Goal: Task Accomplishment & Management: Use online tool/utility

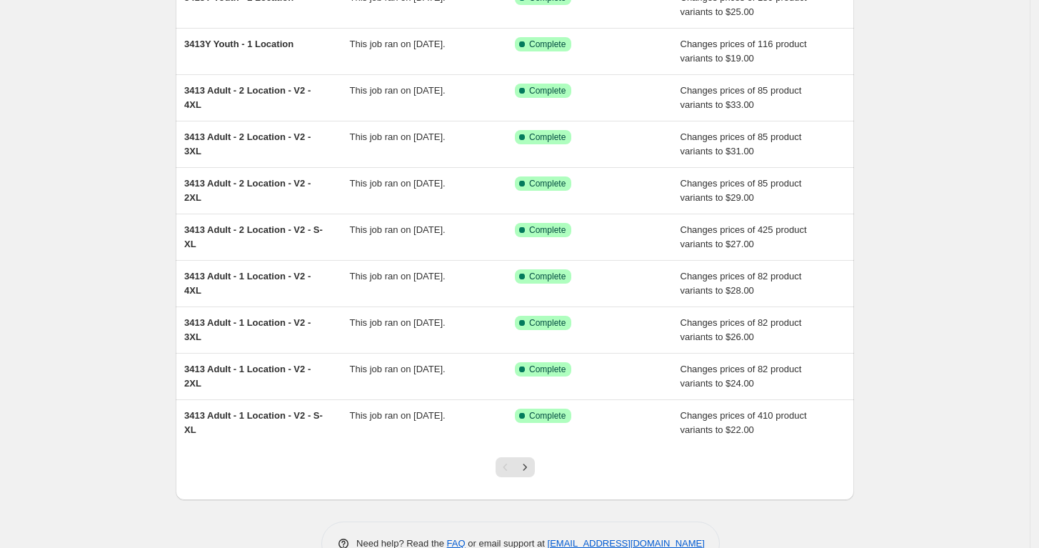
scroll to position [159, 0]
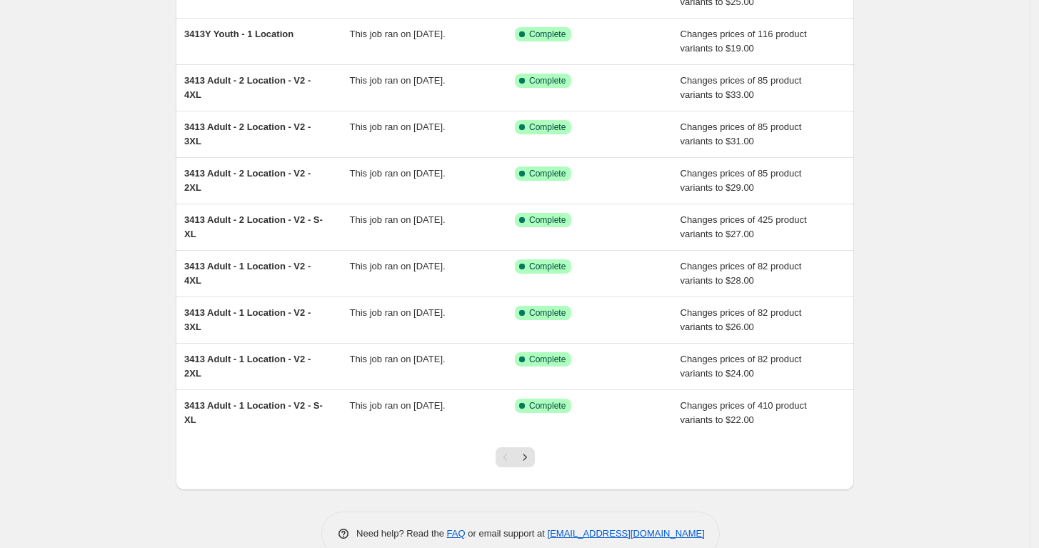
click at [532, 461] on icon "Next" at bounding box center [525, 457] width 14 height 14
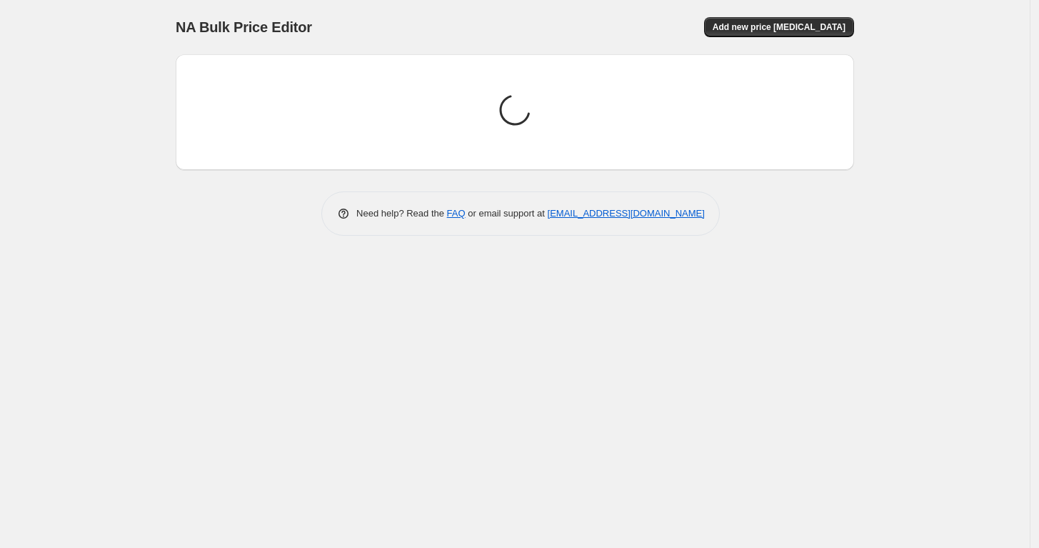
scroll to position [0, 0]
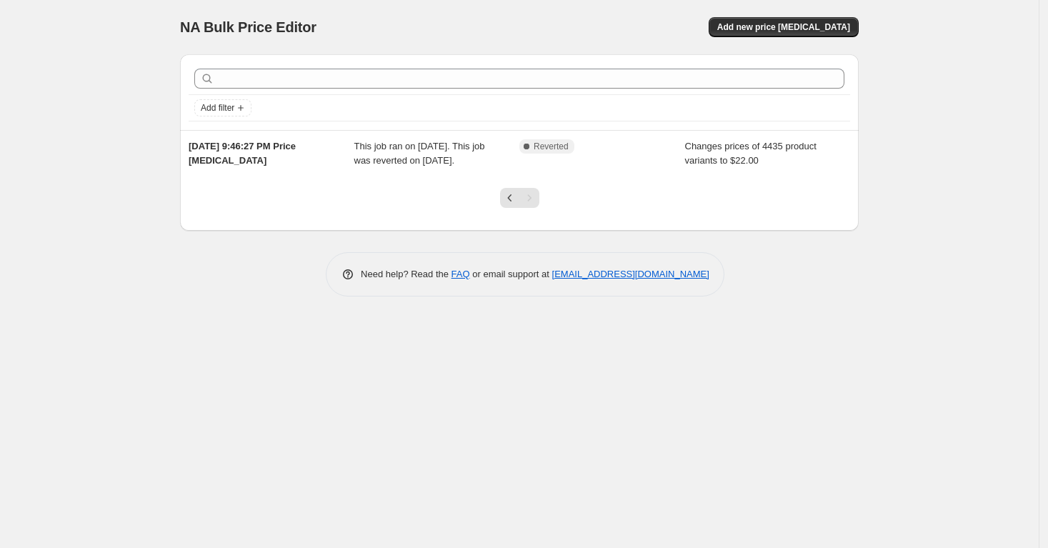
click at [508, 205] on icon "Previous" at bounding box center [510, 198] width 14 height 14
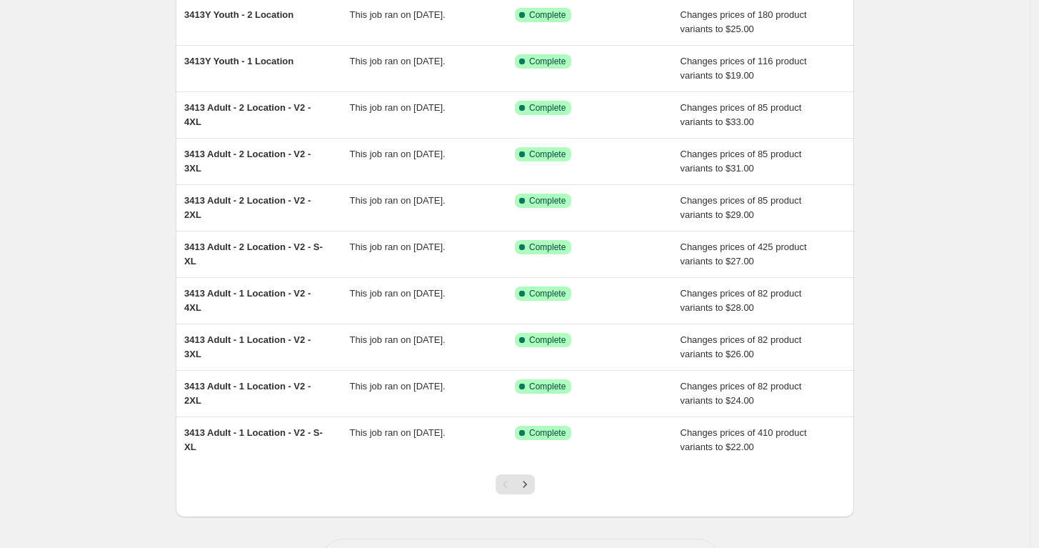
scroll to position [186, 0]
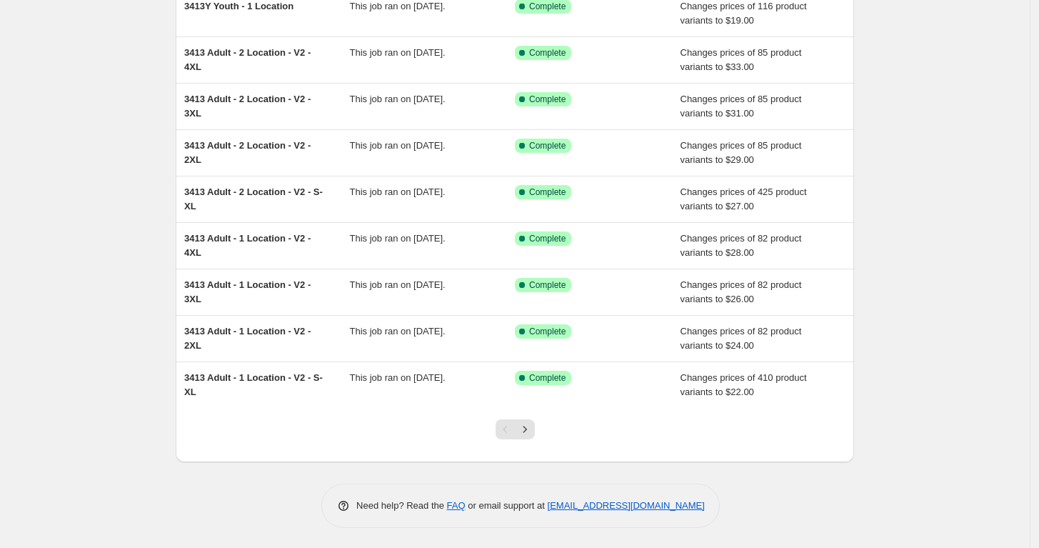
click at [513, 186] on div "This job ran on September 9, 2025." at bounding box center [433, 199] width 166 height 29
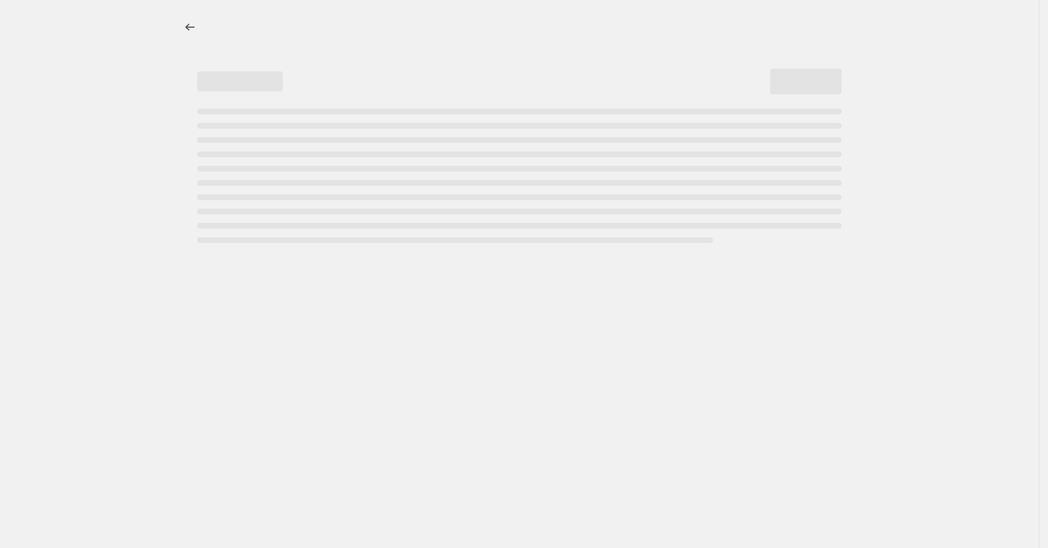
select select "remove"
select select "title"
select select "not_equal"
select select "title"
select select "not_equal"
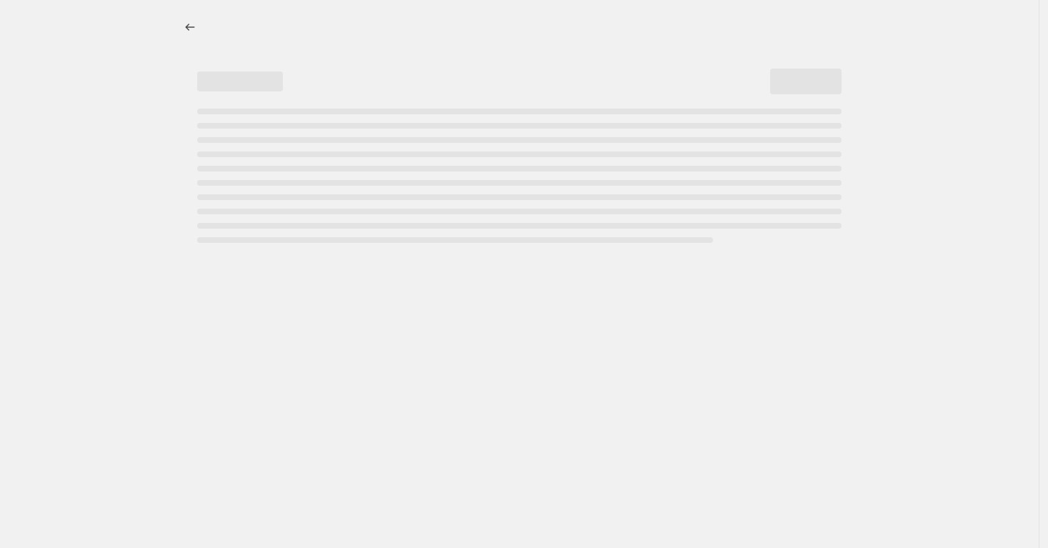
select select "title"
select select "not_equal"
select select "title"
select select "not_equal"
select select "title"
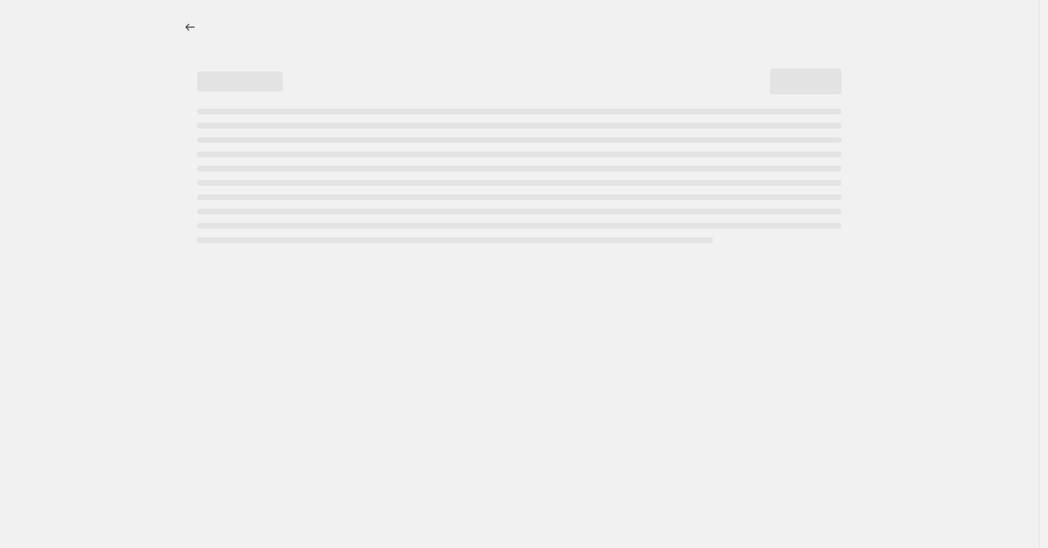
select select "not_equal"
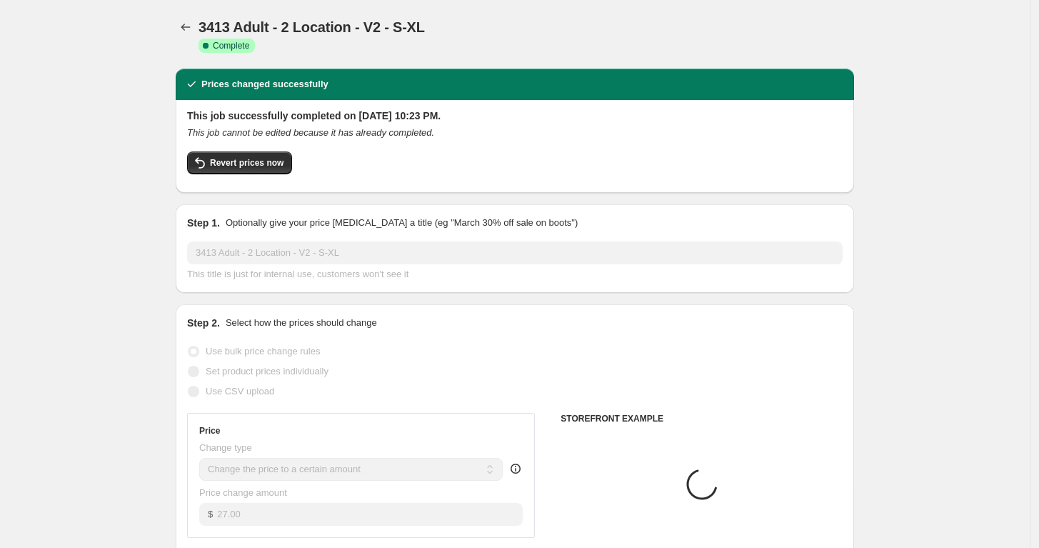
select select "tag"
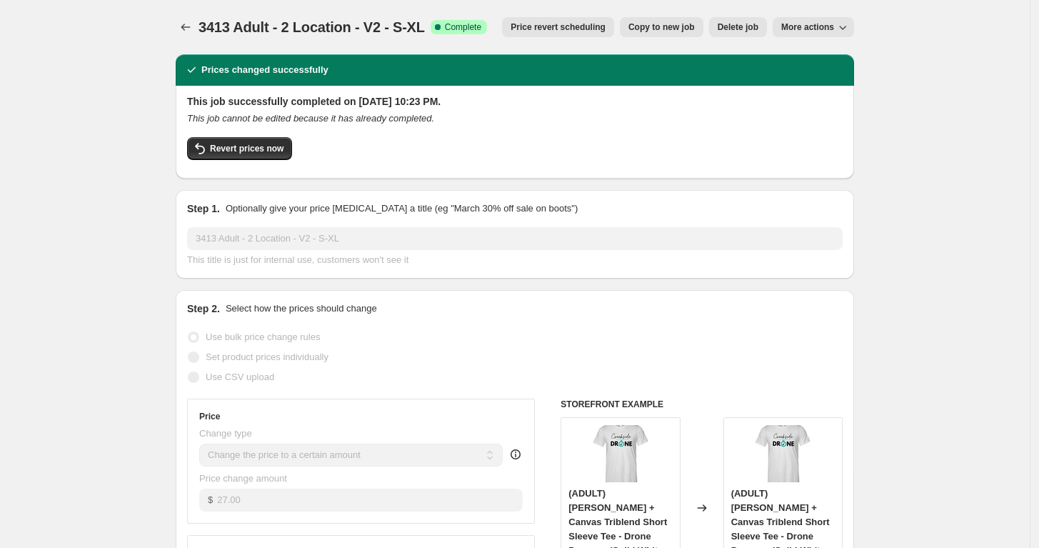
click at [679, 26] on span "Copy to new job" at bounding box center [661, 26] width 66 height 11
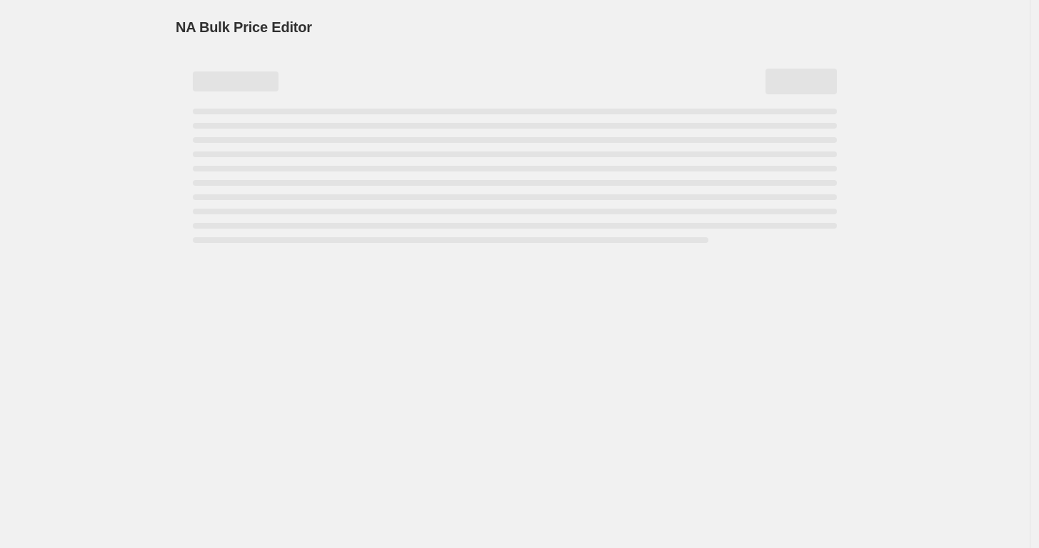
select select "remove"
select select "tag"
select select "title"
select select "not_equal"
select select "title"
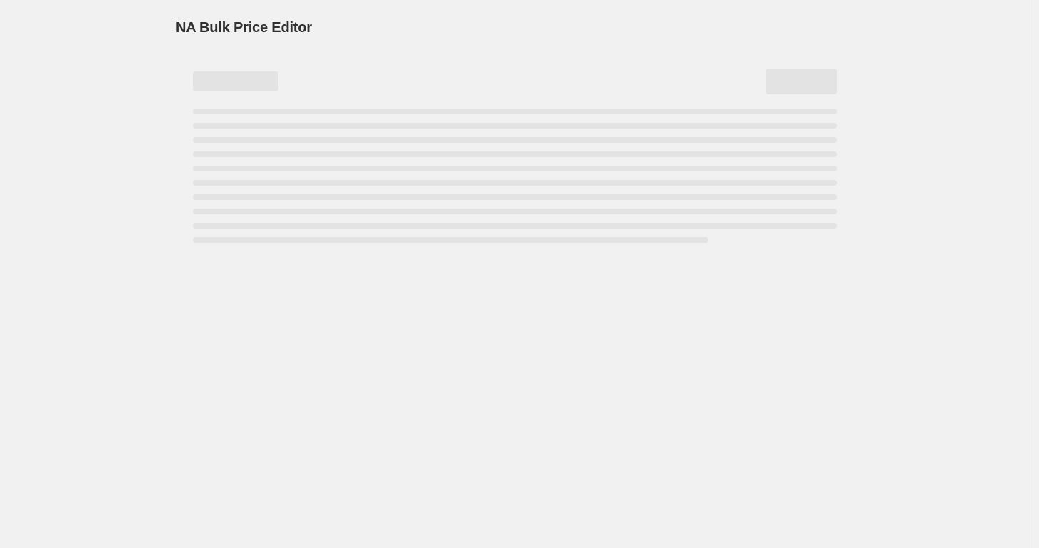
select select "not_equal"
select select "title"
select select "not_equal"
select select "title"
select select "not_equal"
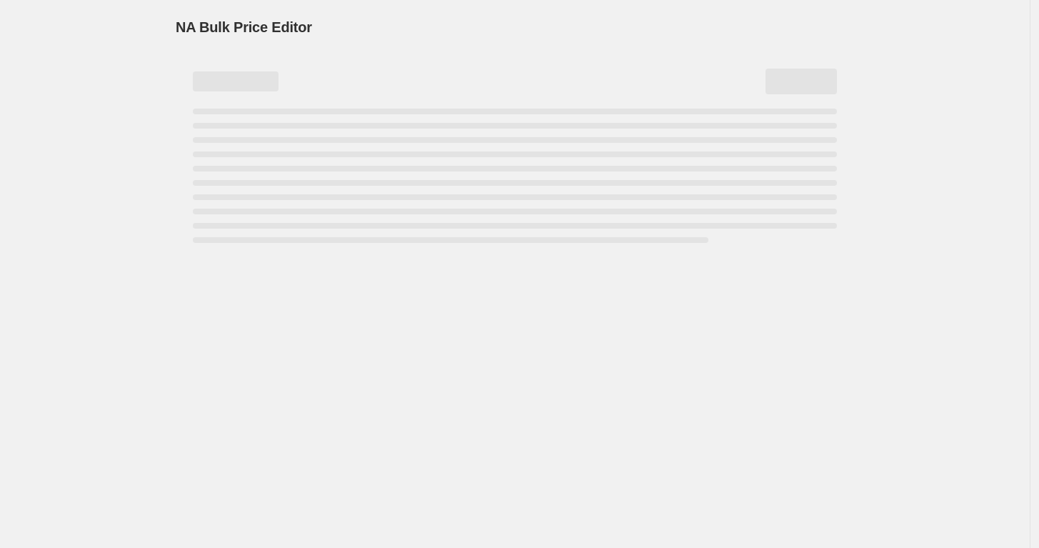
select select "title"
select select "not_equal"
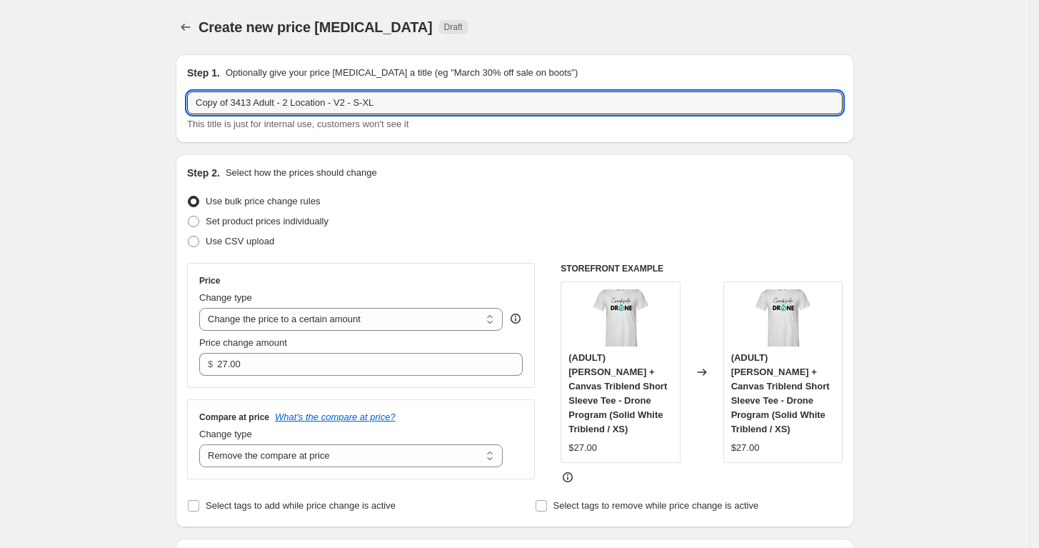
drag, startPoint x: 254, startPoint y: 105, endPoint x: 176, endPoint y: 116, distance: 79.4
click at [245, 102] on input "Copy of 3413 Adult - 2 Location - V2 - S-XL" at bounding box center [515, 102] width 656 height 23
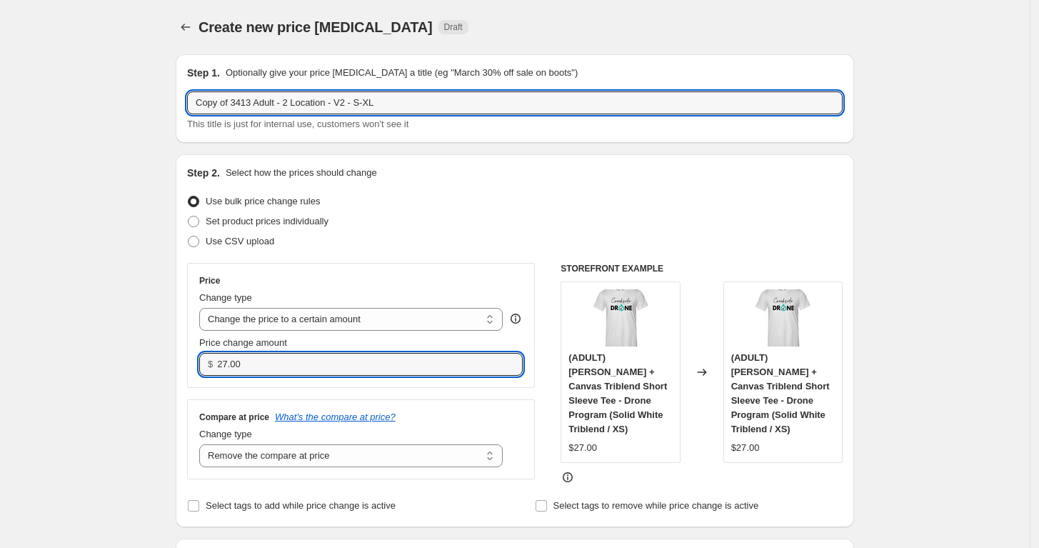
click at [253, 367] on input "27.00" at bounding box center [358, 364] width 283 height 23
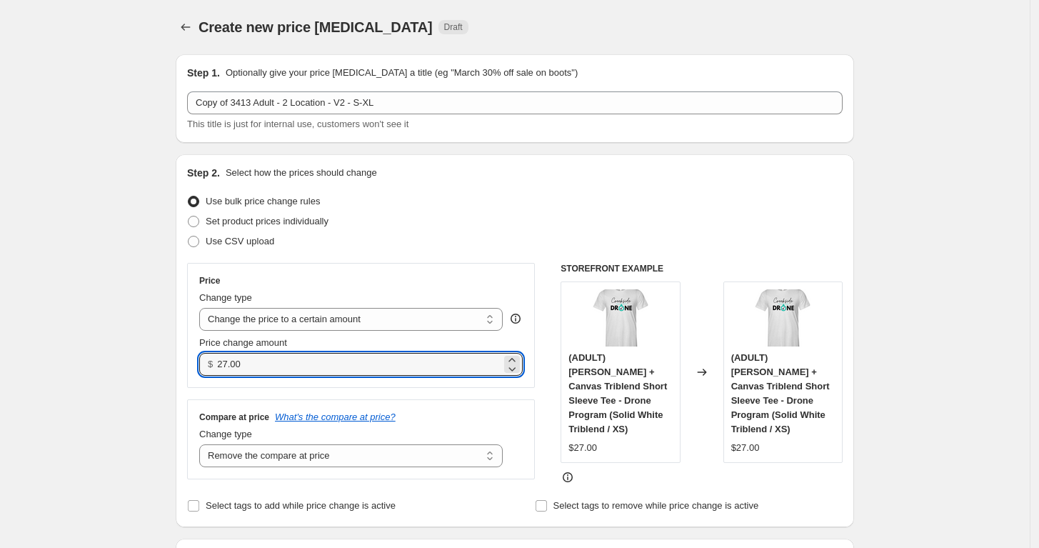
click at [253, 367] on input "27.00" at bounding box center [358, 364] width 283 height 23
click at [256, 367] on input "27.00" at bounding box center [358, 364] width 283 height 23
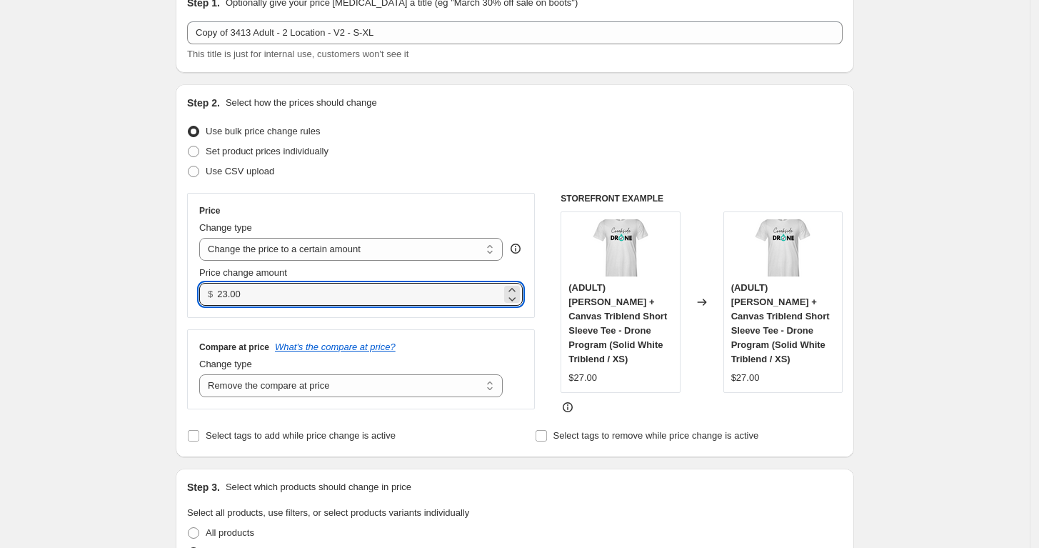
scroll to position [79, 0]
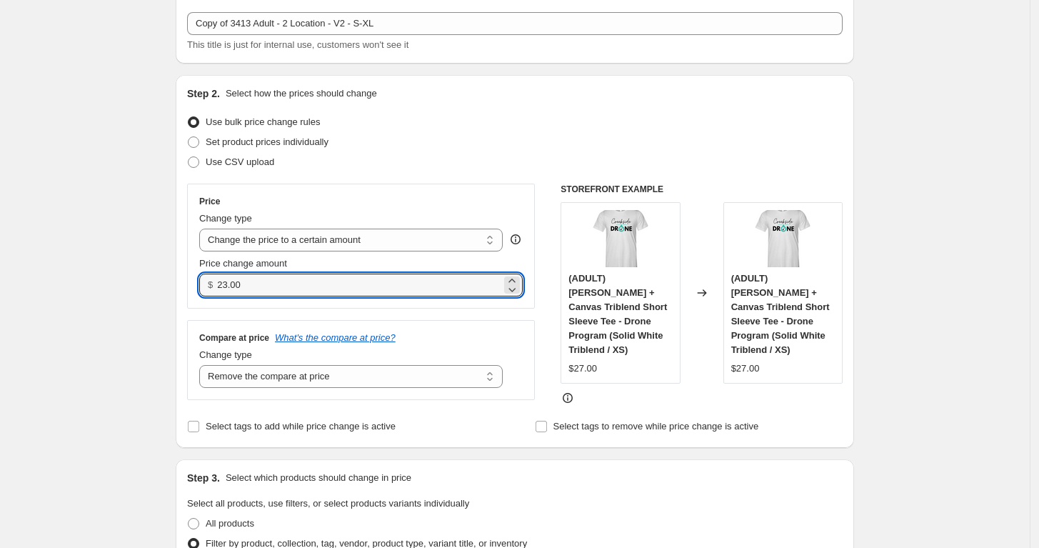
type input "23.00"
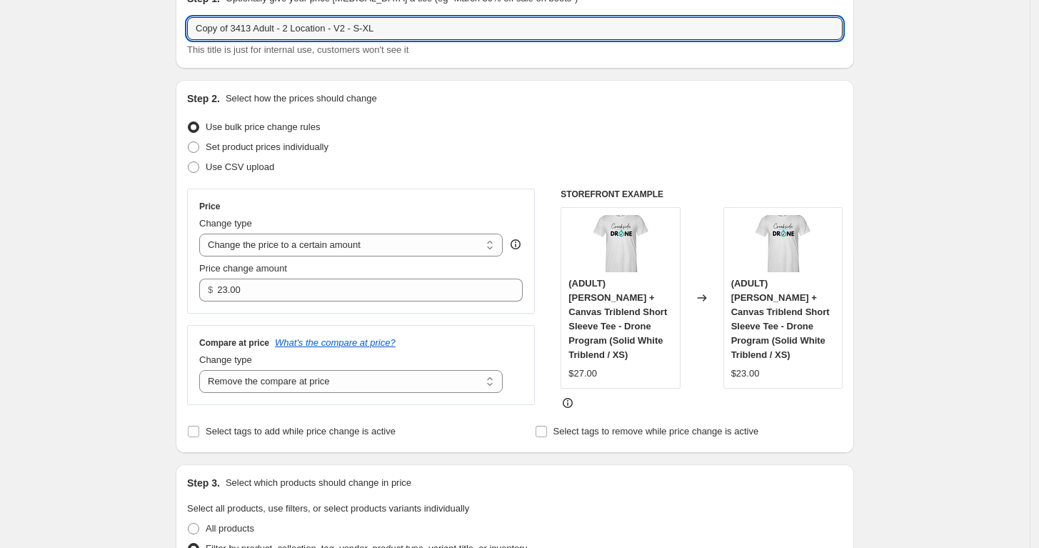
scroll to position [69, 0]
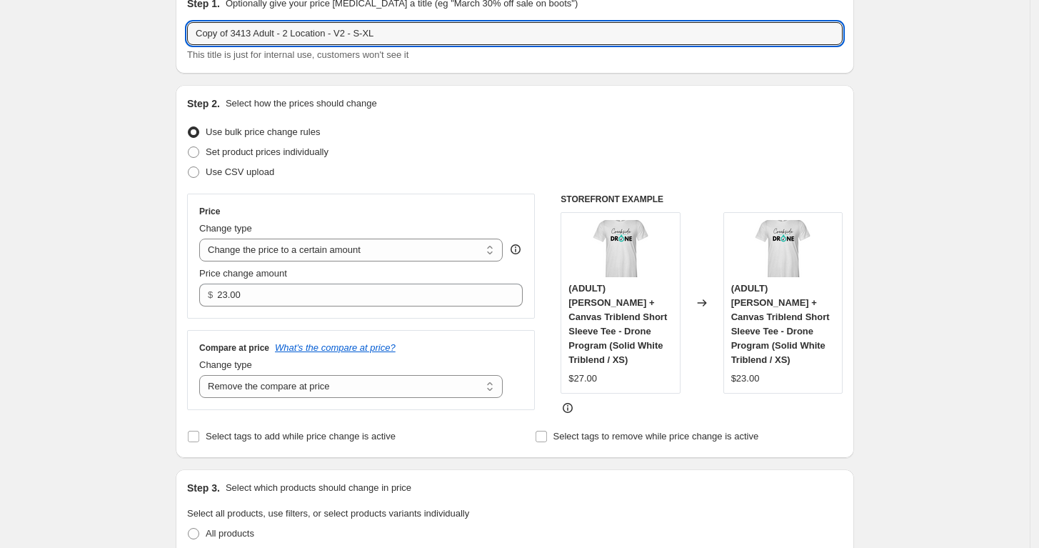
drag, startPoint x: 253, startPoint y: 26, endPoint x: 143, endPoint y: 11, distance: 111.0
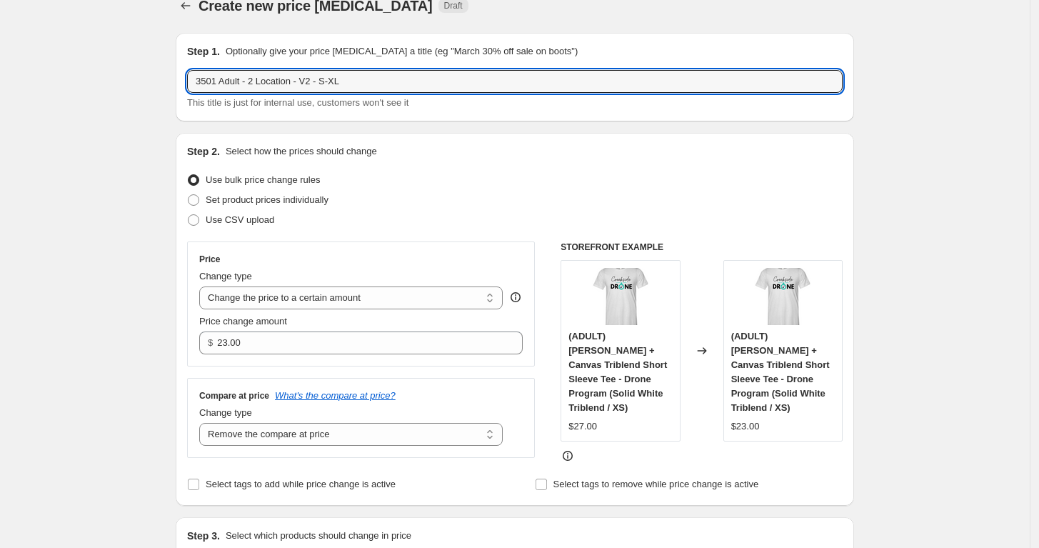
scroll to position [0, 0]
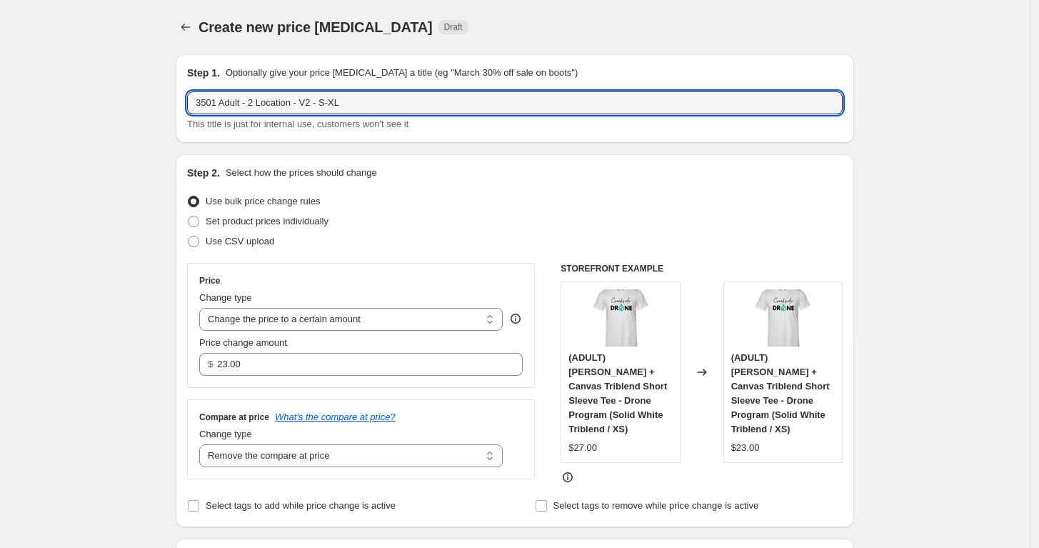
click at [258, 103] on input "3501 Adult - 2 Location - V2 - S-XL" at bounding box center [515, 102] width 656 height 23
type input "3501 Adult - 1 Location - V2 - S-XL"
click at [458, 171] on div "Step 2. Select how the prices should change" at bounding box center [515, 173] width 656 height 14
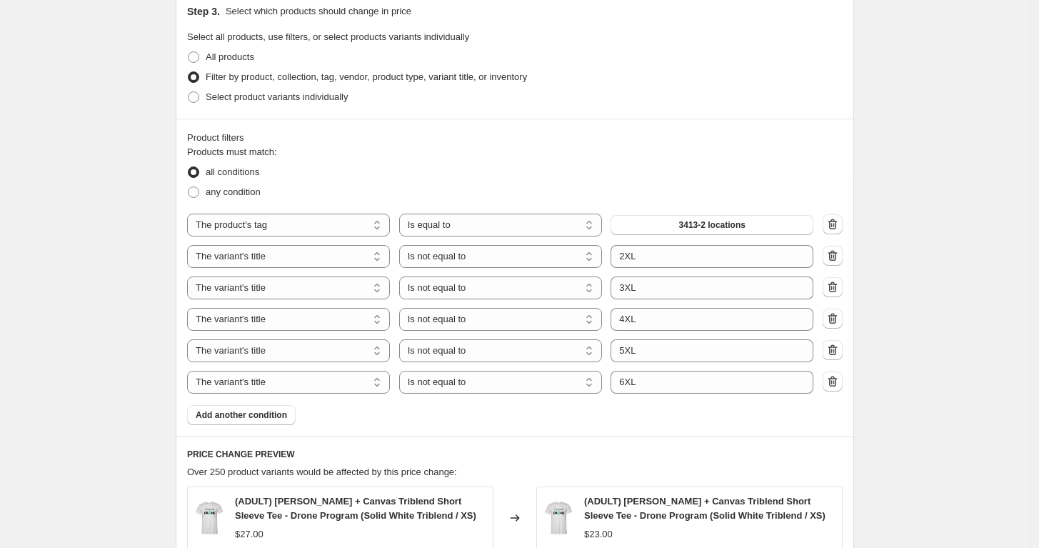
scroll to position [555, 0]
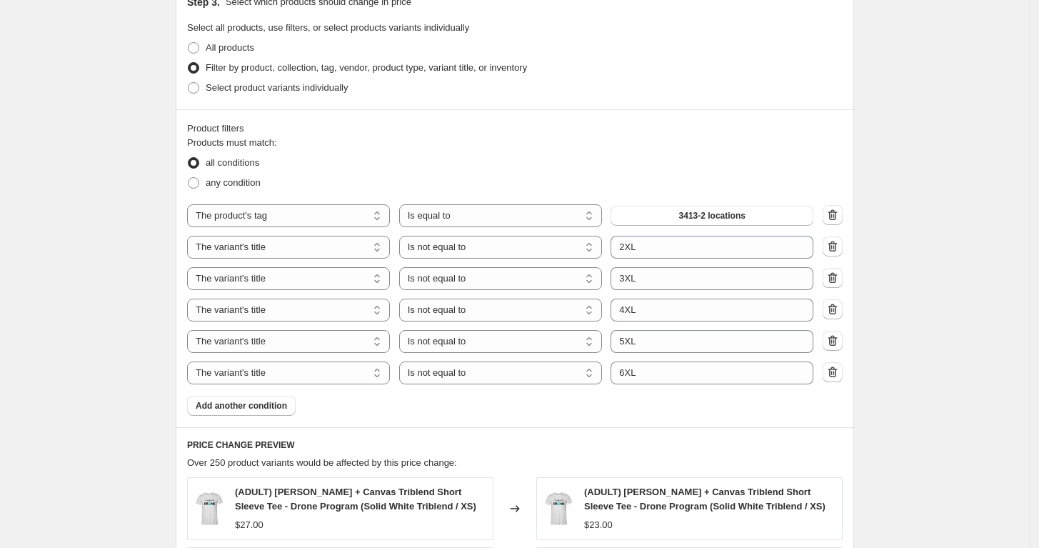
click at [726, 210] on span "3413-2 locations" at bounding box center [712, 215] width 66 height 11
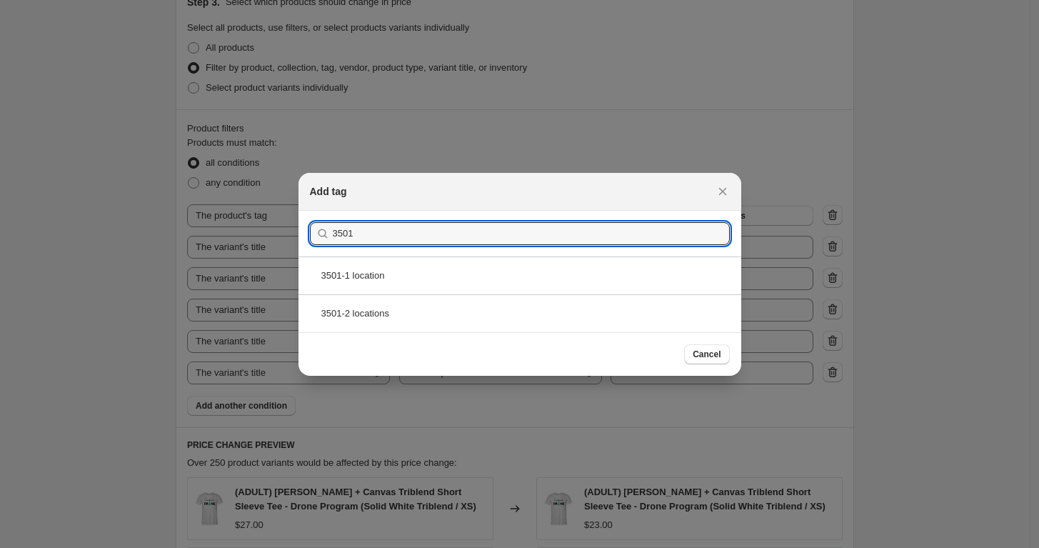
type input "3501"
click at [368, 272] on div "3501-1 location" at bounding box center [519, 275] width 443 height 38
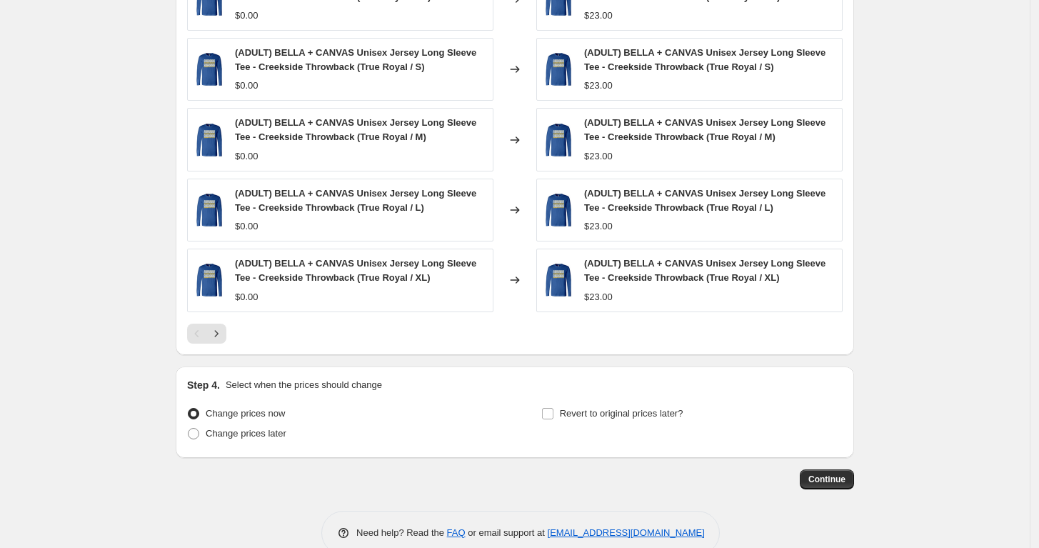
scroll to position [1086, 0]
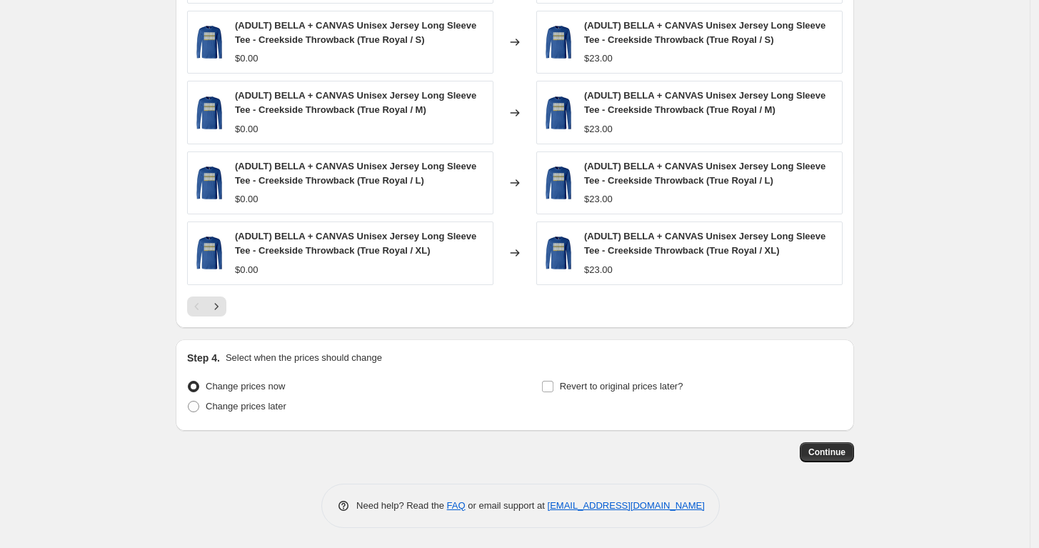
click at [840, 453] on span "Continue" at bounding box center [826, 451] width 37 height 11
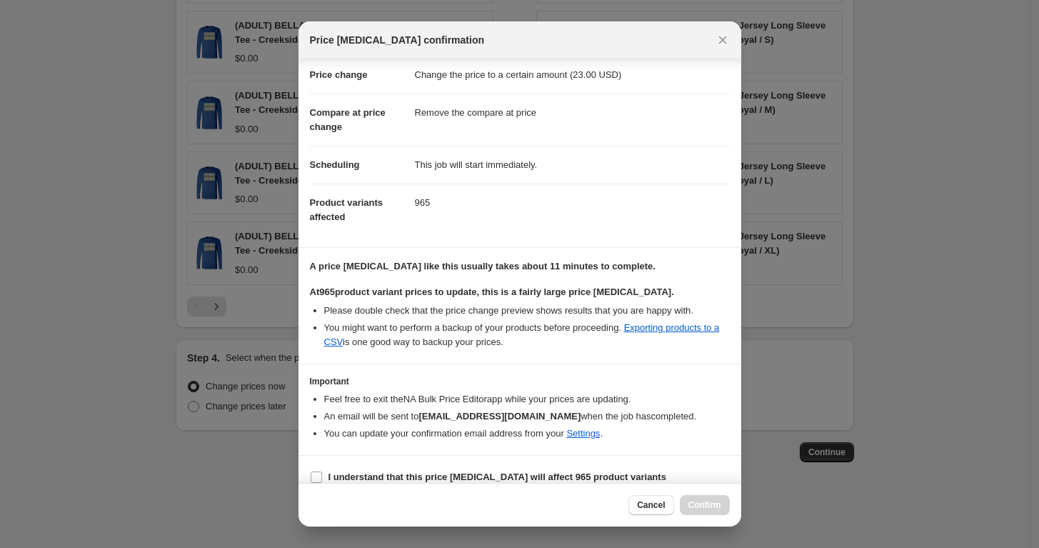
scroll to position [43, 0]
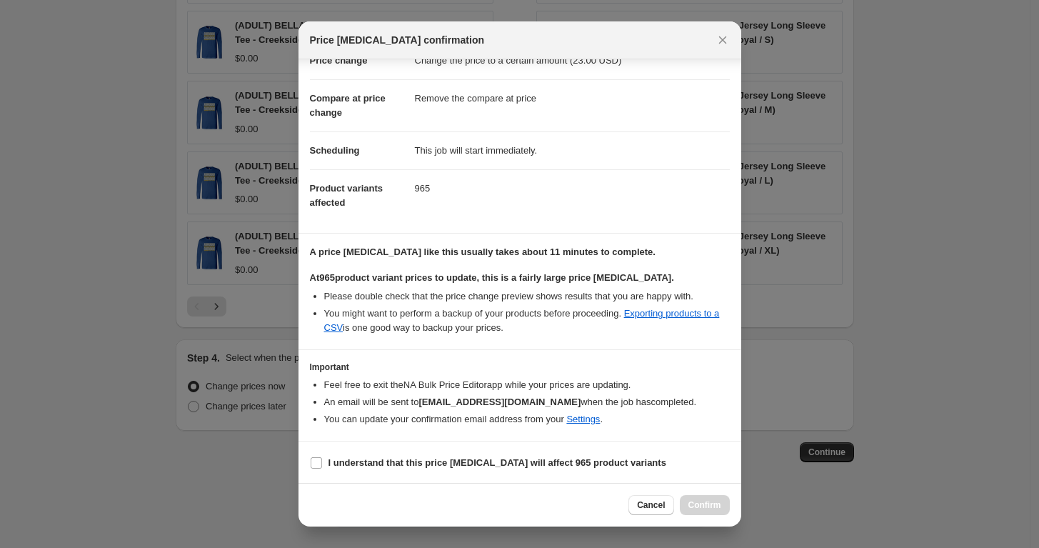
click at [314, 463] on input "I understand that this price change job will affect 965 product variants" at bounding box center [316, 462] width 11 height 11
checkbox input "true"
click at [709, 508] on span "Confirm" at bounding box center [704, 504] width 33 height 11
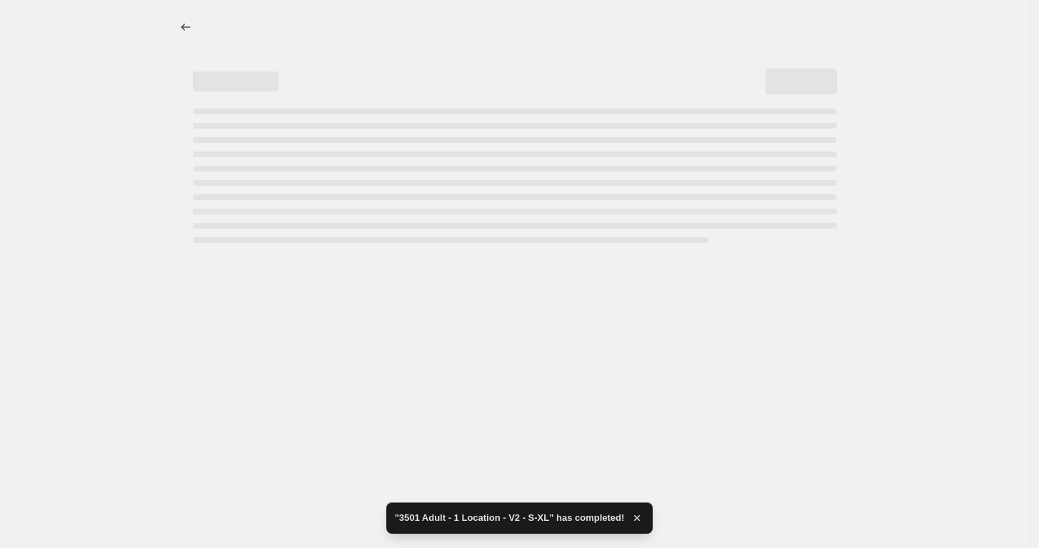
select select "remove"
select select "tag"
select select "title"
select select "not_equal"
select select "title"
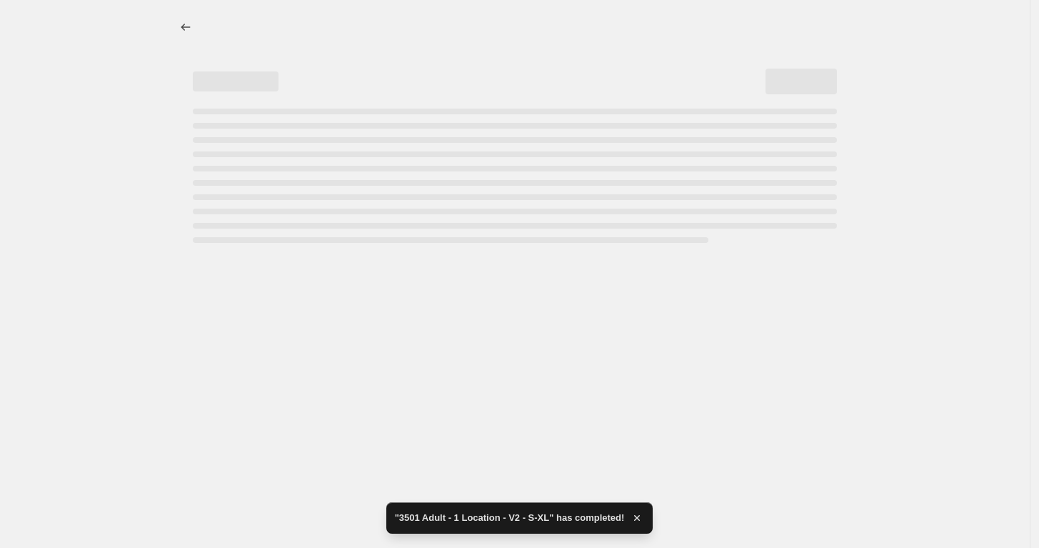
select select "not_equal"
select select "title"
select select "not_equal"
select select "title"
select select "not_equal"
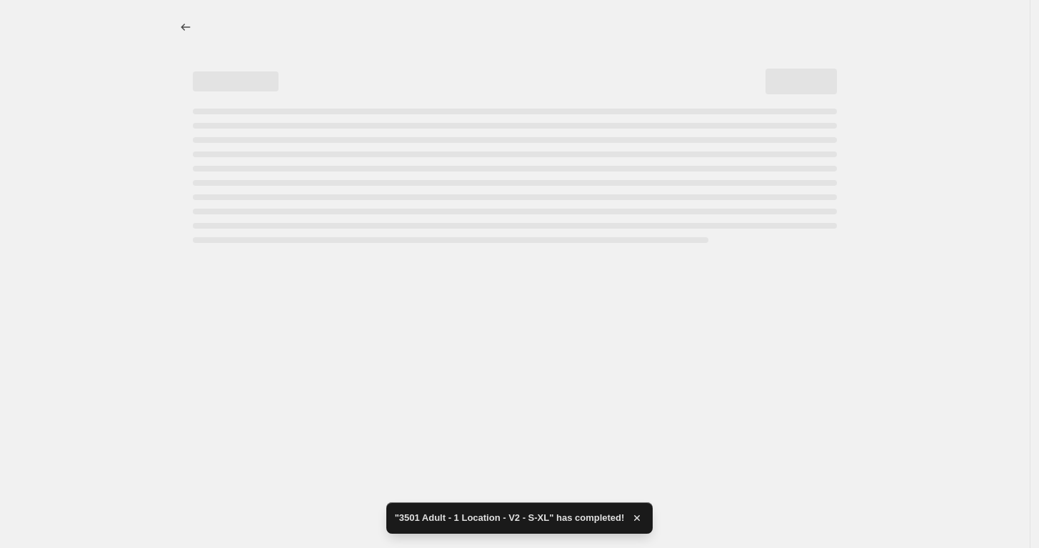
select select "title"
select select "not_equal"
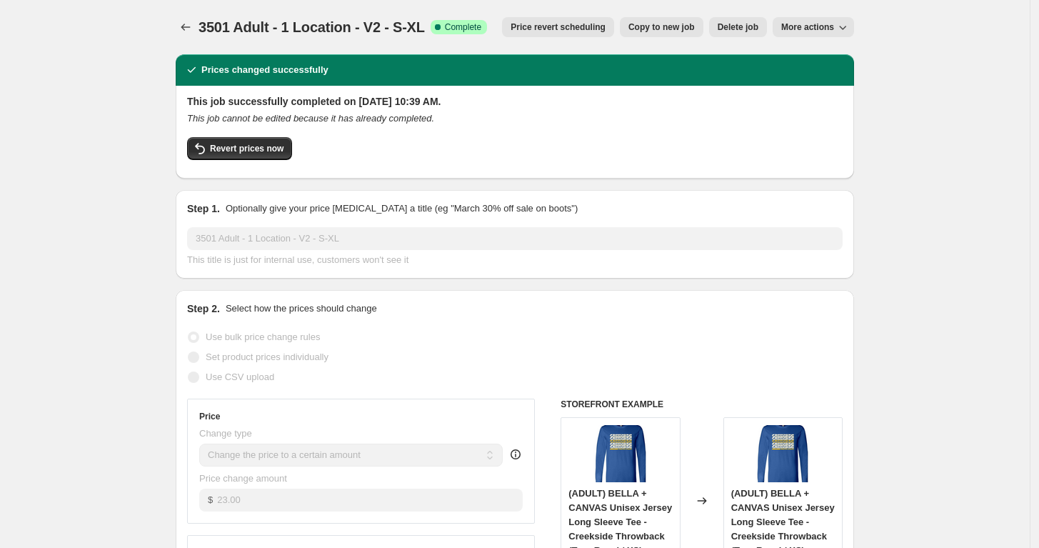
click at [674, 25] on span "Copy to new job" at bounding box center [661, 26] width 66 height 11
select select "remove"
select select "tag"
select select "title"
select select "not_equal"
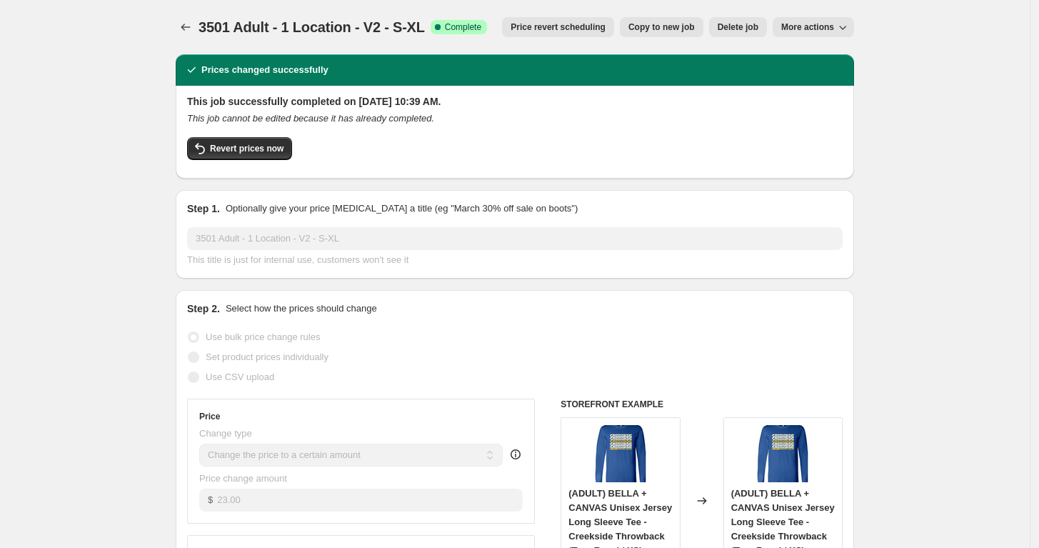
select select "title"
select select "not_equal"
select select "title"
select select "not_equal"
select select "title"
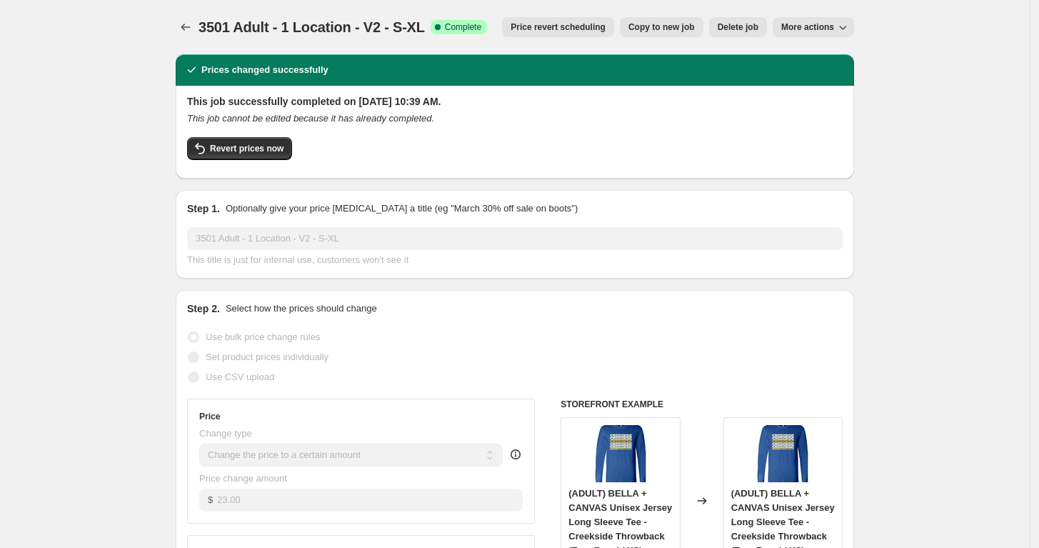
select select "not_equal"
select select "title"
select select "not_equal"
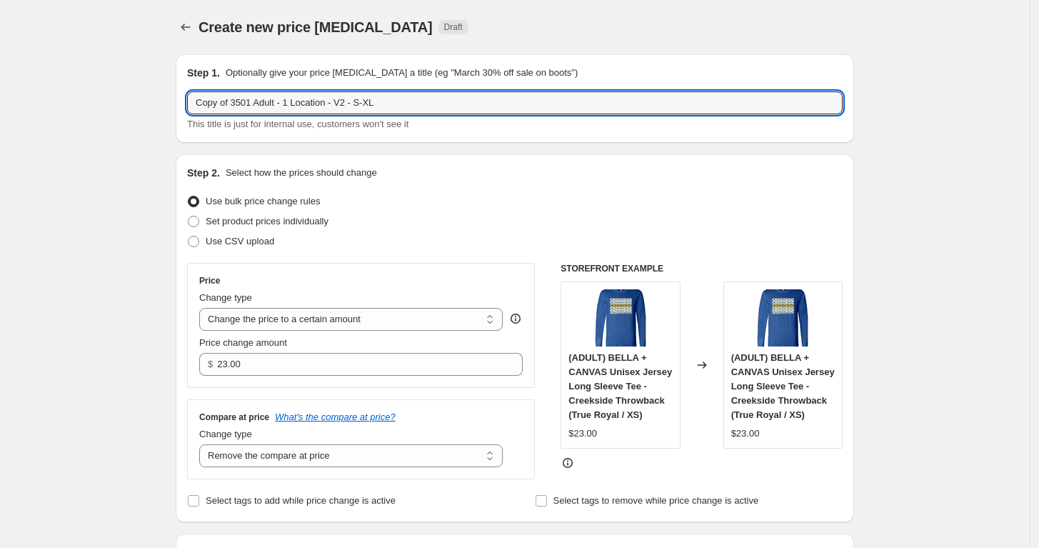
drag, startPoint x: 235, startPoint y: 101, endPoint x: 164, endPoint y: 103, distance: 70.7
drag, startPoint x: 331, startPoint y: 103, endPoint x: 321, endPoint y: 104, distance: 9.4
click at [321, 104] on input "3501 Adult - 1 Location - V2 - S-XL" at bounding box center [515, 102] width 656 height 23
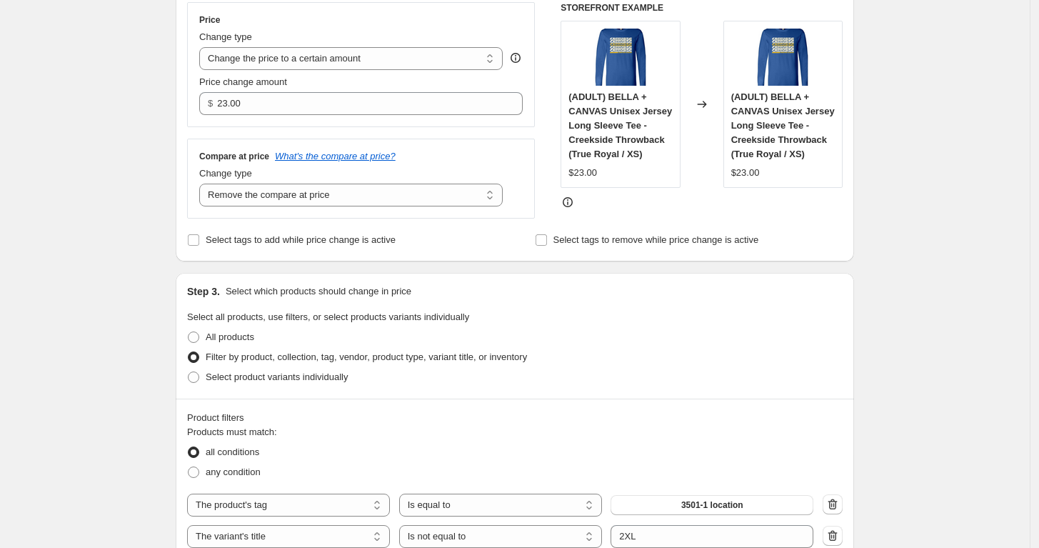
scroll to position [238, 0]
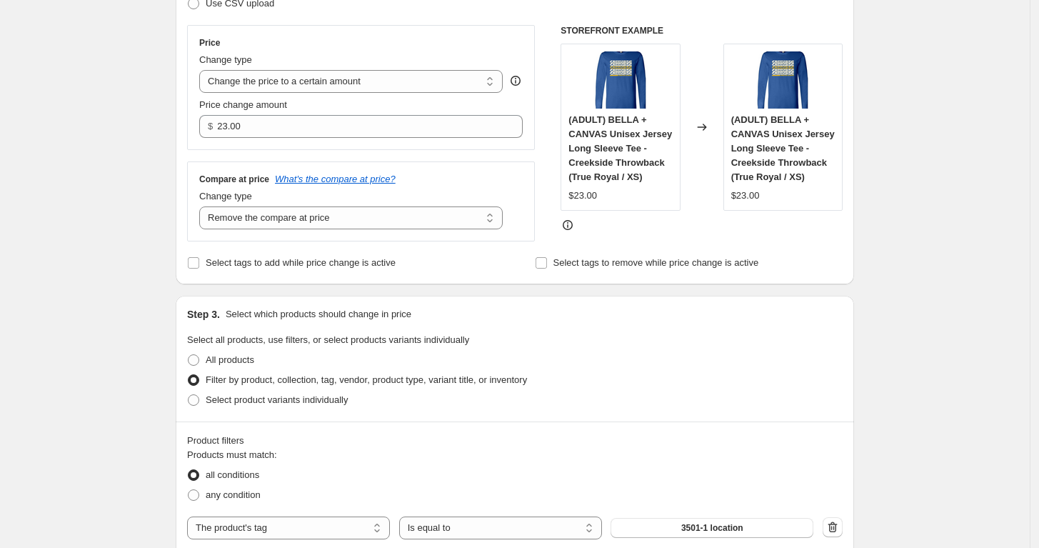
type input "3501 Adult - 1 Location - V2 -2XL"
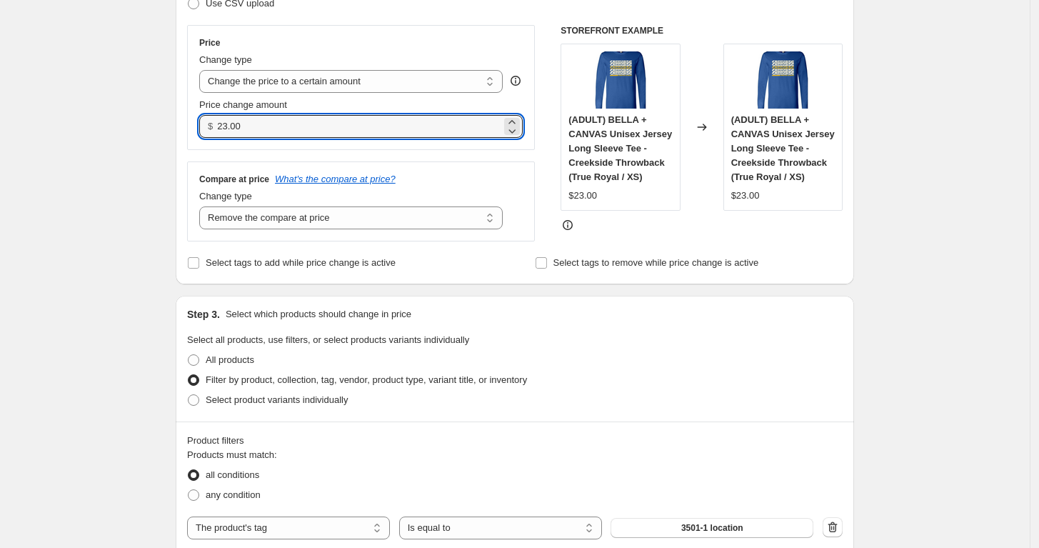
click at [261, 120] on input "23.00" at bounding box center [358, 126] width 283 height 23
type input "25.00"
click at [382, 53] on div "Change type" at bounding box center [350, 60] width 303 height 14
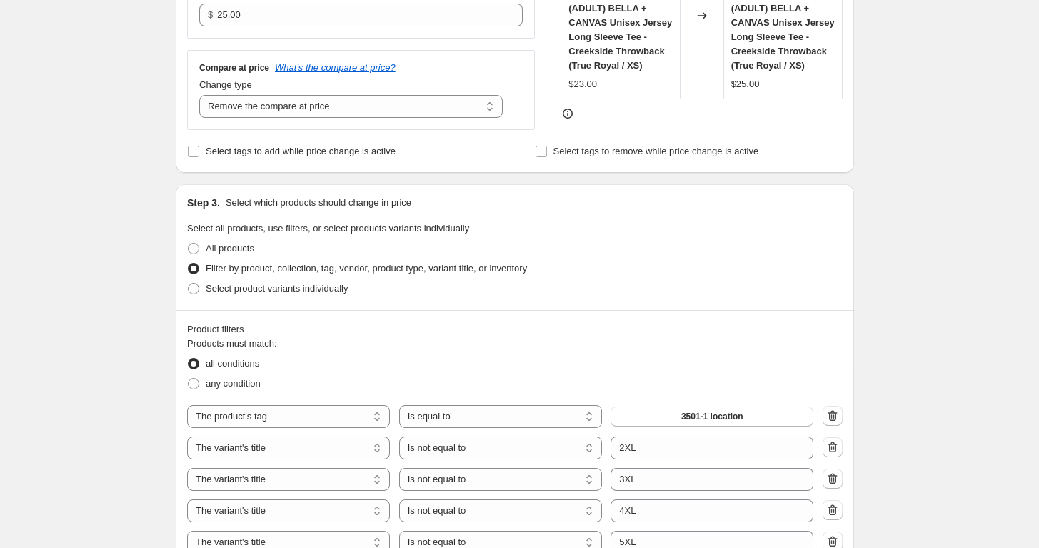
scroll to position [476, 0]
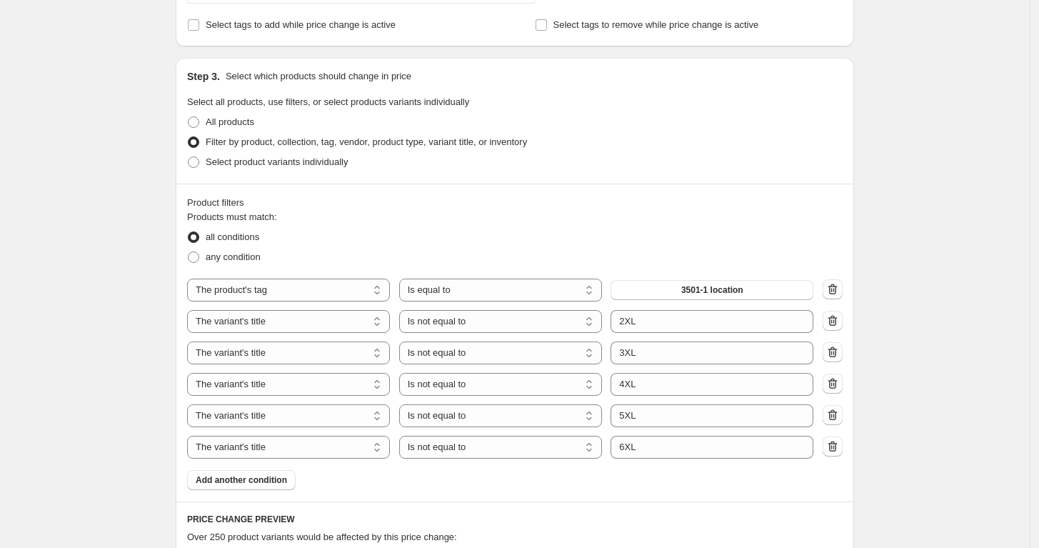
click at [837, 359] on icon "button" at bounding box center [832, 352] width 14 height 14
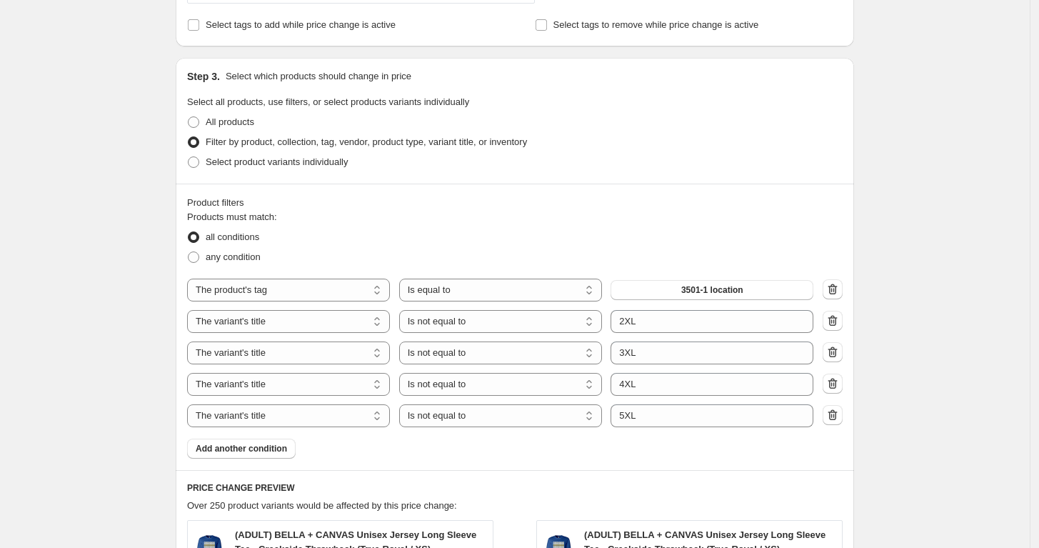
click at [833, 355] on icon "button" at bounding box center [831, 353] width 1 height 4
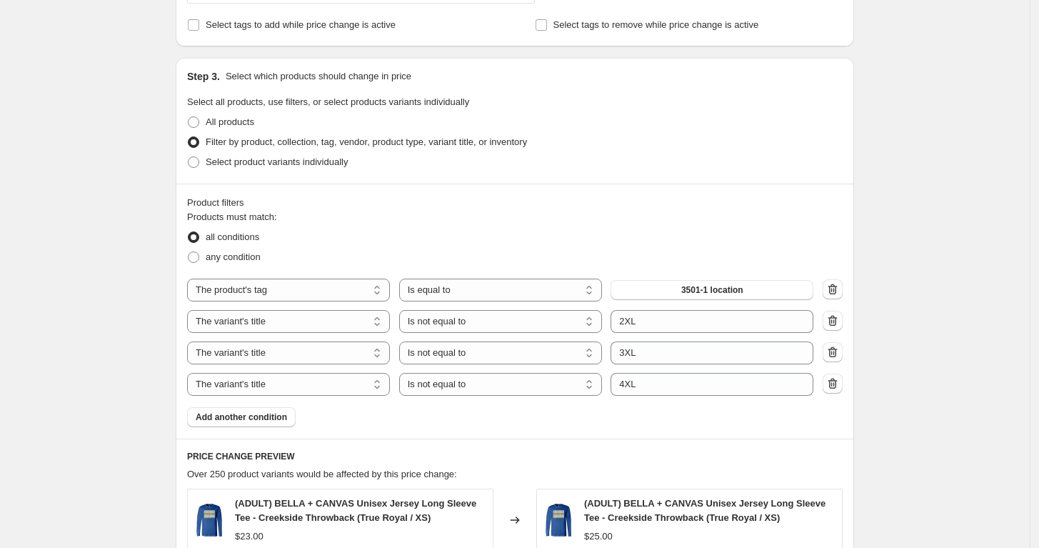
click at [833, 355] on icon "button" at bounding box center [831, 353] width 1 height 4
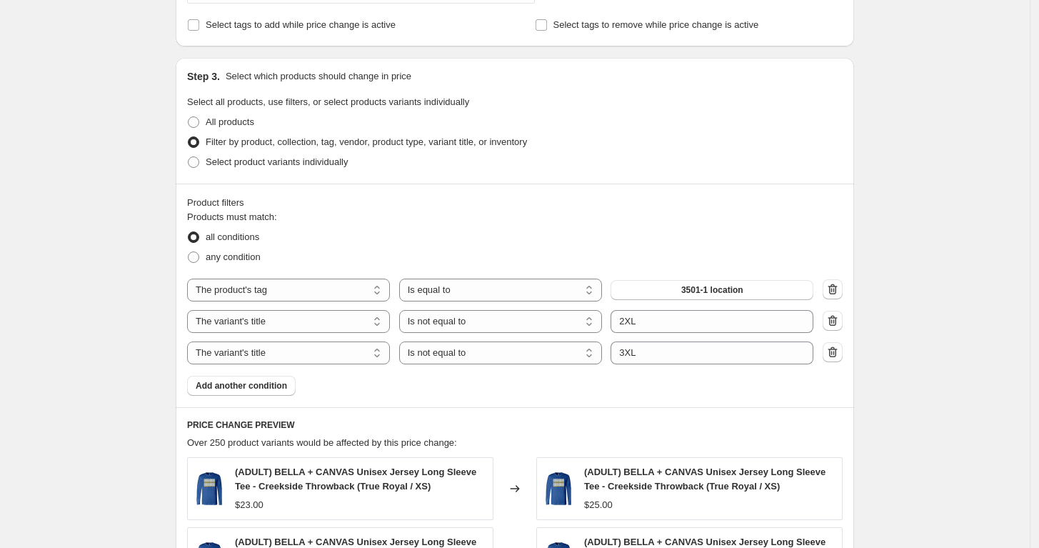
click at [839, 353] on icon "button" at bounding box center [832, 352] width 14 height 14
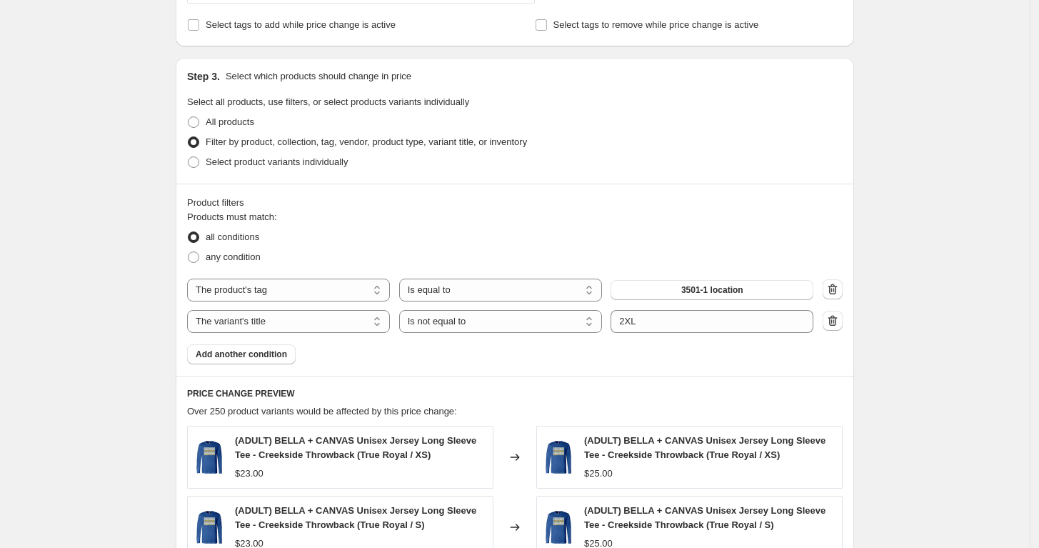
click at [445, 326] on select "Is equal to Is not equal to Contains" at bounding box center [500, 321] width 203 height 23
click at [457, 319] on select "Is equal to Is not equal to Contains" at bounding box center [500, 321] width 203 height 23
select select "contains"
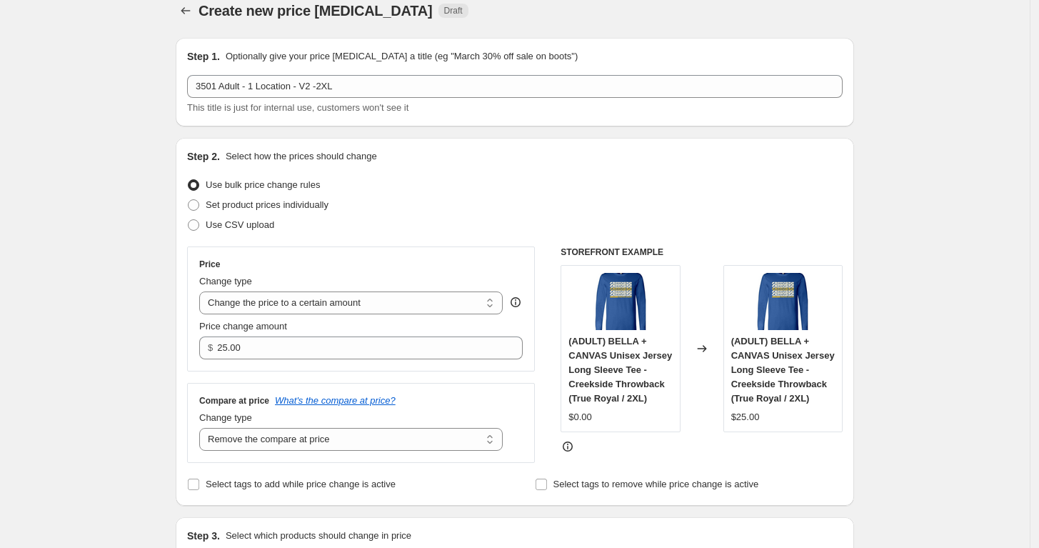
scroll to position [0, 0]
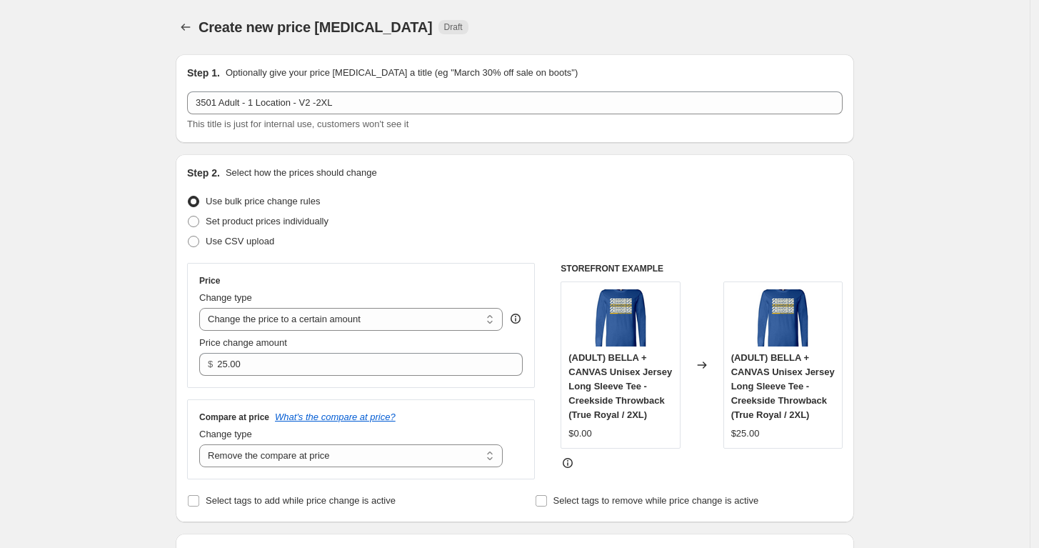
click at [196, 22] on button "Price change jobs" at bounding box center [186, 27] width 20 height 20
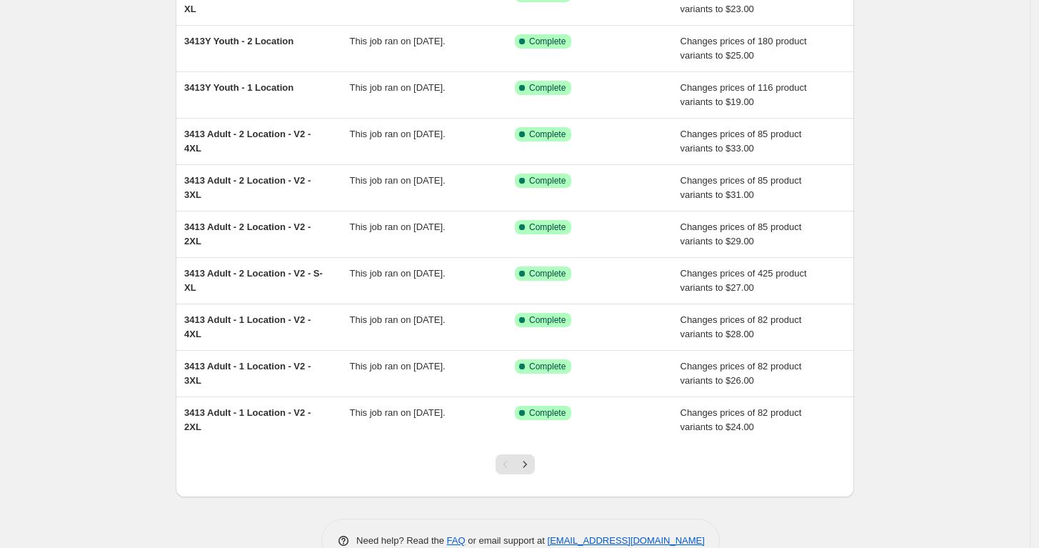
scroll to position [186, 0]
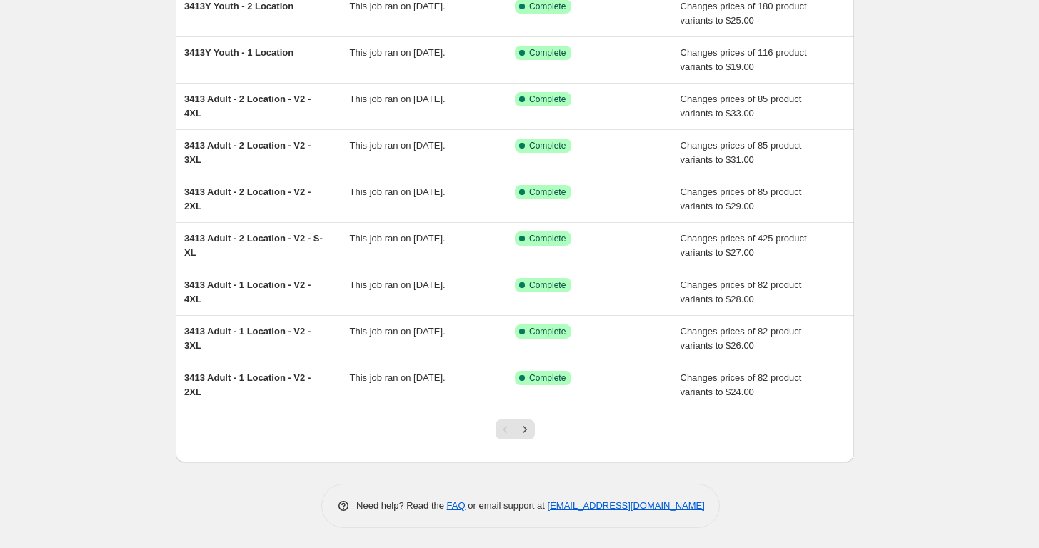
click at [273, 384] on div "3413 Adult - 1 Location - V2 - 2XL" at bounding box center [267, 385] width 166 height 29
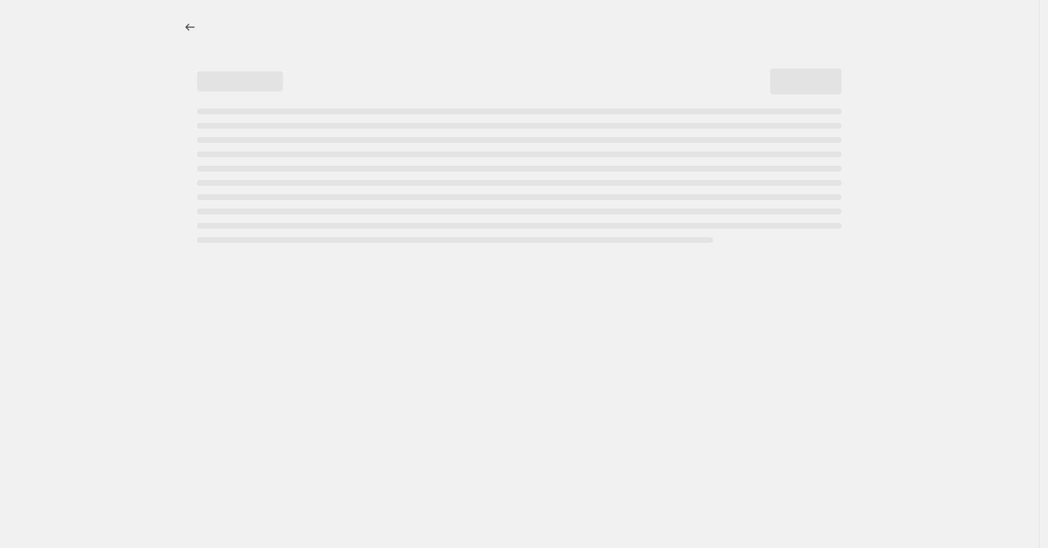
select select "remove"
select select "tag"
select select "title"
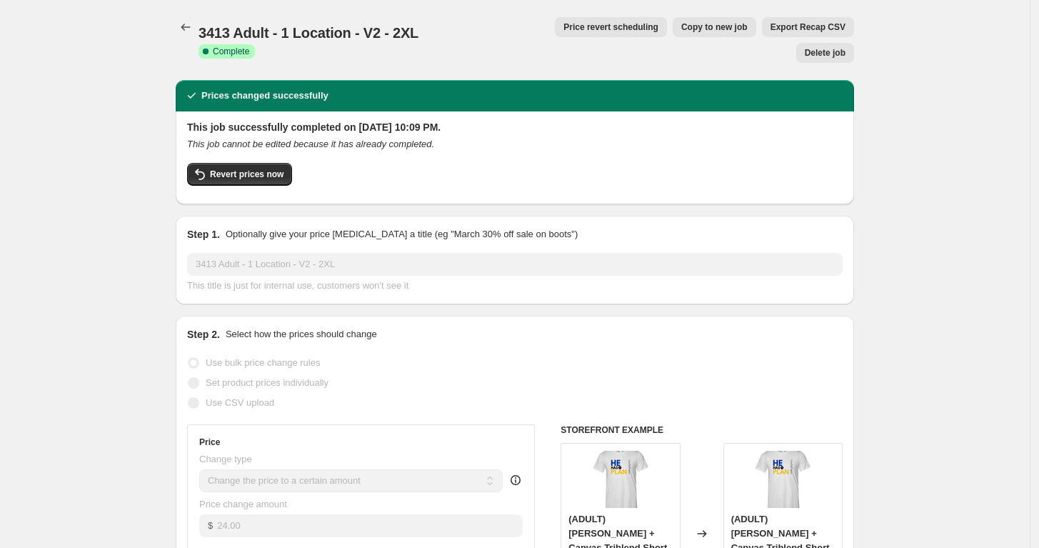
click at [188, 29] on icon "Price change jobs" at bounding box center [186, 27] width 14 height 14
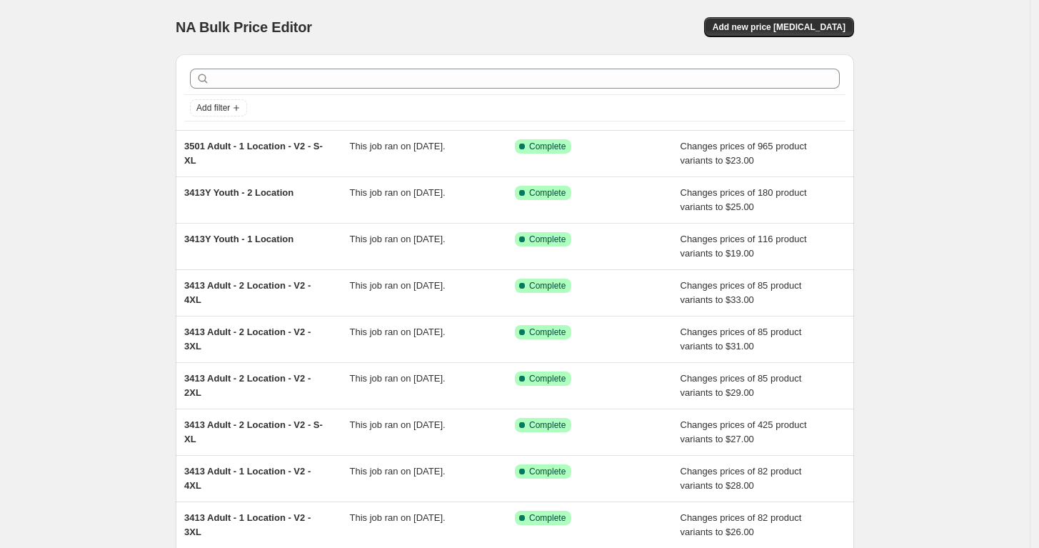
click at [308, 154] on div "3501 Adult - 1 Location - V2 - S-XL" at bounding box center [267, 153] width 166 height 29
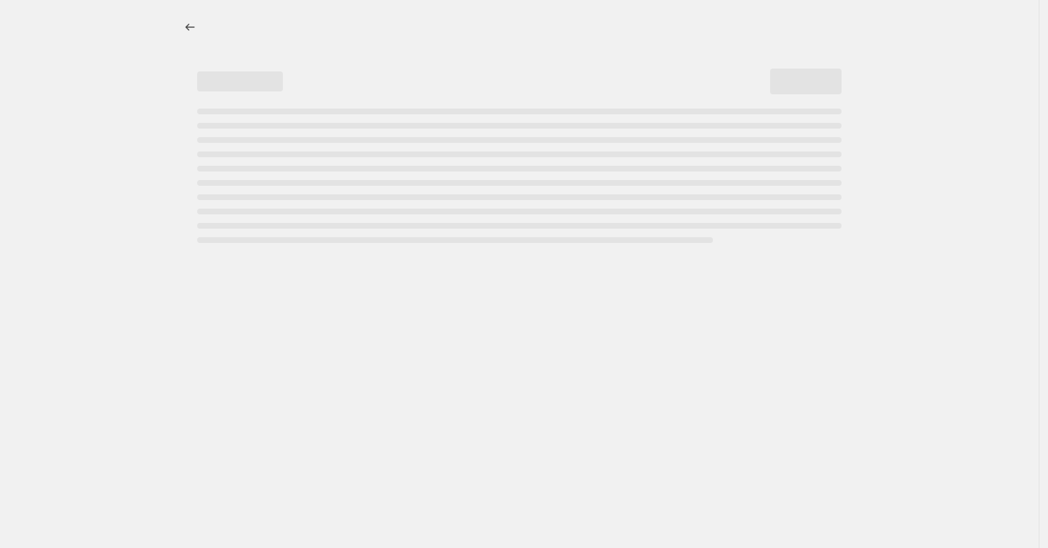
select select "remove"
select select "tag"
select select "title"
select select "not_equal"
select select "title"
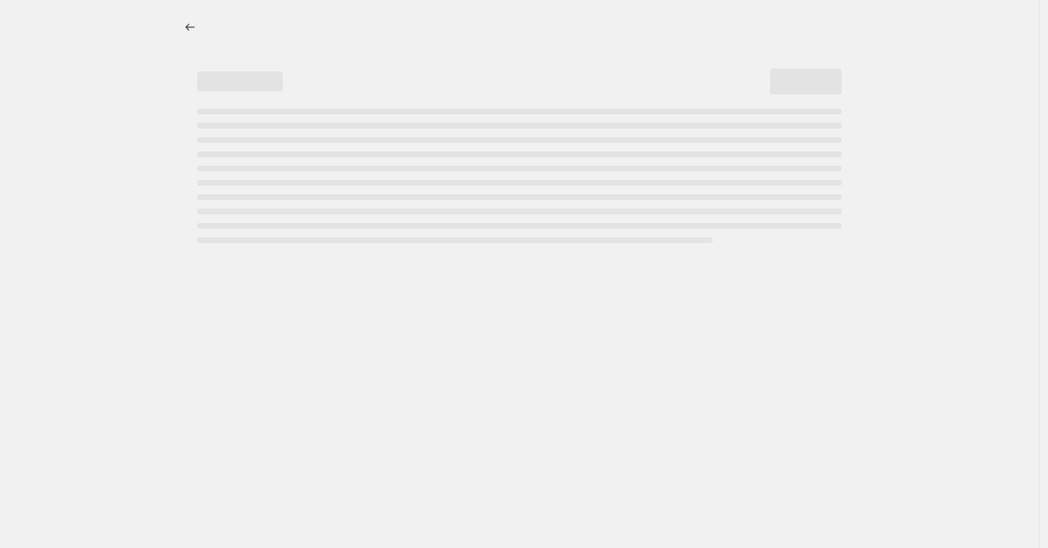
select select "not_equal"
select select "title"
select select "not_equal"
select select "title"
select select "not_equal"
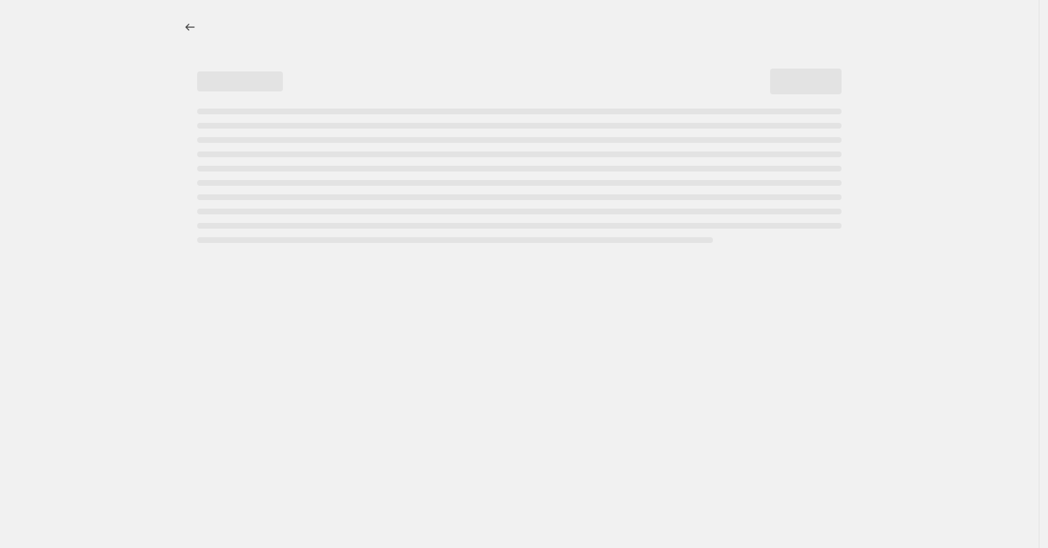
select select "title"
select select "not_equal"
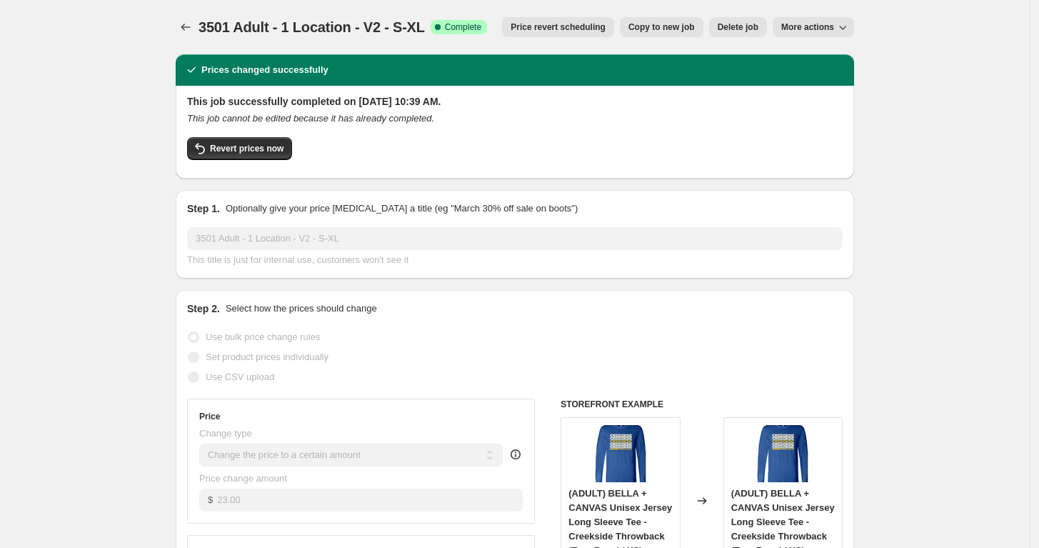
click at [693, 32] on span "Copy to new job" at bounding box center [661, 26] width 66 height 11
select select "remove"
select select "tag"
select select "title"
select select "not_equal"
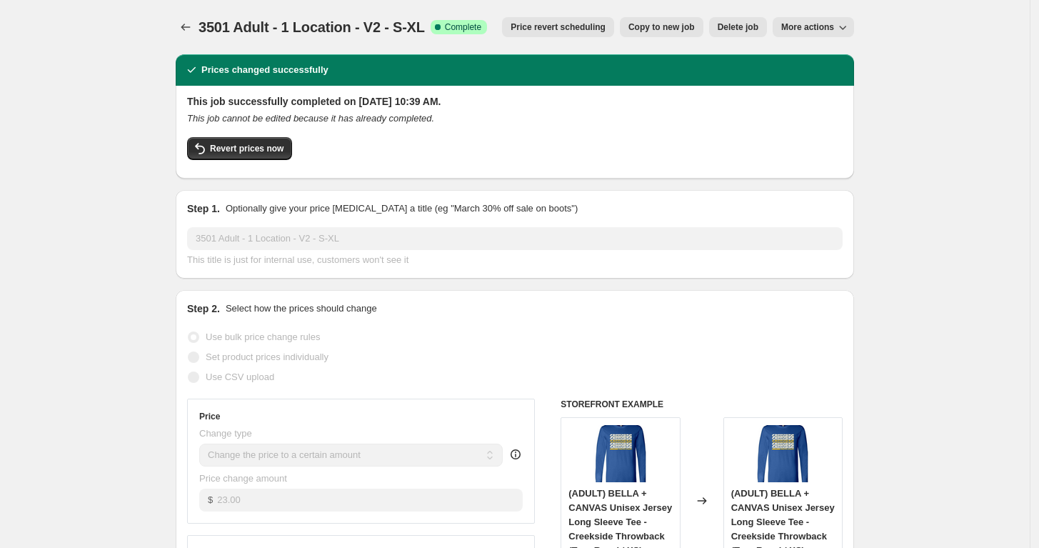
select select "title"
select select "not_equal"
select select "title"
select select "not_equal"
select select "title"
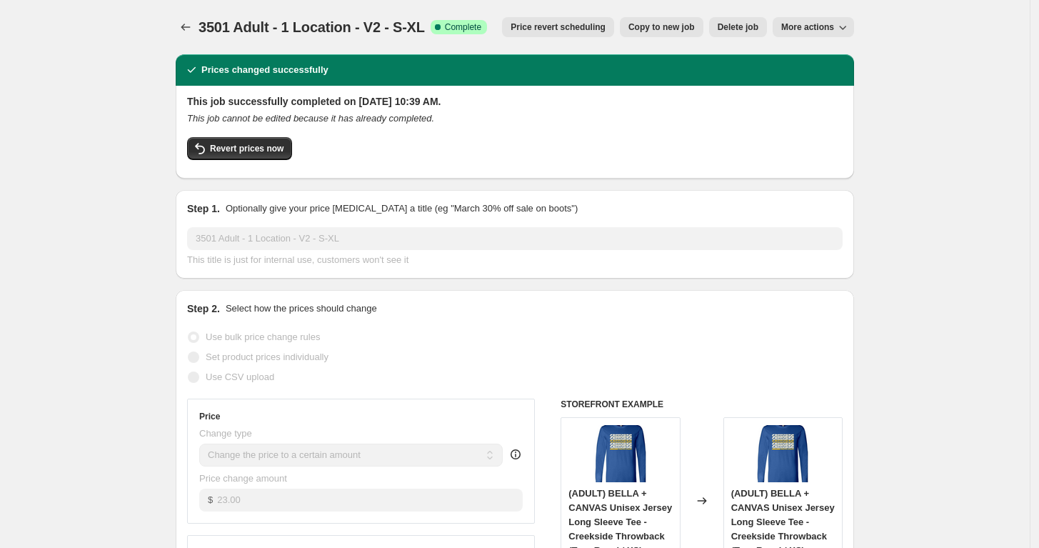
select select "not_equal"
select select "title"
select select "not_equal"
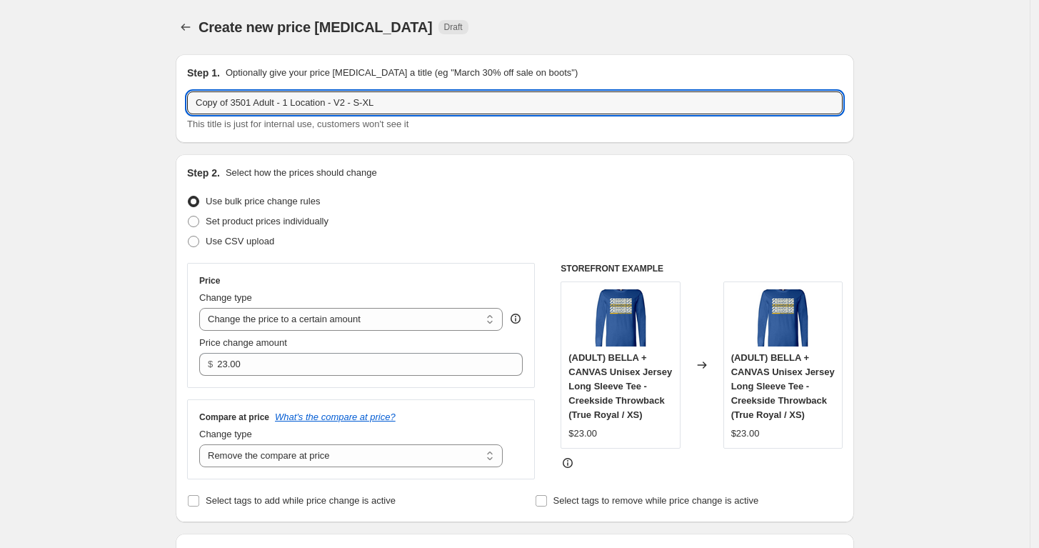
drag, startPoint x: 236, startPoint y: 103, endPoint x: 21, endPoint y: 102, distance: 214.2
drag, startPoint x: 326, startPoint y: 102, endPoint x: 381, endPoint y: 96, distance: 56.0
click at [381, 96] on input "3501 Adult - 1 Location - V2 - S-XL" at bounding box center [515, 102] width 656 height 23
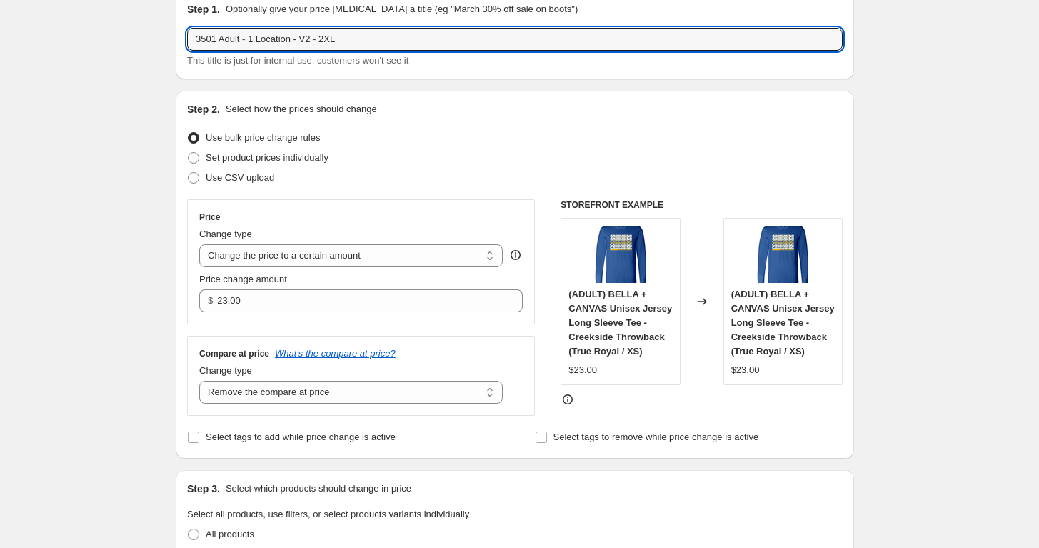
scroll to position [159, 0]
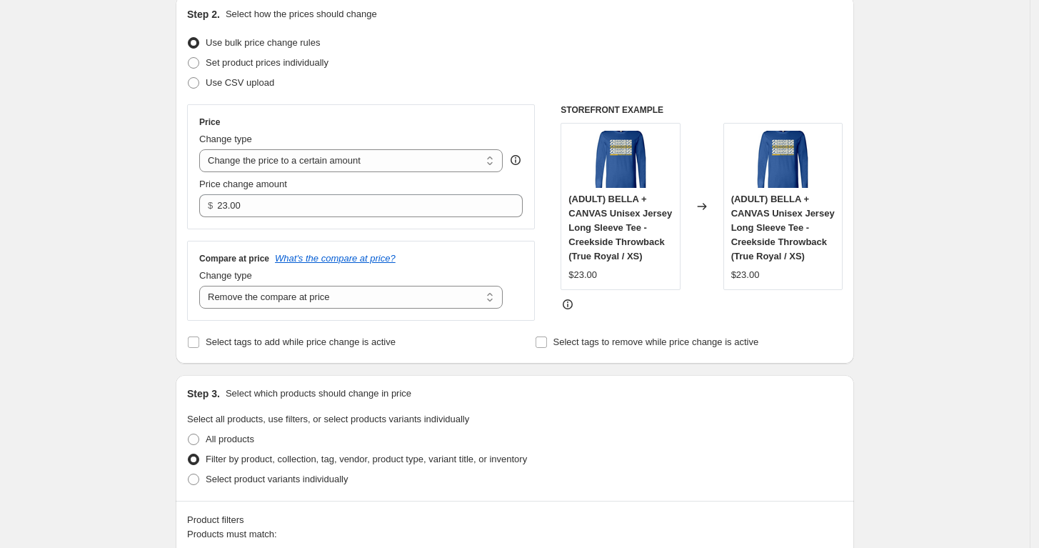
type input "3501 Adult - 1 Location - V2 - 2XL"
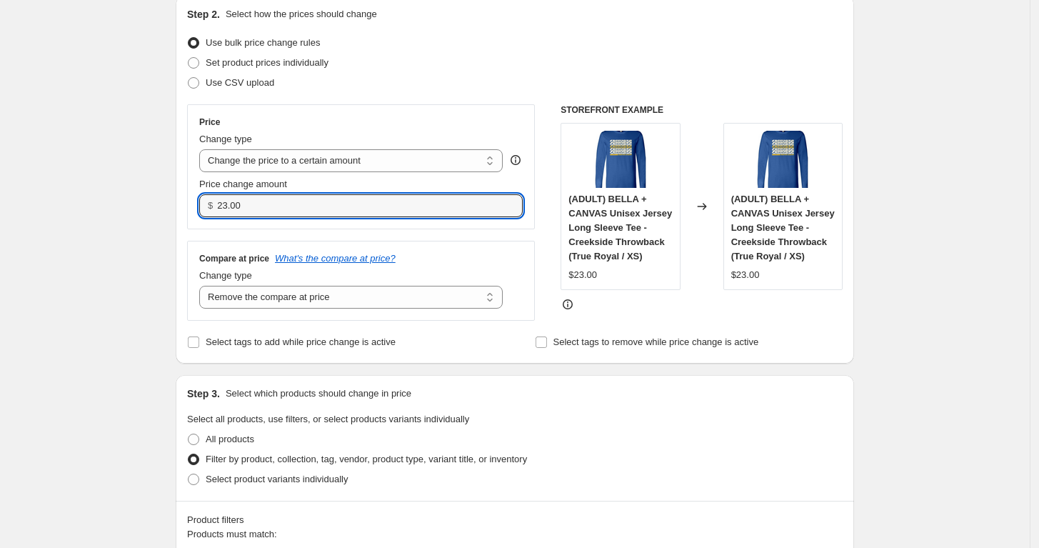
click at [360, 196] on input "23.00" at bounding box center [358, 205] width 283 height 23
click at [365, 196] on input "23.00" at bounding box center [358, 205] width 283 height 23
type input "25.00"
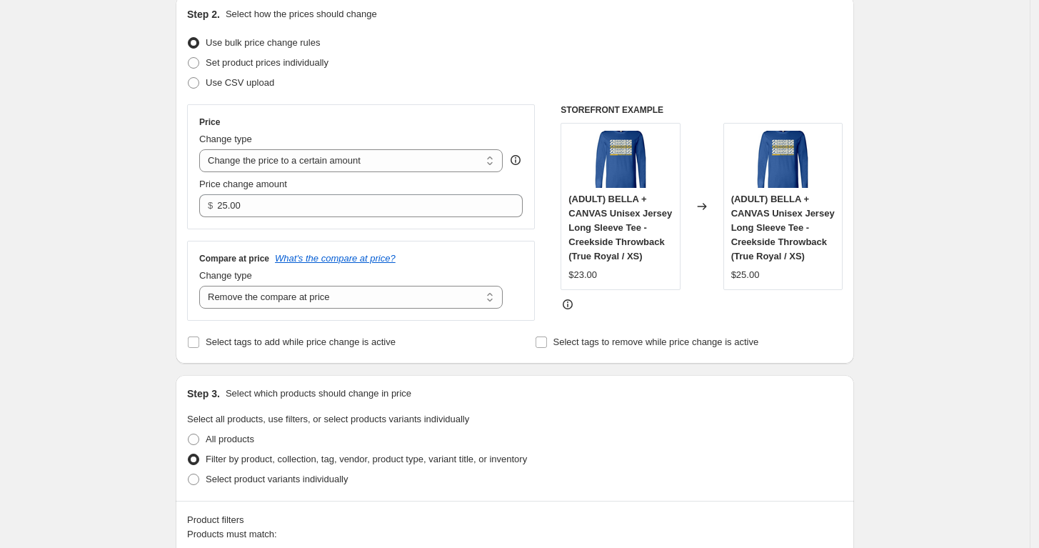
click at [439, 124] on div "Price" at bounding box center [360, 121] width 323 height 11
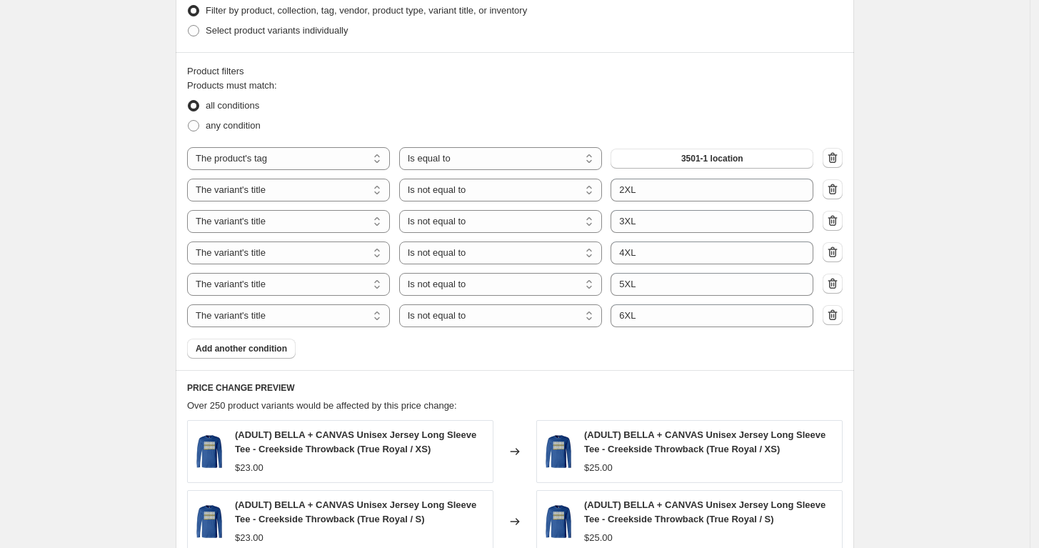
scroll to position [634, 0]
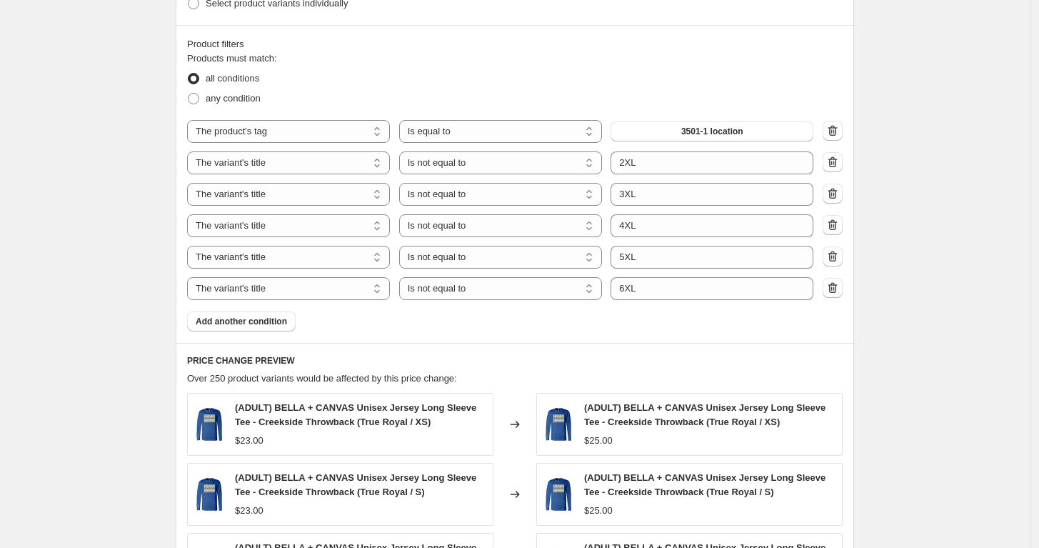
click at [835, 193] on icon "button" at bounding box center [832, 193] width 14 height 14
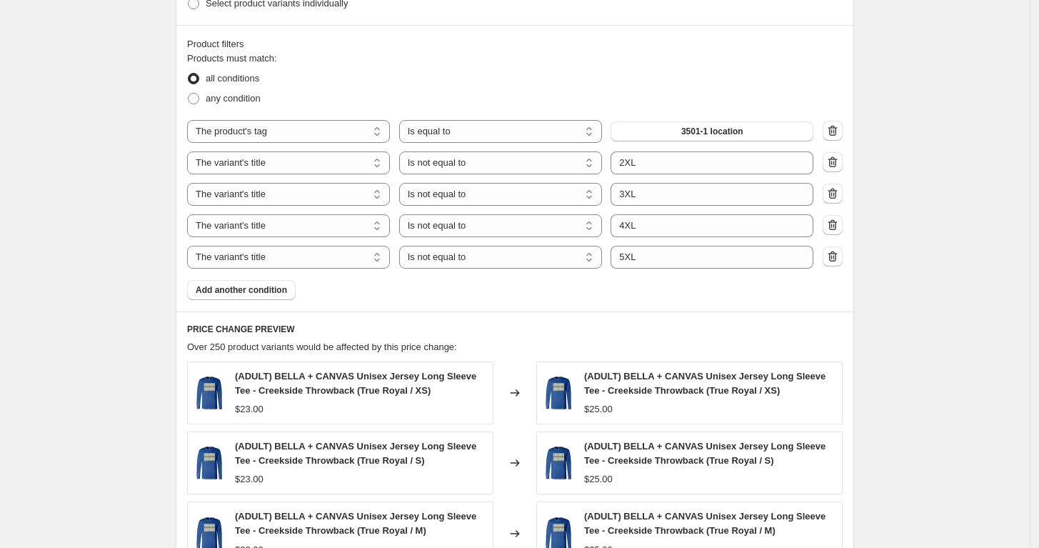
click at [835, 193] on icon "button" at bounding box center [832, 193] width 14 height 14
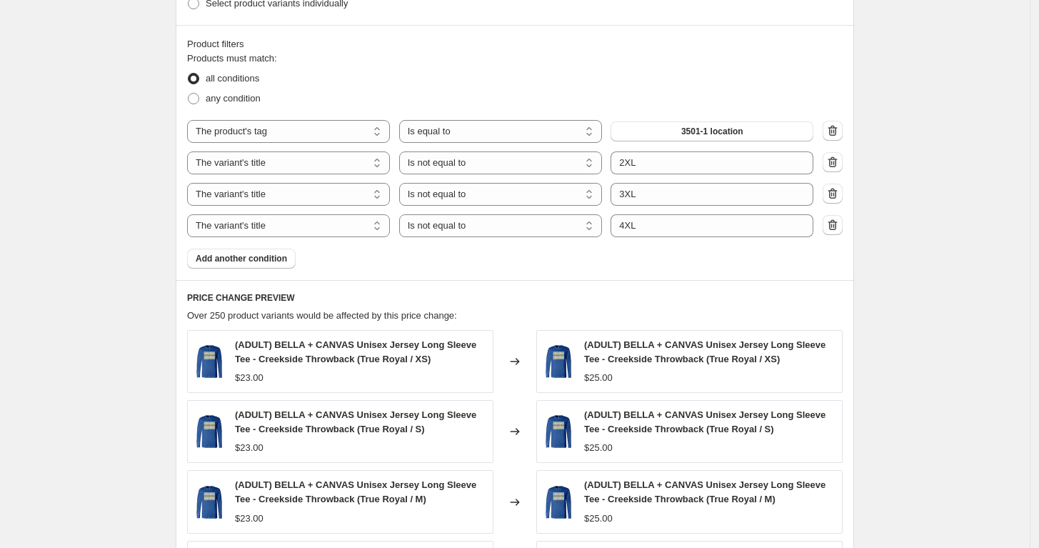
click at [837, 193] on icon "button" at bounding box center [832, 193] width 14 height 14
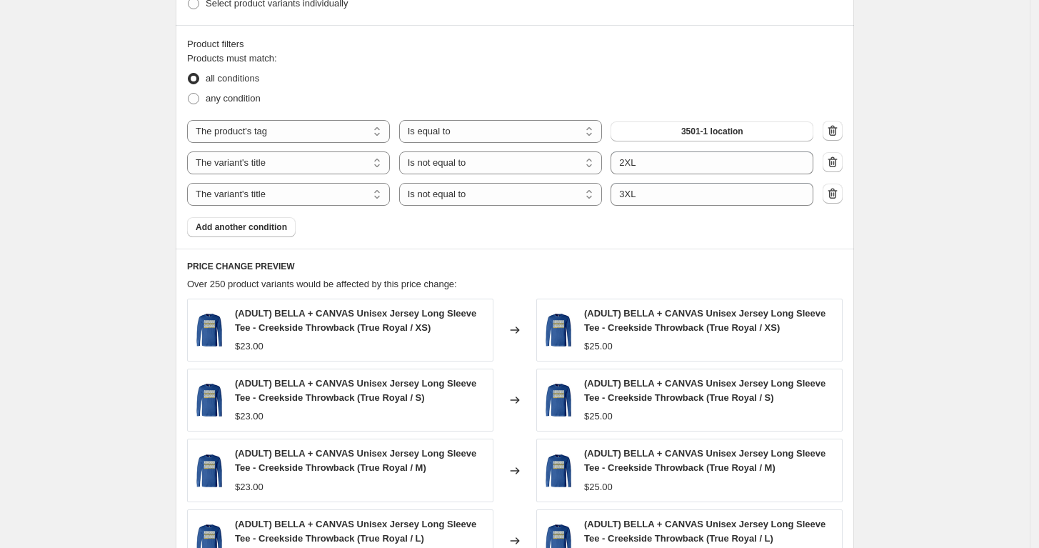
click at [837, 193] on icon "button" at bounding box center [832, 193] width 14 height 14
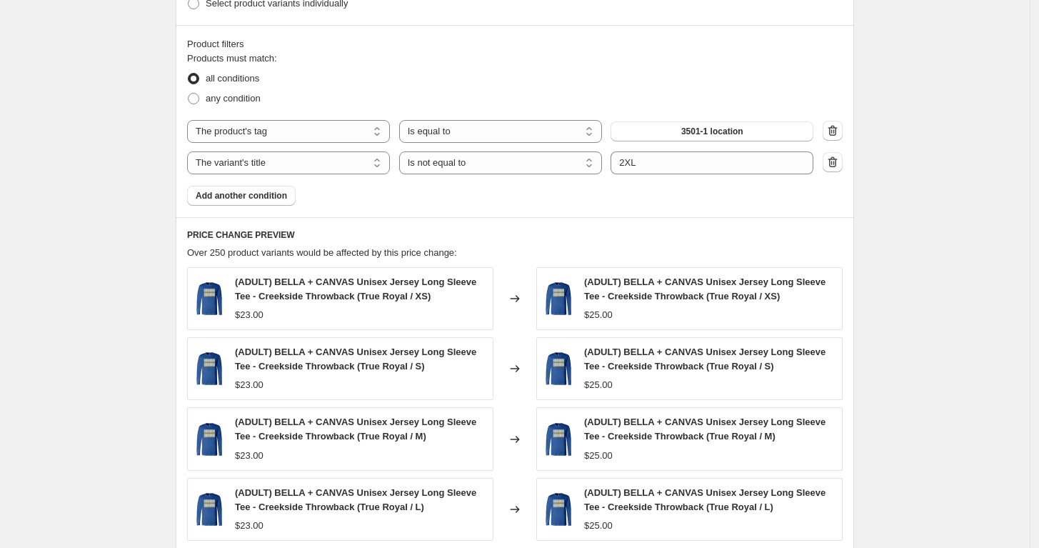
click at [476, 165] on select "Is equal to Is not equal to Contains" at bounding box center [500, 162] width 203 height 23
select select "equal"
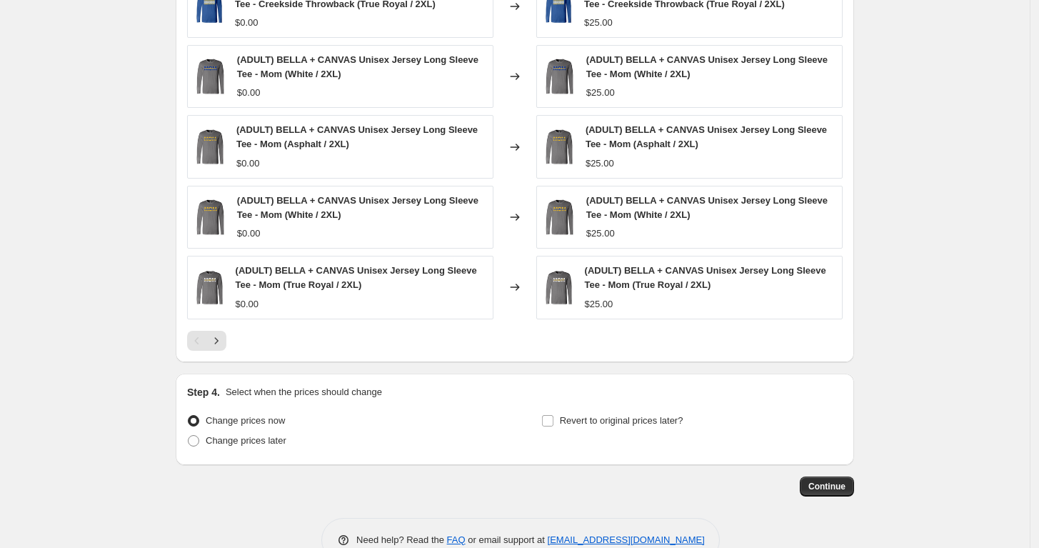
scroll to position [960, 0]
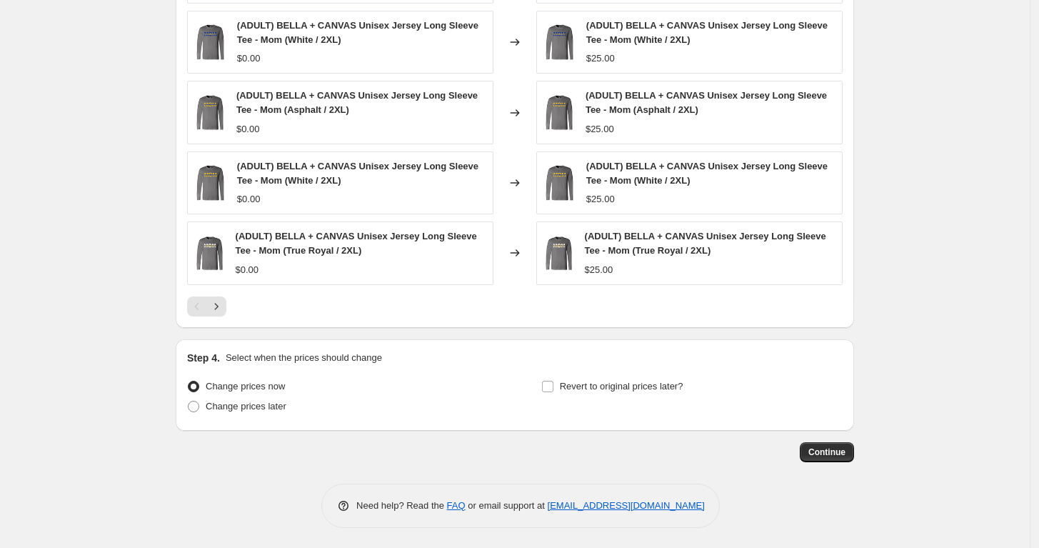
click at [843, 451] on span "Continue" at bounding box center [826, 451] width 37 height 11
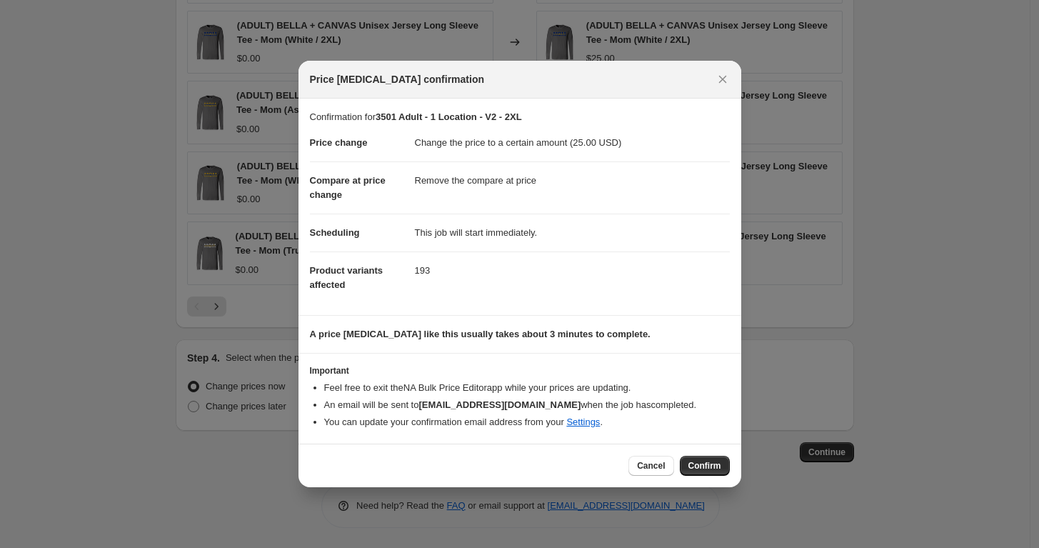
click at [719, 79] on icon "Close" at bounding box center [722, 79] width 14 height 14
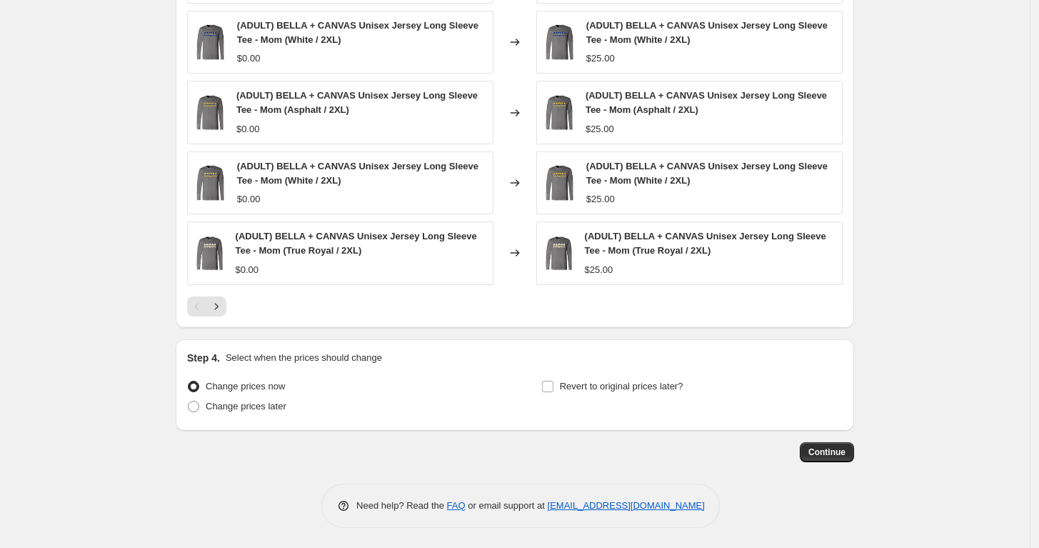
click at [845, 446] on span "Continue" at bounding box center [826, 451] width 37 height 11
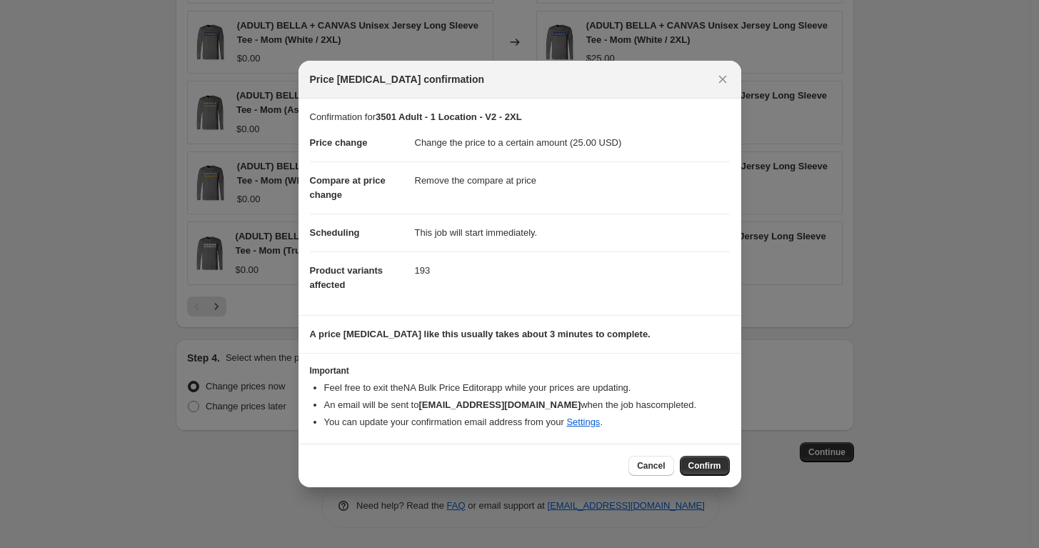
click at [697, 460] on span "Confirm" at bounding box center [704, 465] width 33 height 11
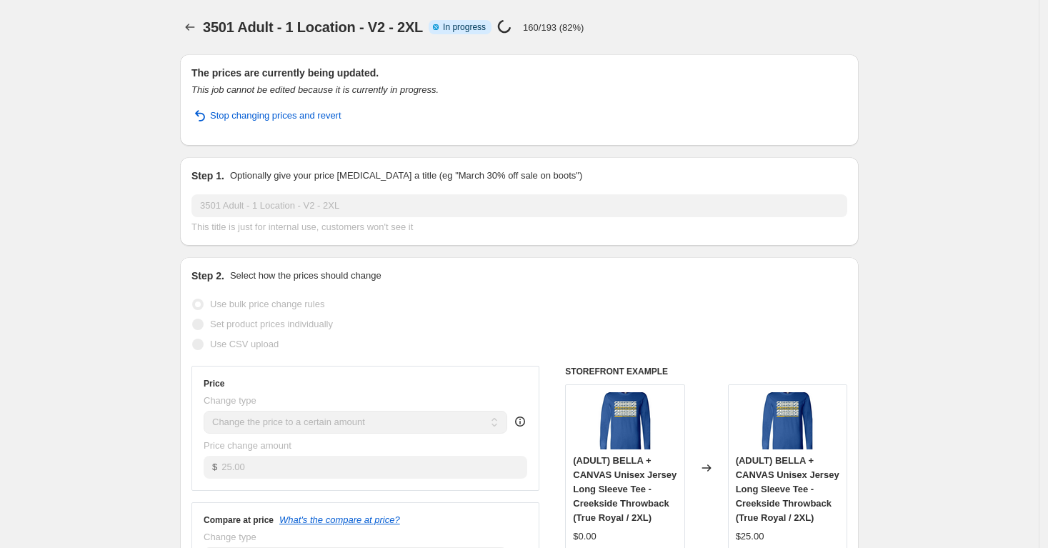
select select "remove"
select select "tag"
select select "title"
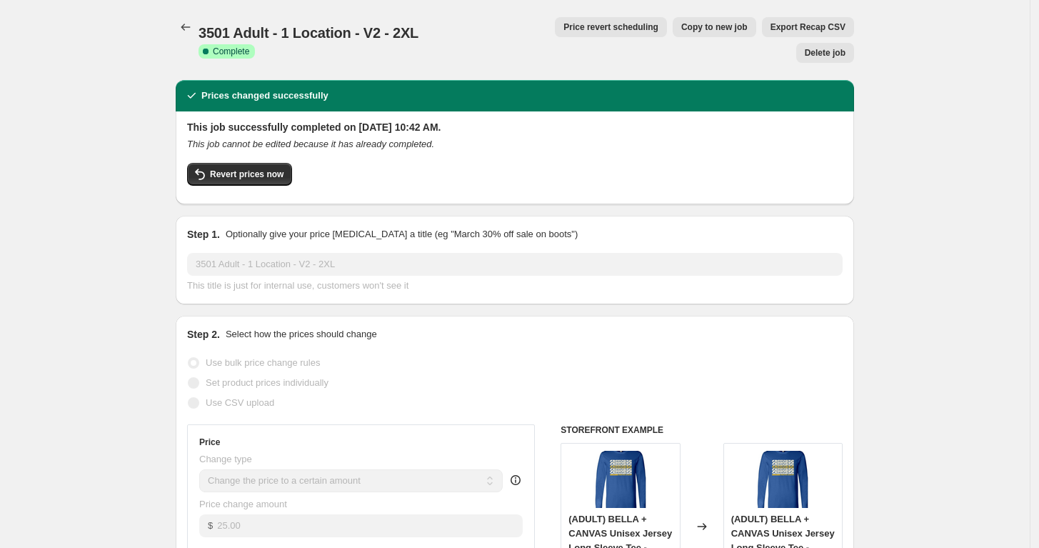
click at [681, 27] on span "Copy to new job" at bounding box center [714, 26] width 66 height 11
select select "remove"
select select "tag"
select select "title"
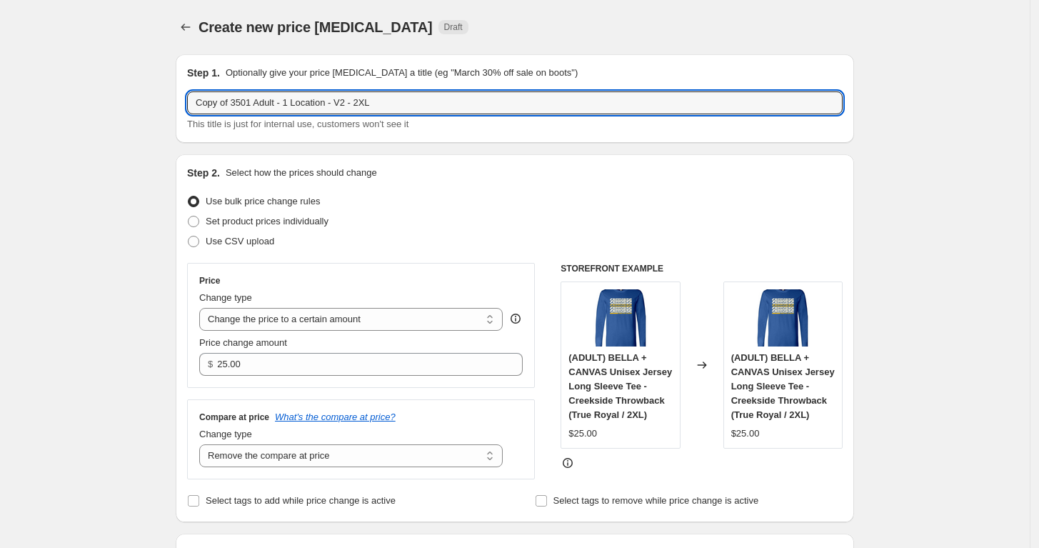
click at [234, 99] on input "Copy of 3501 Adult - 1 Location - V2 - 2XL" at bounding box center [515, 102] width 656 height 23
click at [329, 104] on input "3501 Adult - 1 Location - V2 - 2XL" at bounding box center [515, 102] width 656 height 23
type input "3501 Adult - 1 Location - V2 - 3XL"
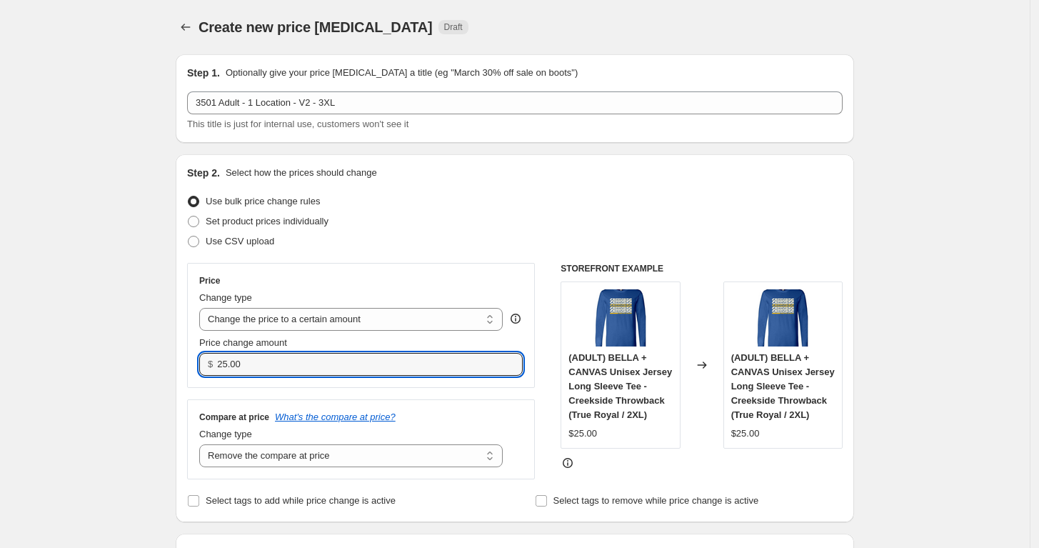
click at [290, 353] on input "25.00" at bounding box center [358, 364] width 283 height 23
click at [231, 347] on span "Price change amount" at bounding box center [243, 342] width 88 height 11
click at [231, 353] on input "25.00" at bounding box center [358, 364] width 283 height 23
drag, startPoint x: 253, startPoint y: 370, endPoint x: 209, endPoint y: 367, distance: 44.4
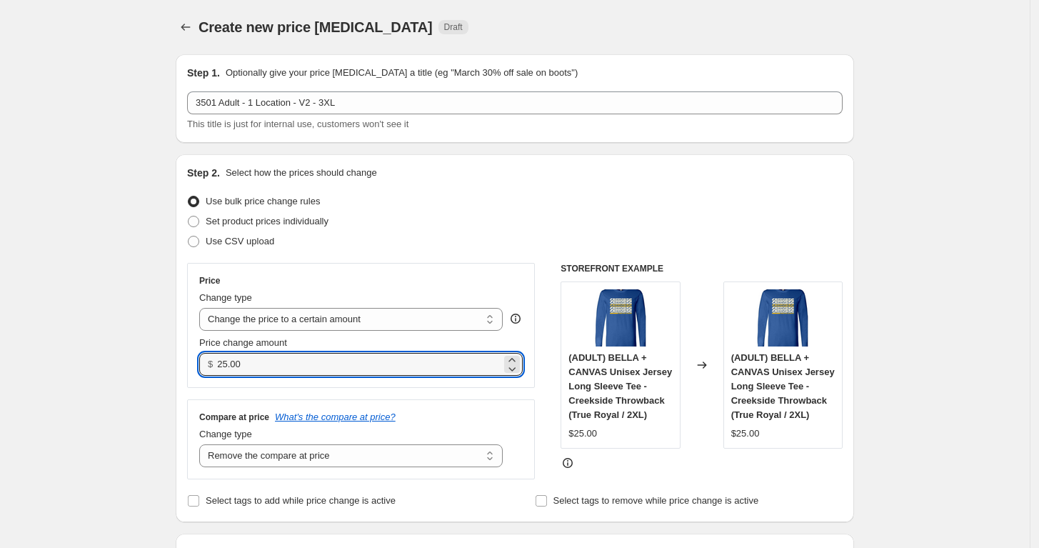
click at [209, 367] on div "$ 25.00" at bounding box center [360, 364] width 323 height 23
type input "27.00"
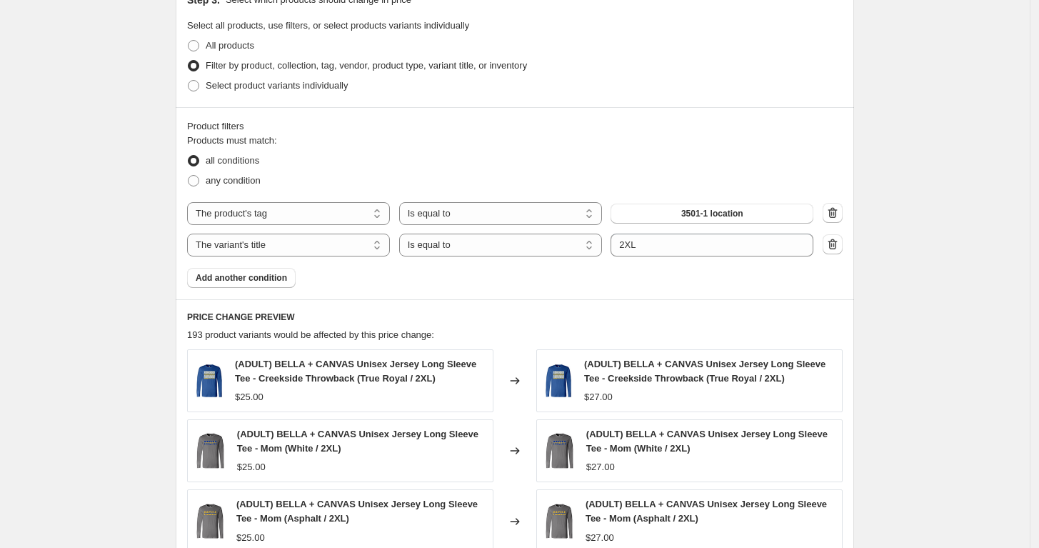
scroll to position [555, 0]
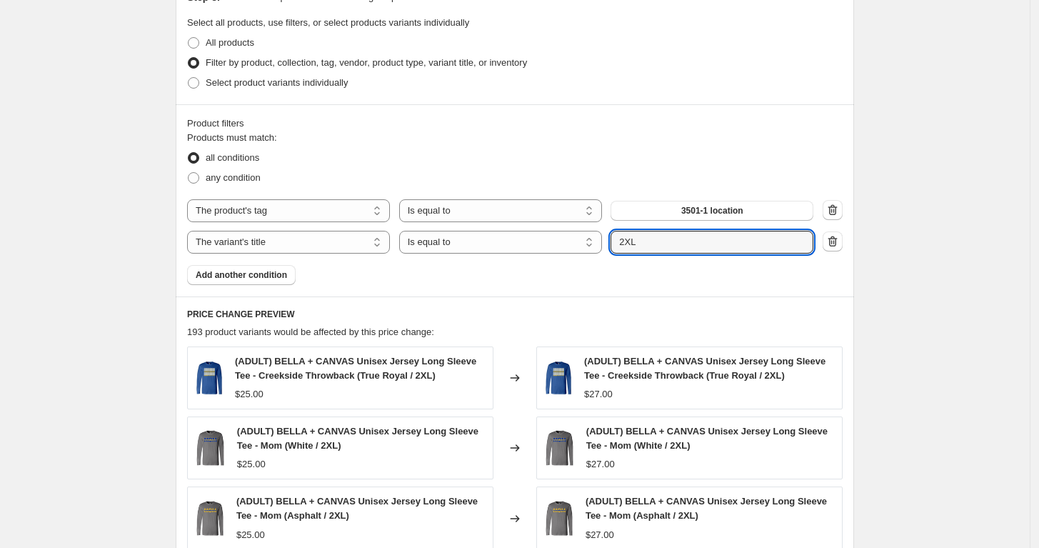
click at [632, 246] on input "2XL" at bounding box center [712, 242] width 203 height 23
click at [628, 245] on input "2XL" at bounding box center [712, 242] width 203 height 23
type input "3XL"
click at [944, 224] on div "Create new price change job. This page is ready Create new price change job Dra…" at bounding box center [515, 200] width 1030 height 1510
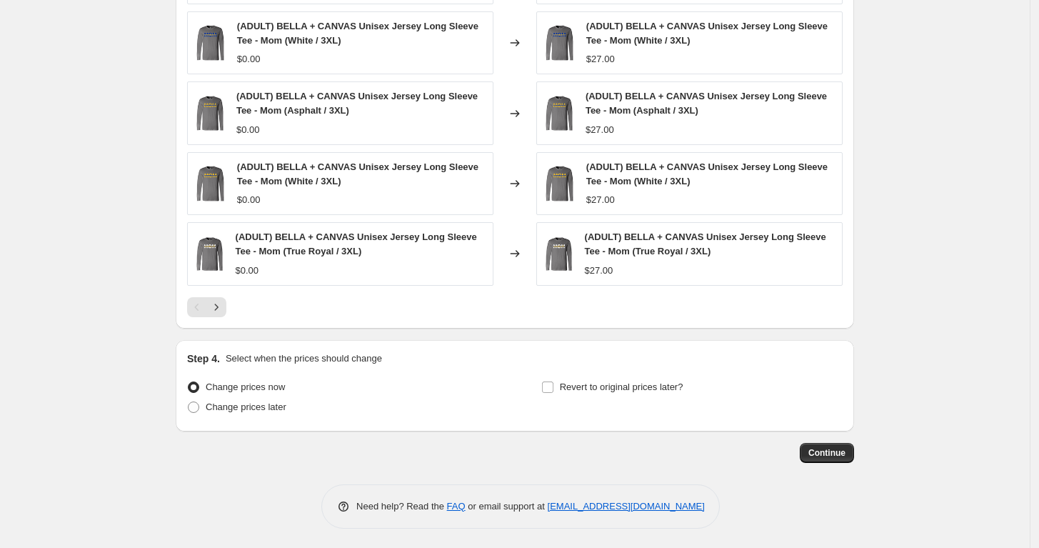
scroll to position [960, 0]
click at [829, 447] on span "Continue" at bounding box center [826, 451] width 37 height 11
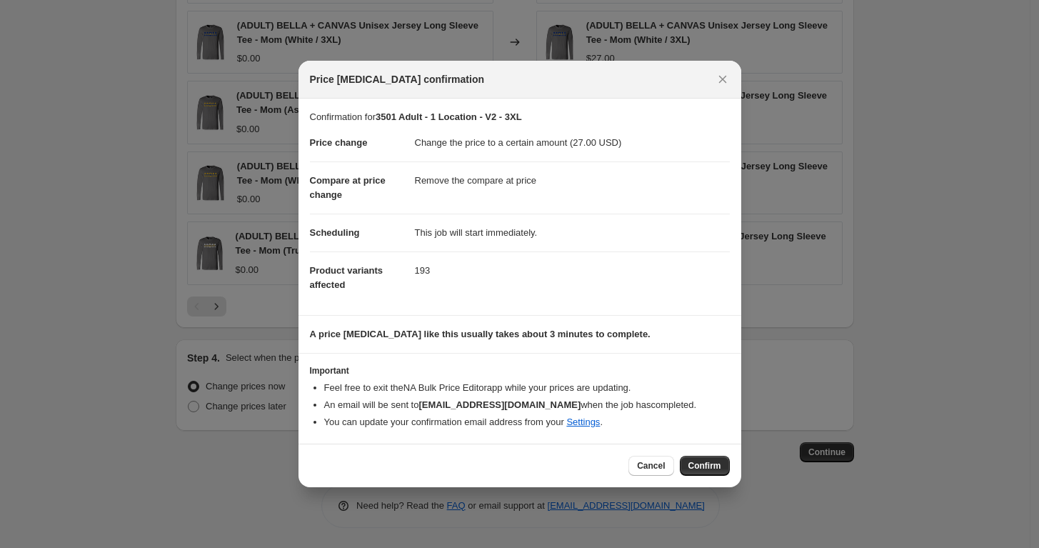
click at [696, 467] on span "Confirm" at bounding box center [704, 465] width 33 height 11
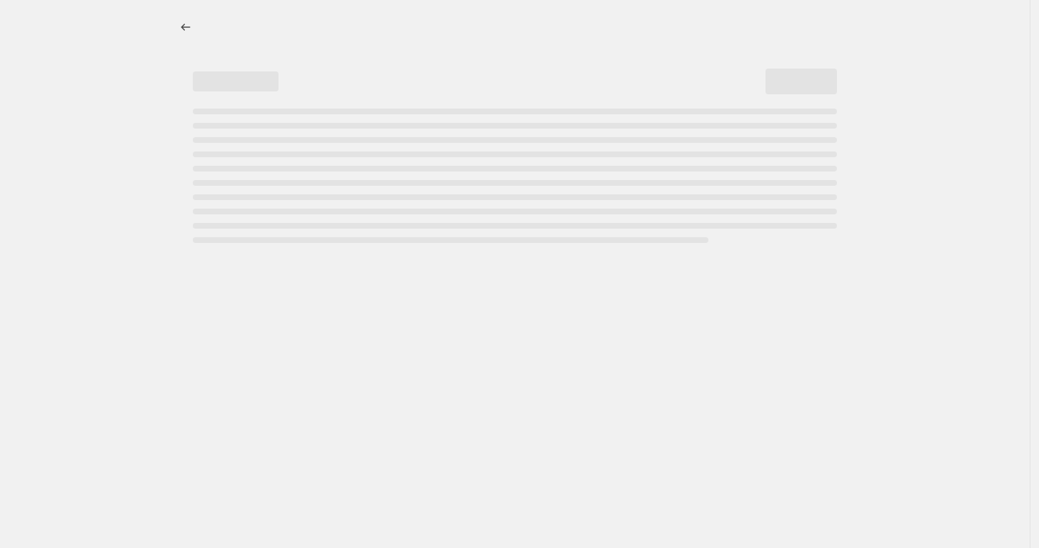
select select "remove"
select select "tag"
select select "title"
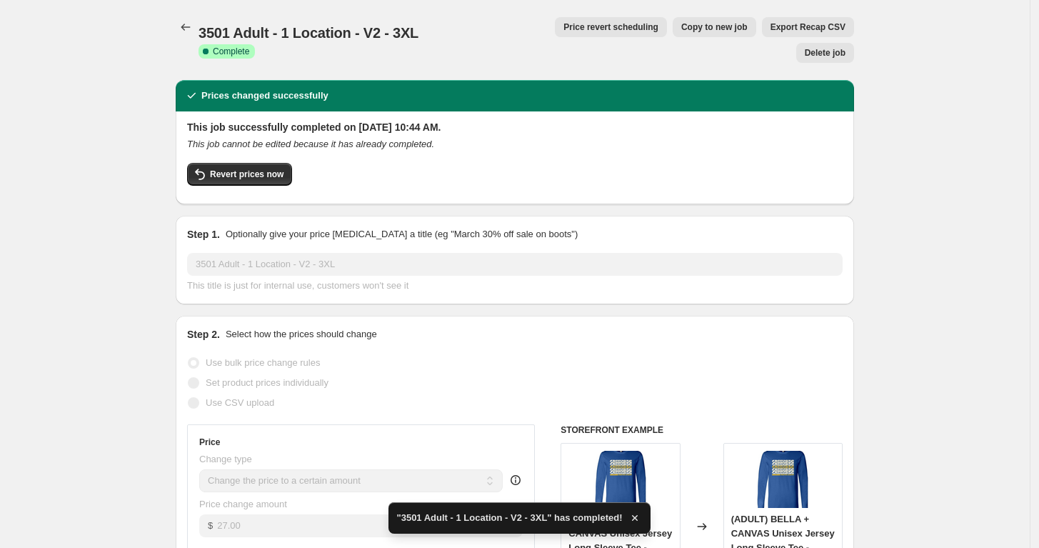
click at [681, 32] on span "Copy to new job" at bounding box center [714, 26] width 66 height 11
select select "remove"
select select "tag"
select select "title"
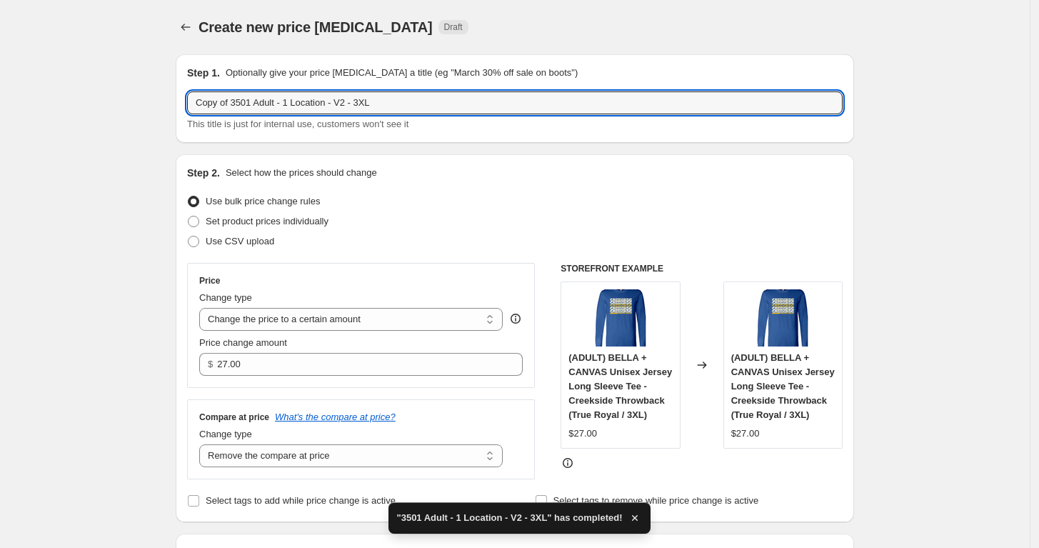
click at [365, 100] on input "Copy of 3501 Adult - 1 Location - V2 - 3XL" at bounding box center [515, 102] width 656 height 23
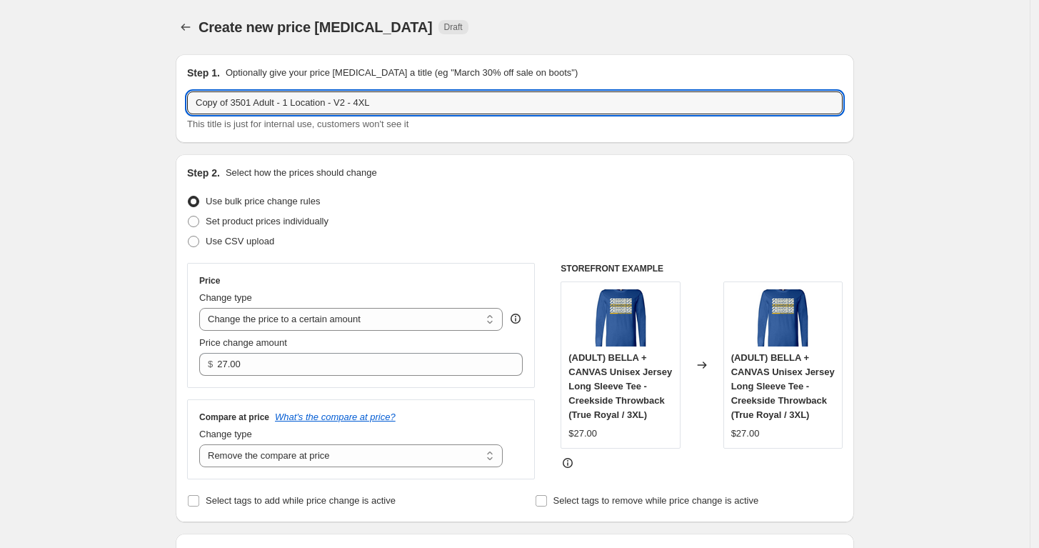
drag, startPoint x: 234, startPoint y: 108, endPoint x: 178, endPoint y: 109, distance: 56.4
type input "3501 Adult - 1 Location - V2 - 4XL"
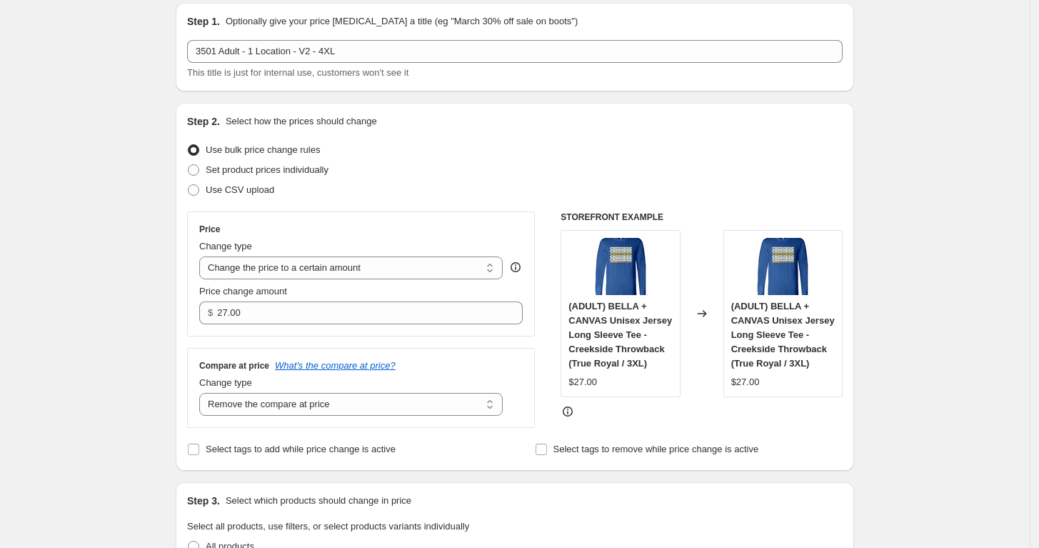
scroll to position [79, 0]
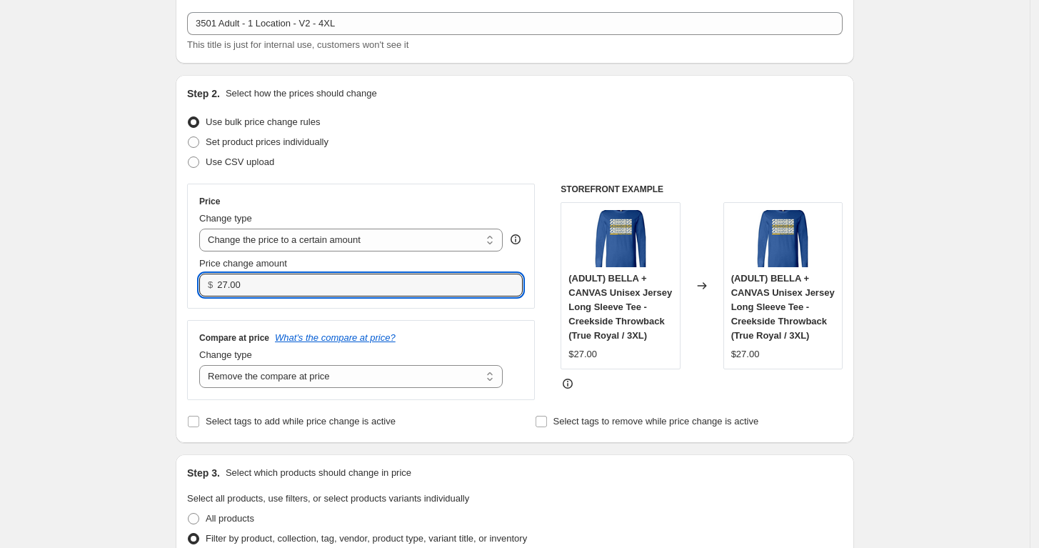
click at [247, 287] on input "27.00" at bounding box center [358, 284] width 283 height 23
type input "29.00"
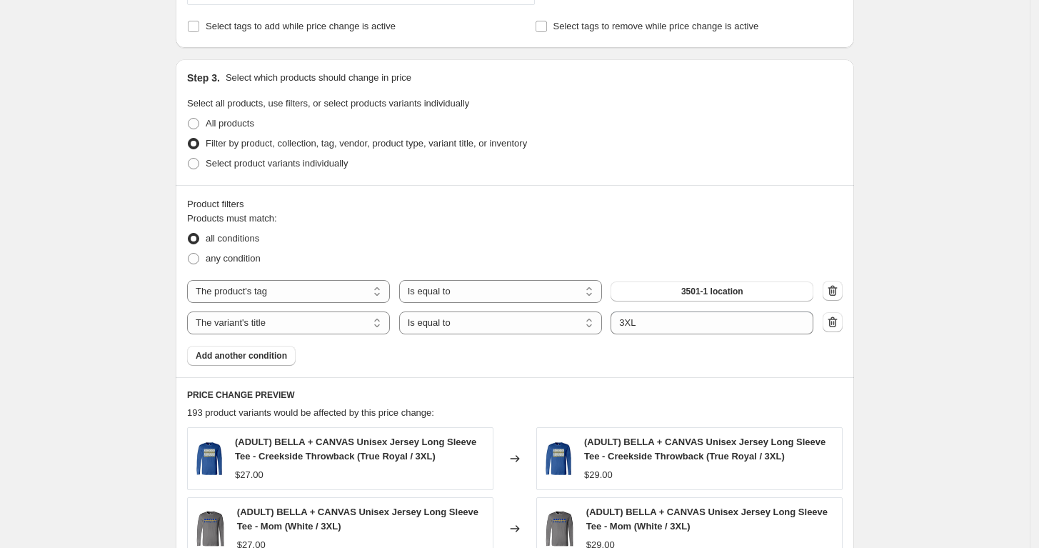
scroll to position [476, 0]
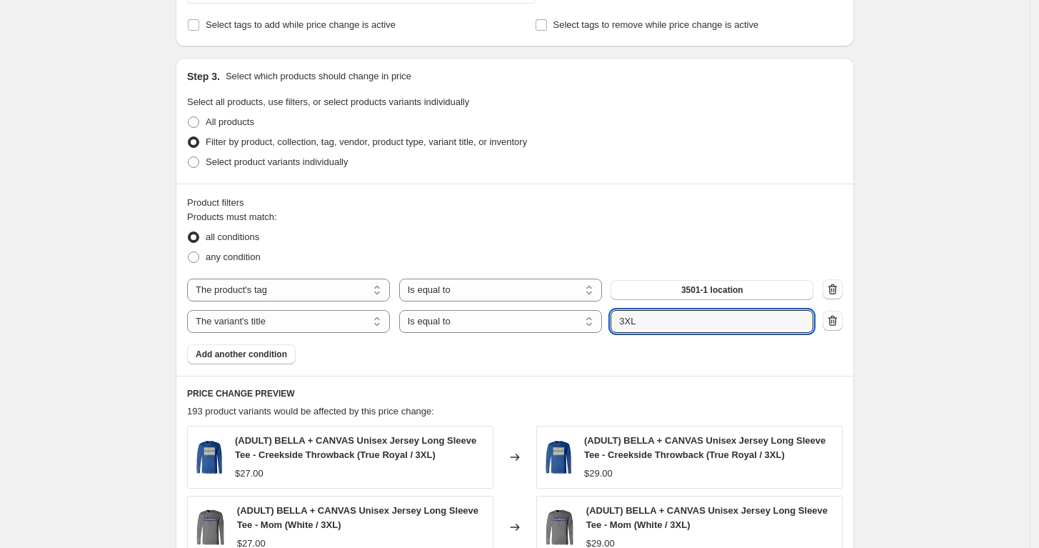
click at [660, 312] on input "3XL" at bounding box center [712, 321] width 203 height 23
click at [657, 318] on input "3XL" at bounding box center [712, 321] width 203 height 23
type input "4XL"
click at [971, 267] on div "Create new price change job. This page is ready Create new price change job Dra…" at bounding box center [515, 279] width 1030 height 1510
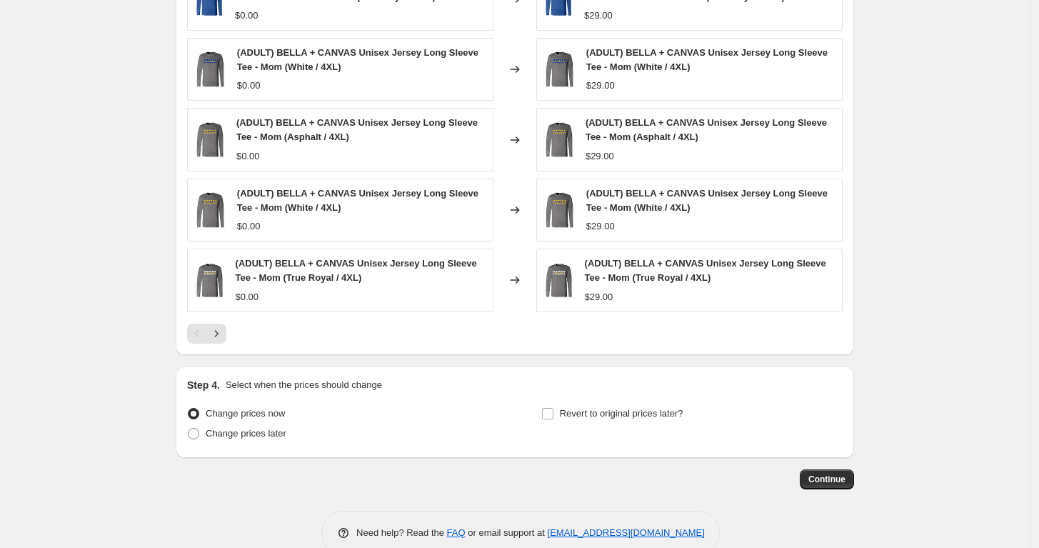
scroll to position [960, 0]
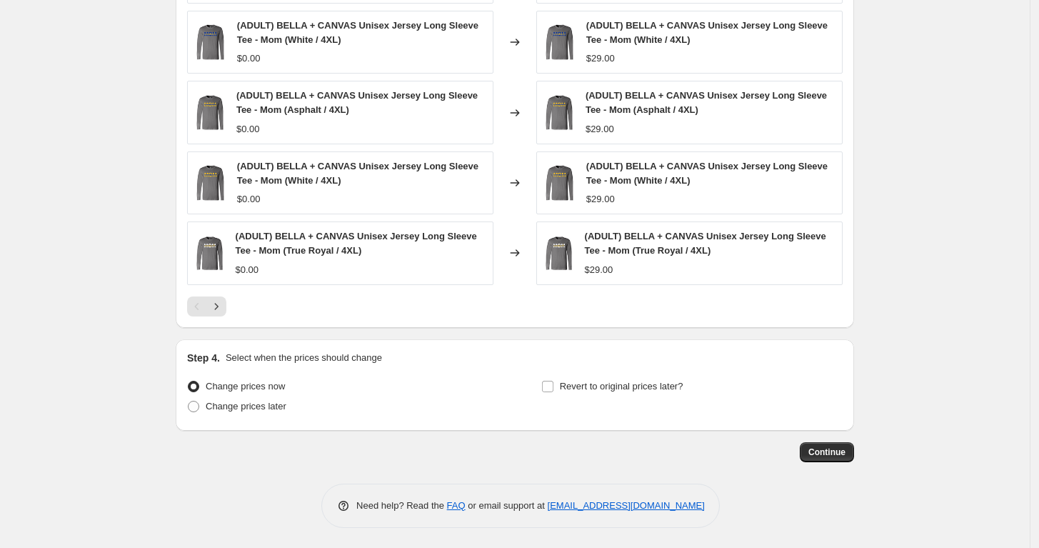
click at [819, 451] on span "Continue" at bounding box center [826, 451] width 37 height 11
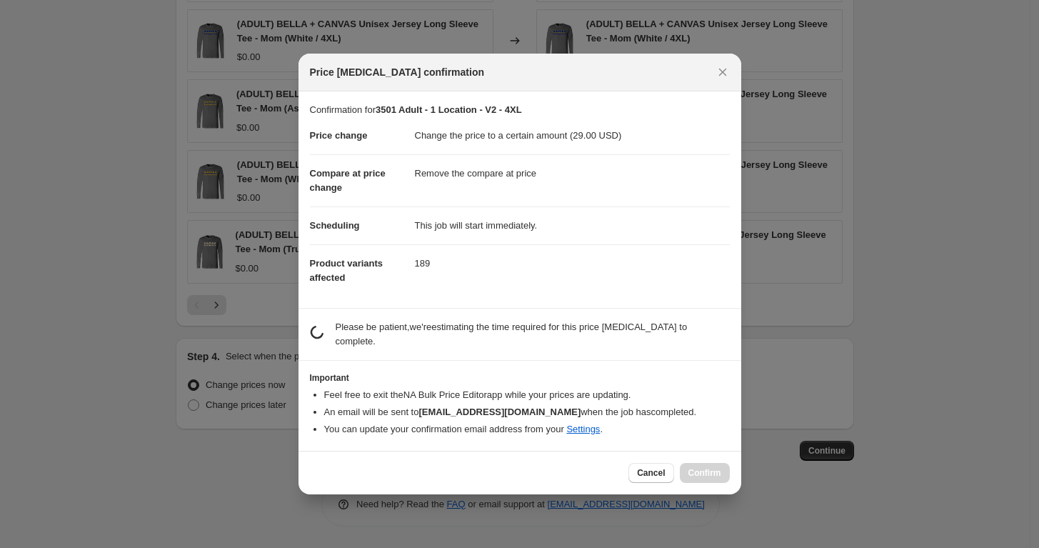
scroll to position [0, 0]
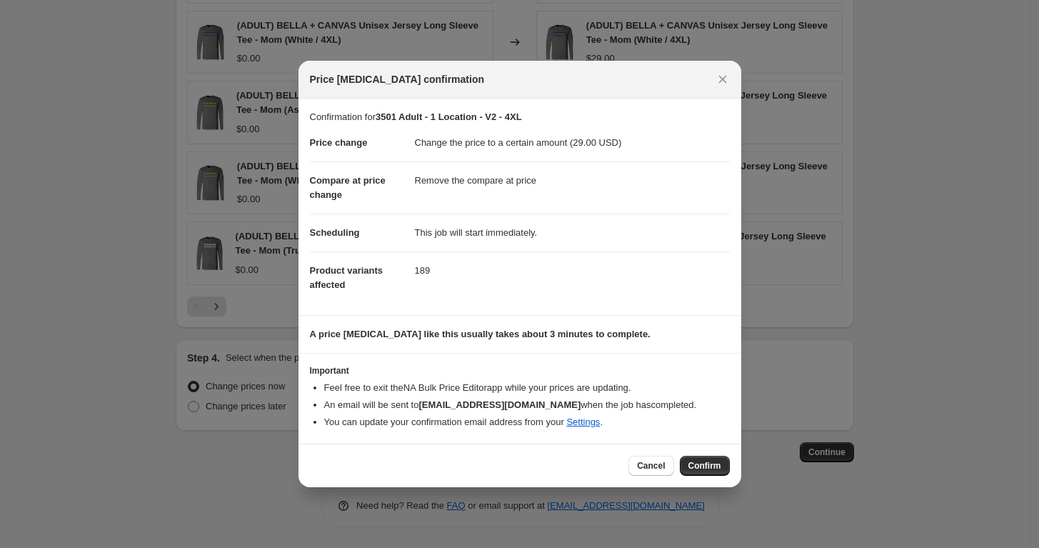
click at [708, 466] on span "Confirm" at bounding box center [704, 465] width 33 height 11
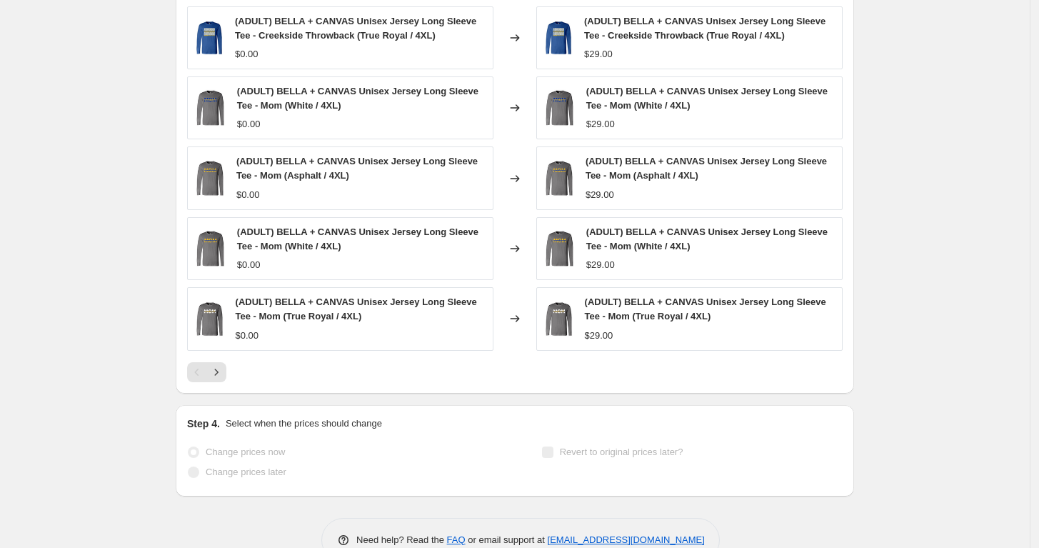
scroll to position [998, 0]
select select "remove"
select select "tag"
select select "title"
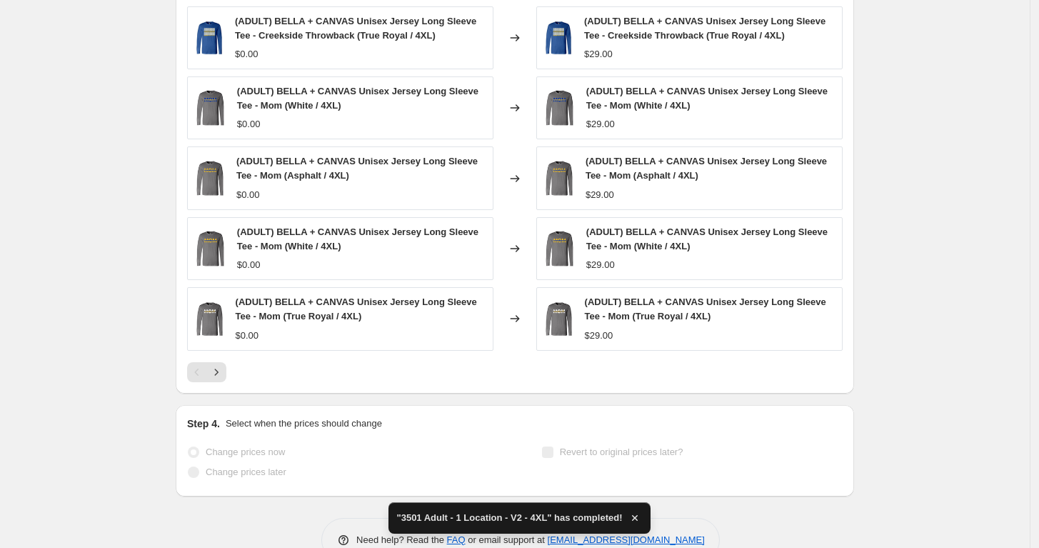
scroll to position [0, 0]
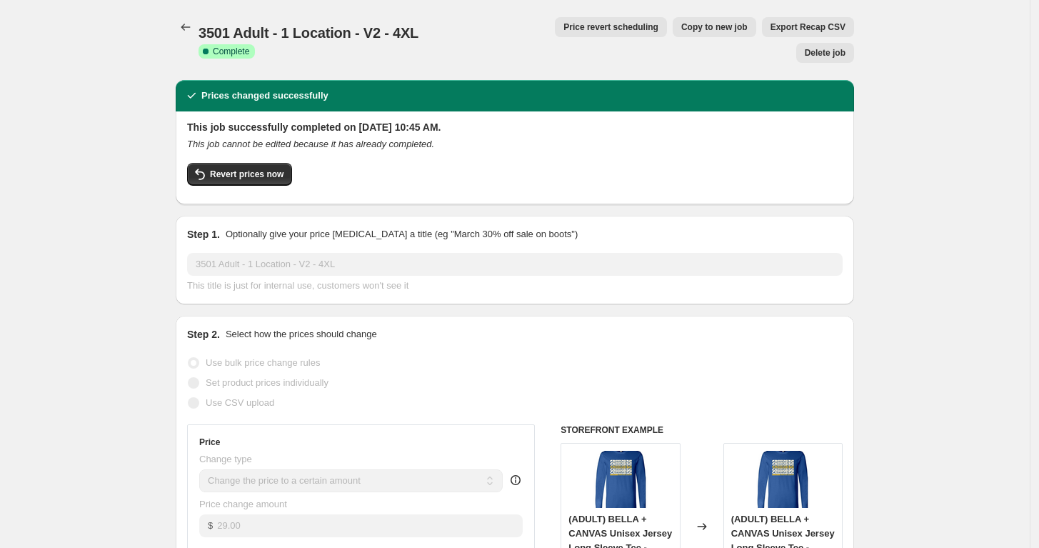
click at [681, 25] on span "Copy to new job" at bounding box center [714, 26] width 66 height 11
select select "remove"
select select "tag"
select select "title"
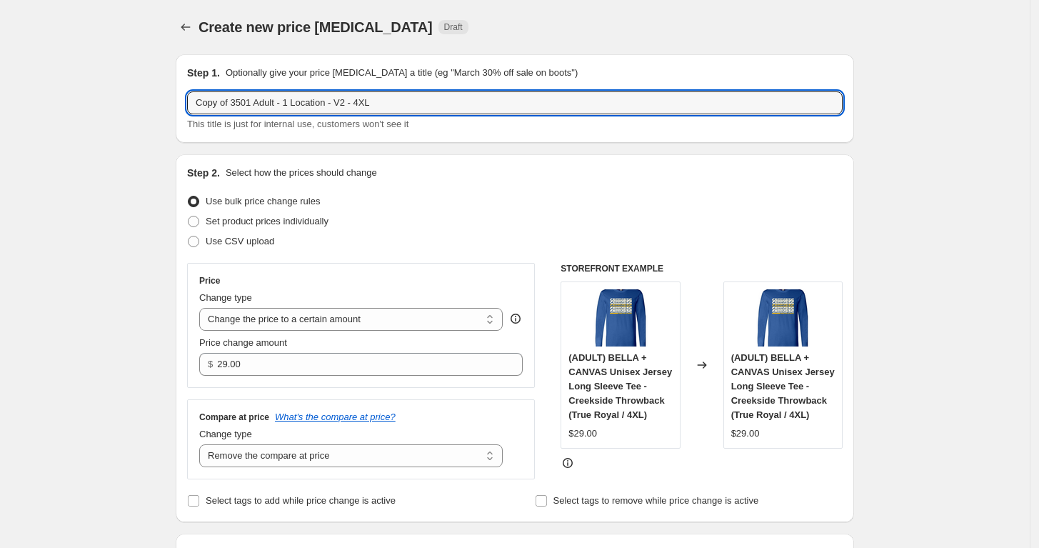
click at [364, 106] on input "Copy of 3501 Adult - 1 Location - V2 - 4XL" at bounding box center [515, 102] width 656 height 23
drag, startPoint x: 234, startPoint y: 96, endPoint x: 141, endPoint y: 79, distance: 94.4
type input "3501 Adult - 1 Location - V2 - 5XL"
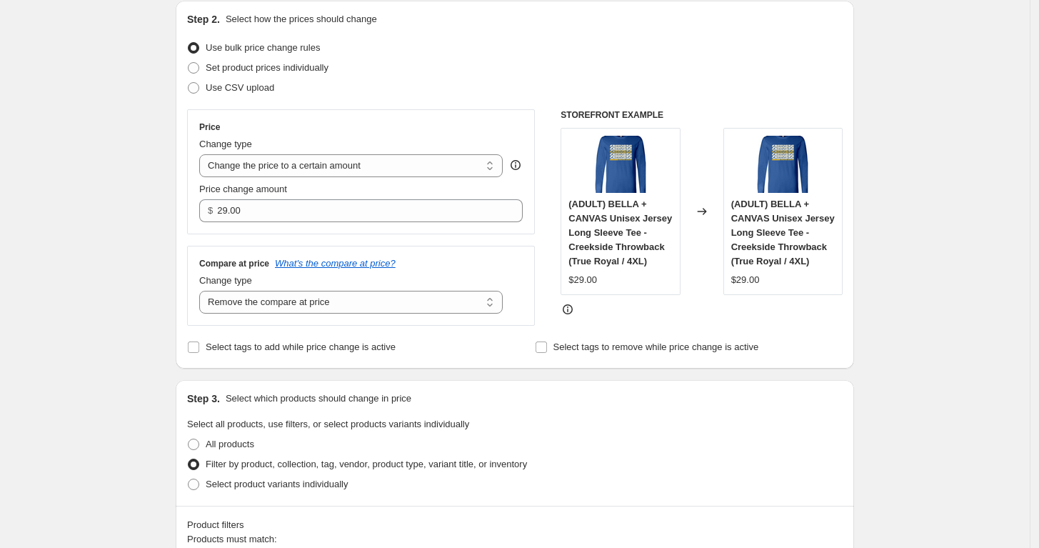
scroll to position [159, 0]
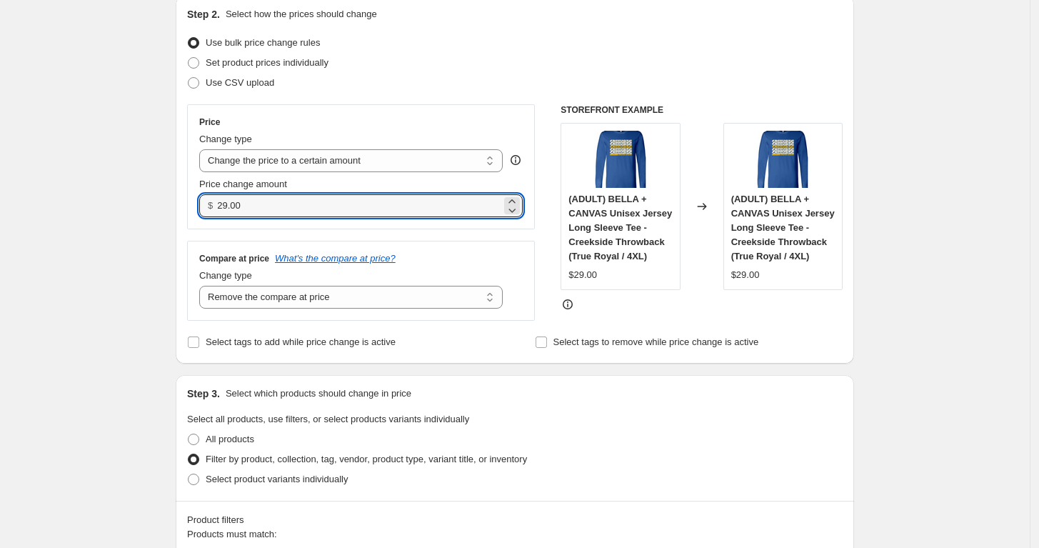
click at [271, 208] on input "29.00" at bounding box center [358, 205] width 283 height 23
click at [257, 198] on input "29.00" at bounding box center [358, 205] width 283 height 23
drag, startPoint x: 250, startPoint y: 207, endPoint x: 154, endPoint y: 191, distance: 97.1
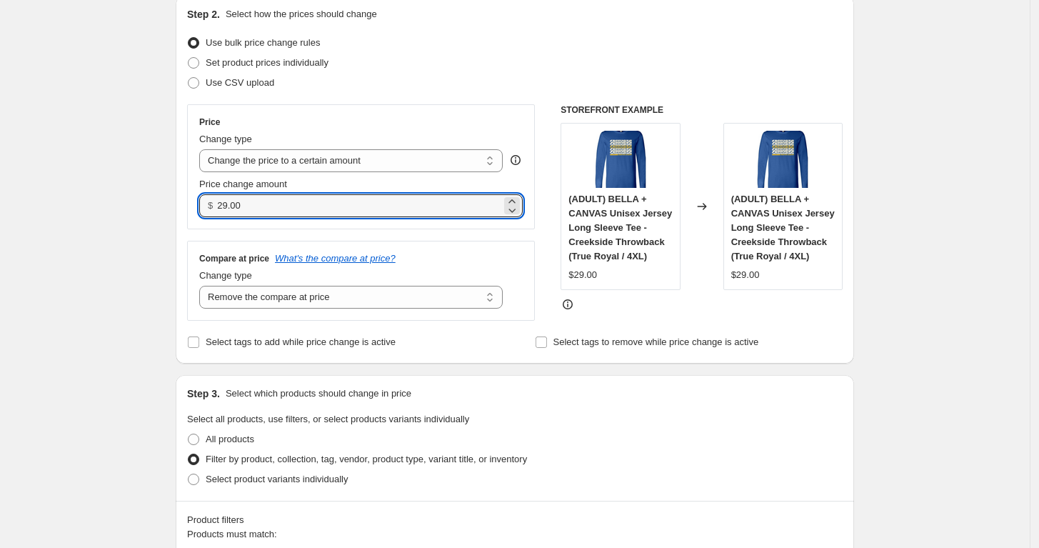
type input "31.00"
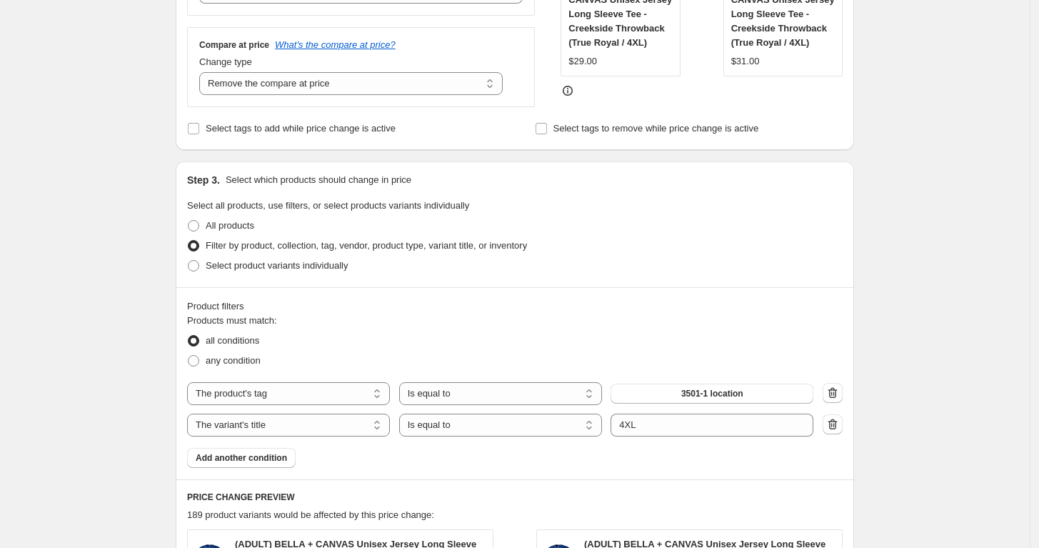
scroll to position [634, 0]
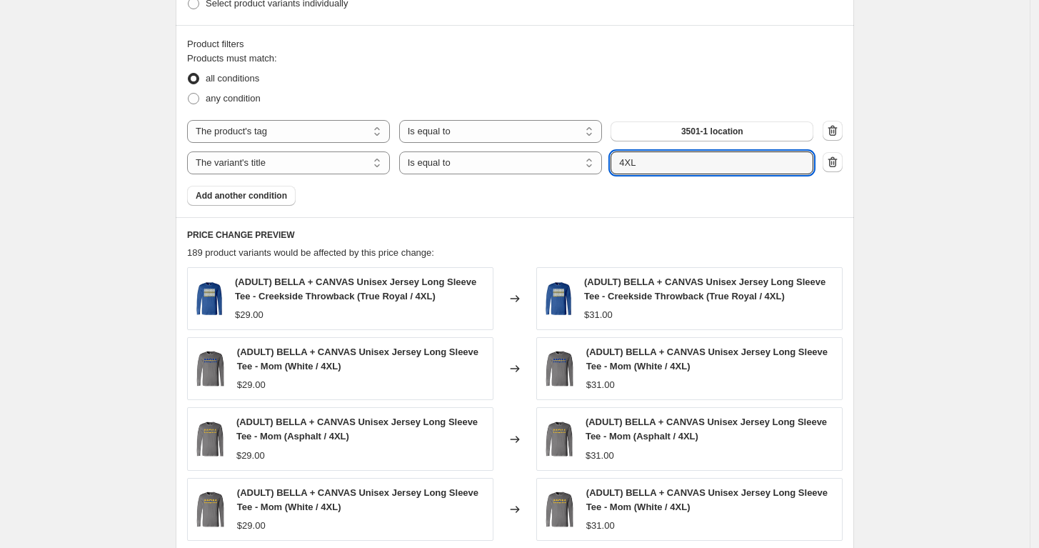
drag, startPoint x: 653, startPoint y: 169, endPoint x: 577, endPoint y: 159, distance: 77.1
click at [577, 159] on div "The product The product's collection The product's tag The product's vendor The…" at bounding box center [500, 162] width 626 height 23
type input "5XL"
click at [961, 273] on div "Create new price change job. This page is ready Create new price change job Dra…" at bounding box center [515, 121] width 1030 height 1510
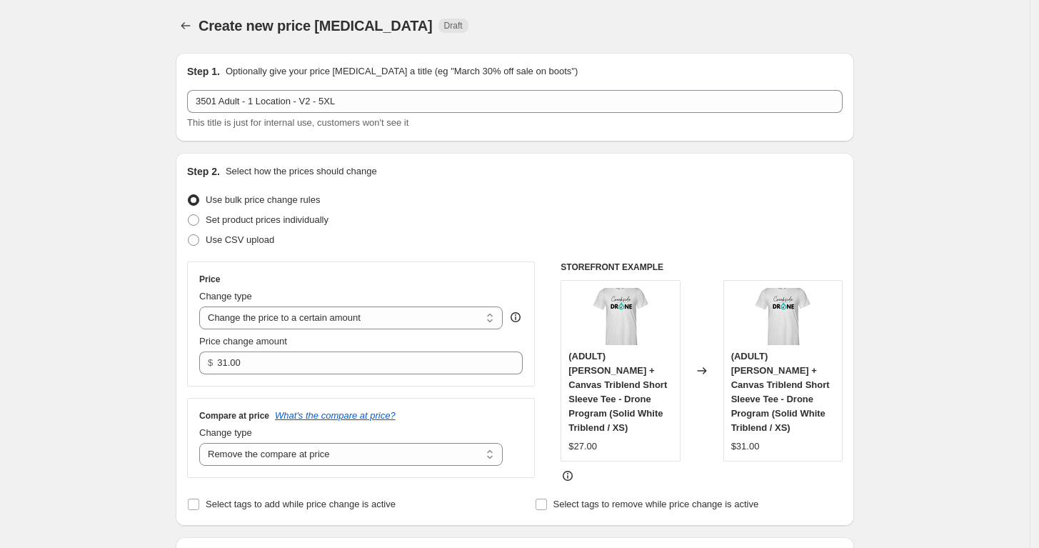
scroll to position [0, 0]
click at [192, 27] on icon "Price change jobs" at bounding box center [186, 27] width 14 height 14
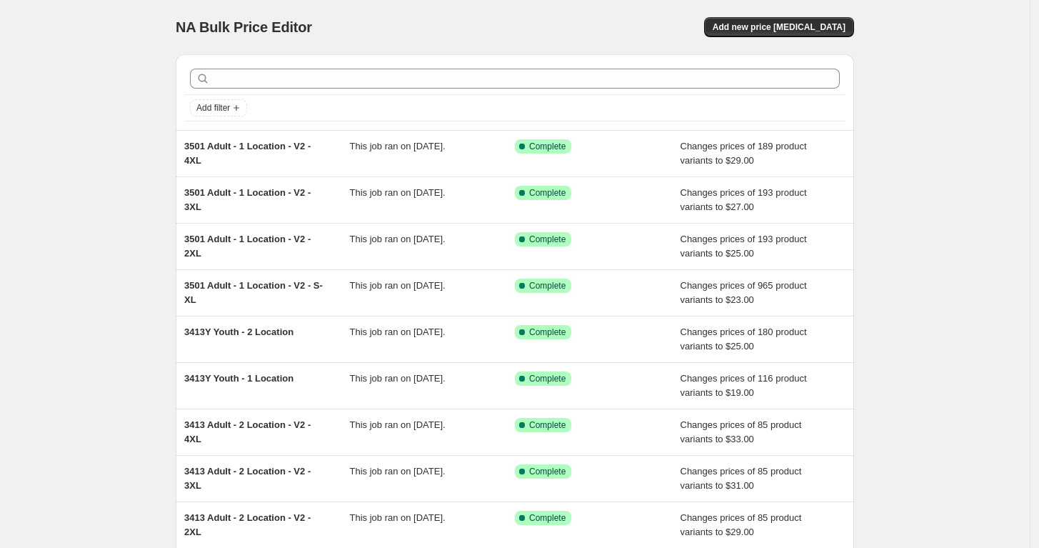
click at [262, 291] on span "3501 Adult - 1 Location - V2 - S-XL" at bounding box center [253, 292] width 139 height 25
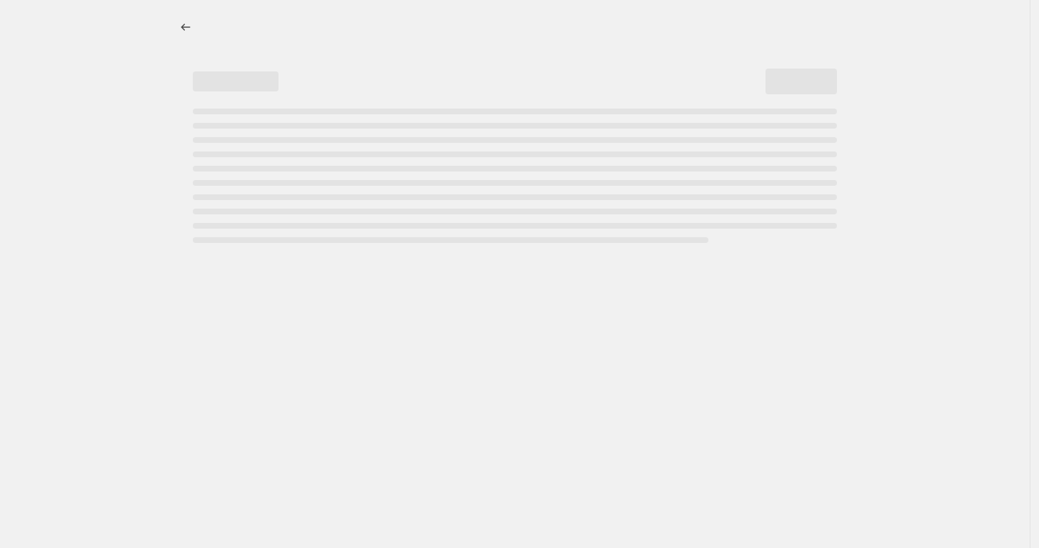
select select "remove"
select select "tag"
select select "title"
select select "not_equal"
select select "title"
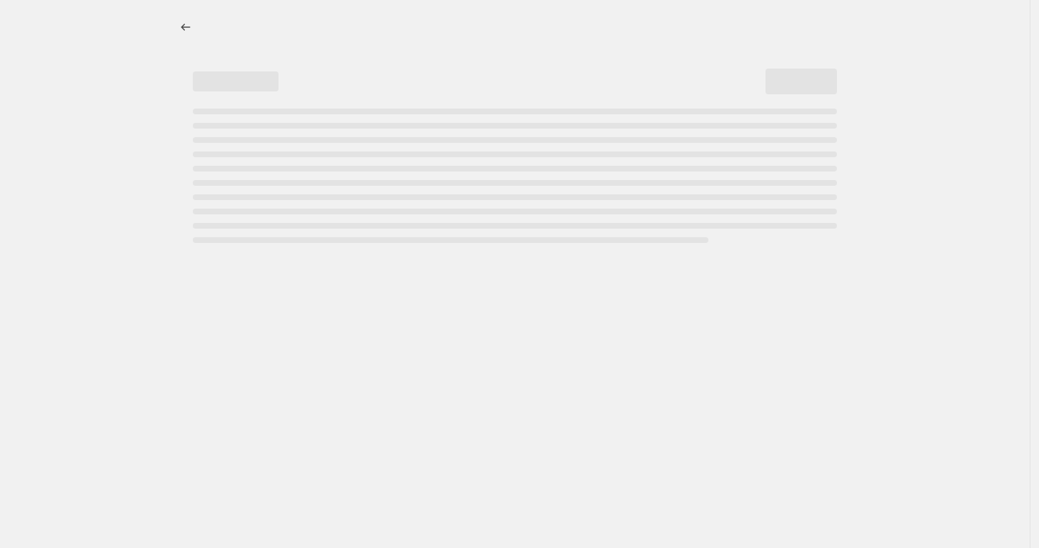
select select "not_equal"
select select "title"
select select "not_equal"
select select "title"
select select "not_equal"
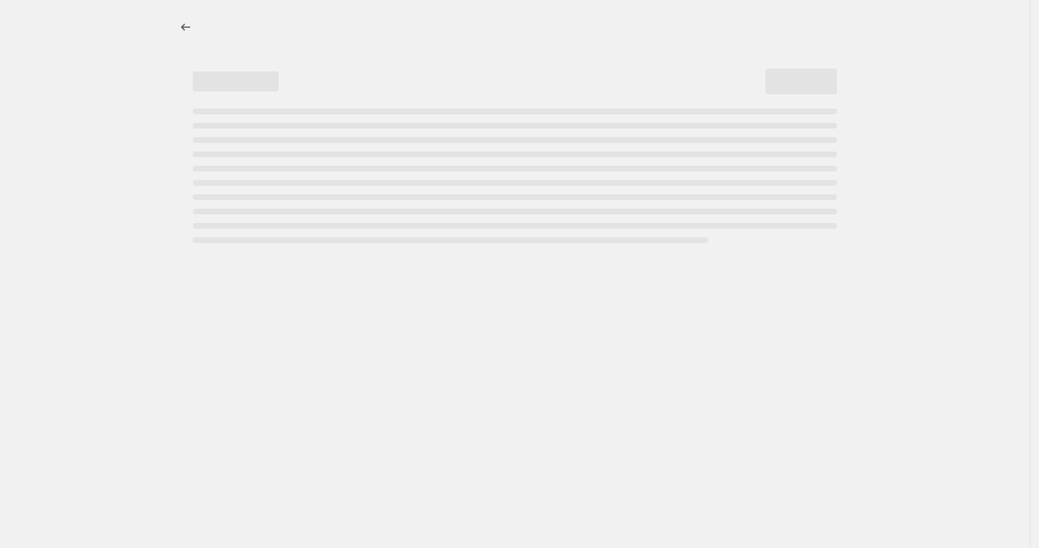
select select "title"
select select "not_equal"
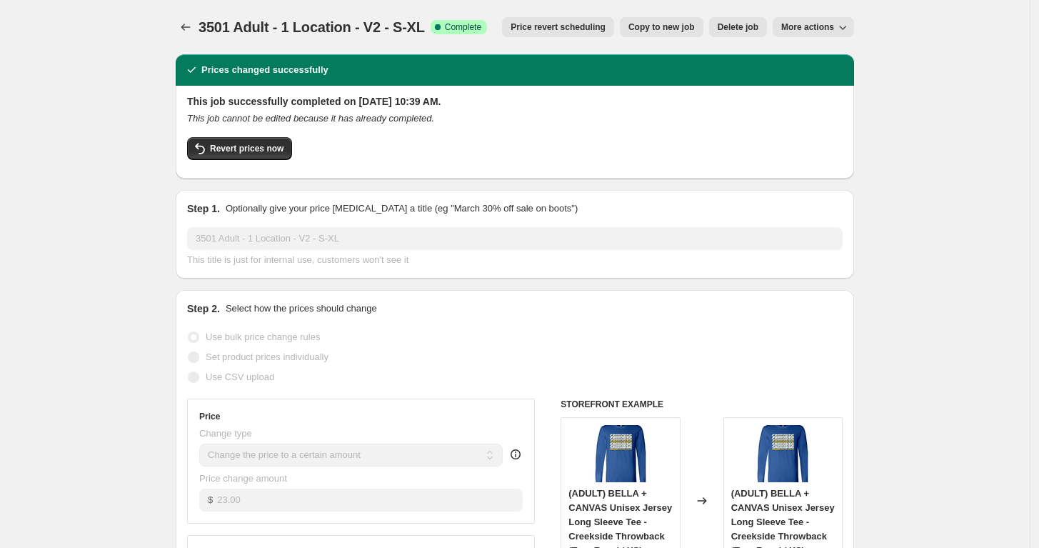
click at [687, 22] on span "Copy to new job" at bounding box center [661, 26] width 66 height 11
select select "remove"
select select "tag"
select select "title"
select select "not_equal"
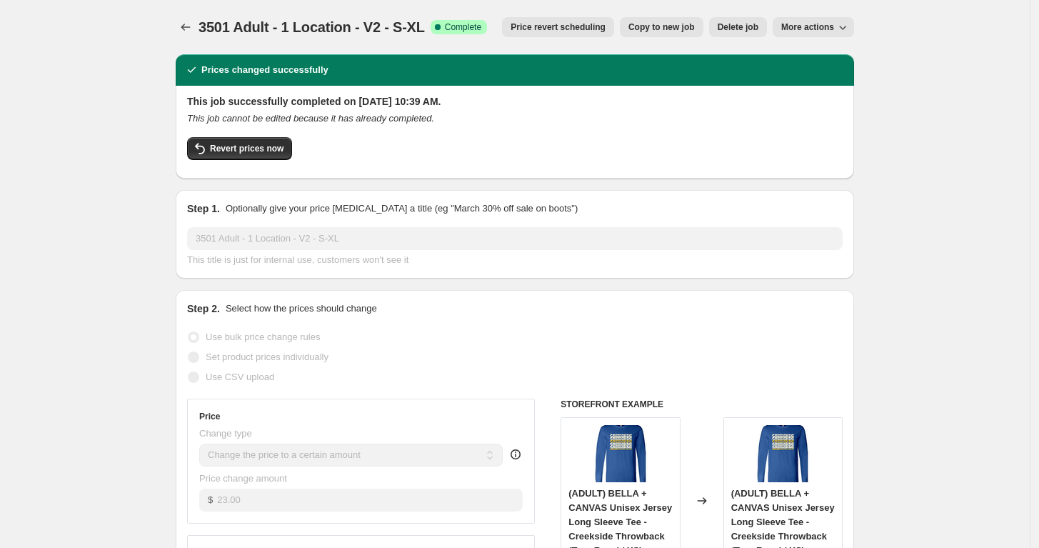
select select "title"
select select "not_equal"
select select "title"
select select "not_equal"
select select "title"
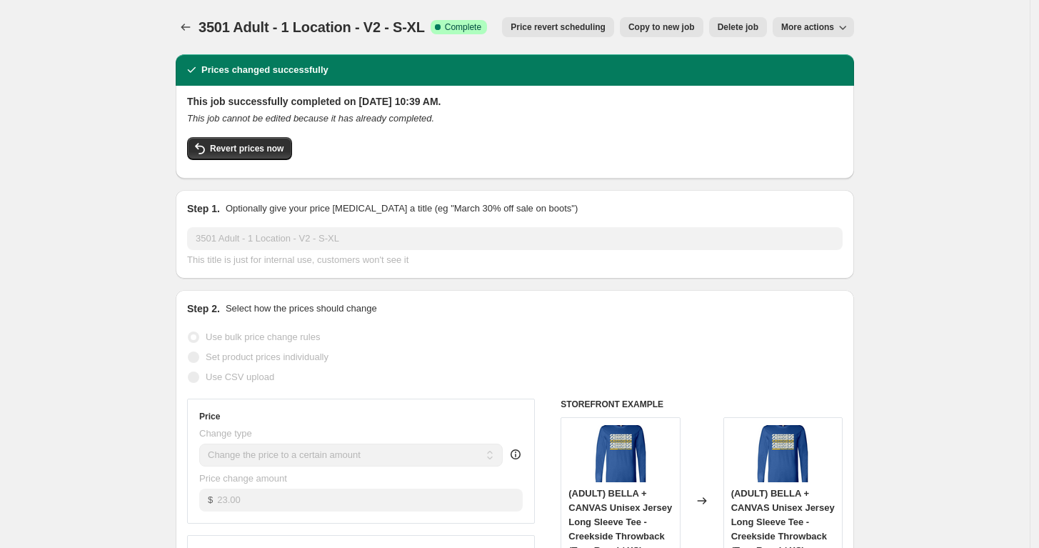
select select "not_equal"
select select "title"
select select "not_equal"
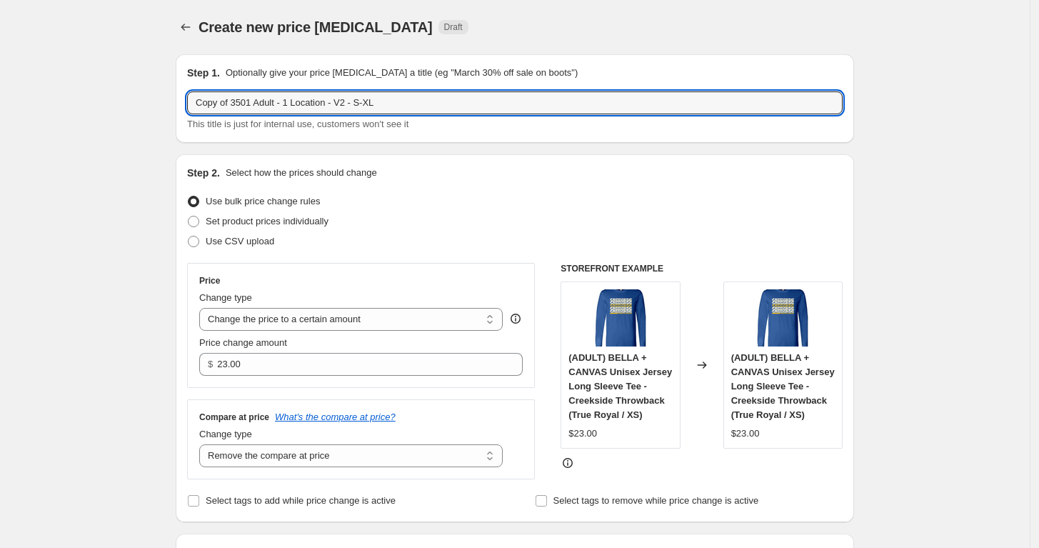
drag, startPoint x: 236, startPoint y: 101, endPoint x: 178, endPoint y: 102, distance: 58.6
click at [260, 104] on input "3501 Adult - 1 Location - V2 - S-XL" at bounding box center [515, 102] width 656 height 23
type input "3501 Adult - 2 Location - V2 - S-XL"
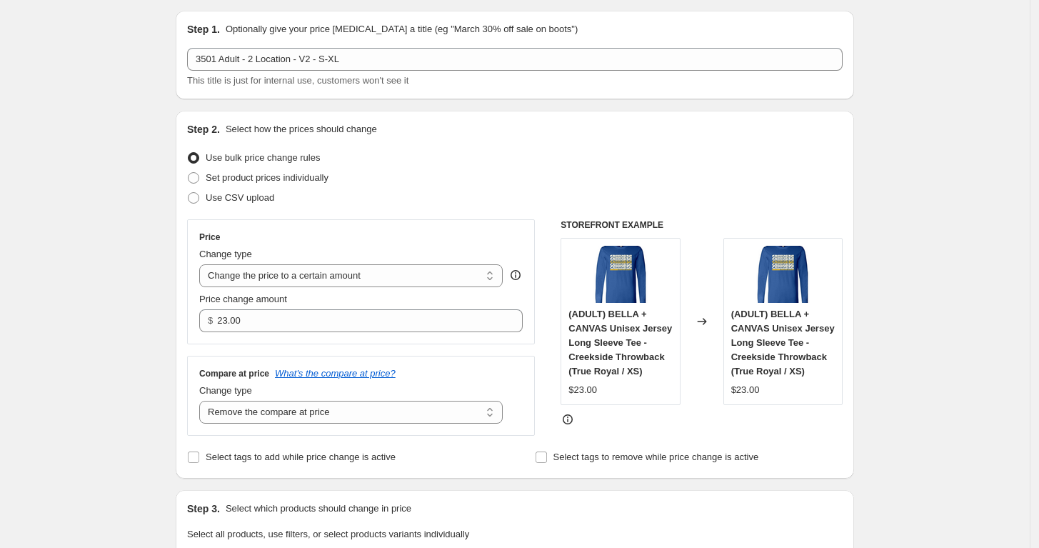
scroll to position [79, 0]
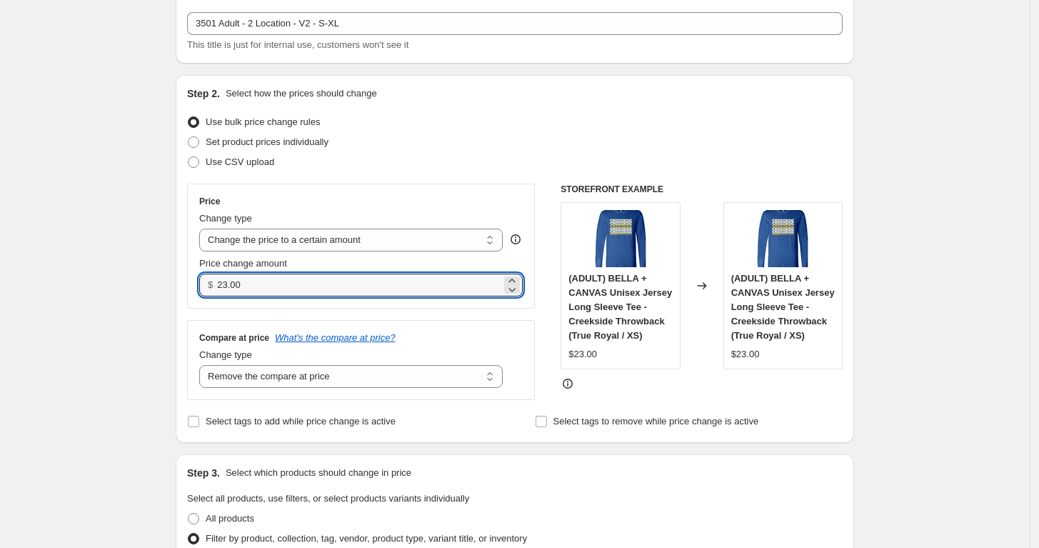
click at [275, 281] on input "23.00" at bounding box center [358, 284] width 283 height 23
drag, startPoint x: 275, startPoint y: 281, endPoint x: 267, endPoint y: 282, distance: 7.9
click at [267, 282] on input "23.00" at bounding box center [358, 284] width 283 height 23
type input "29.00"
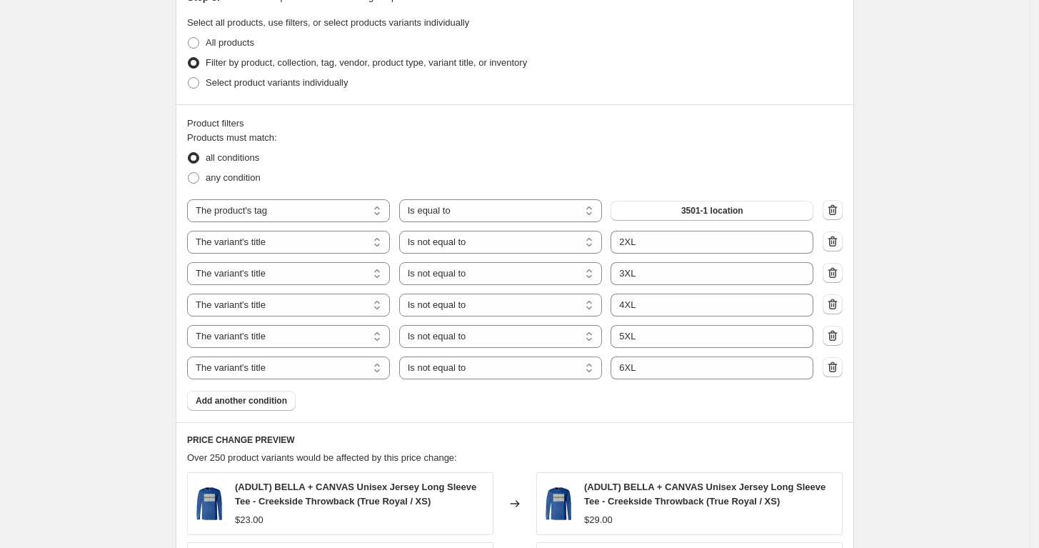
scroll to position [634, 0]
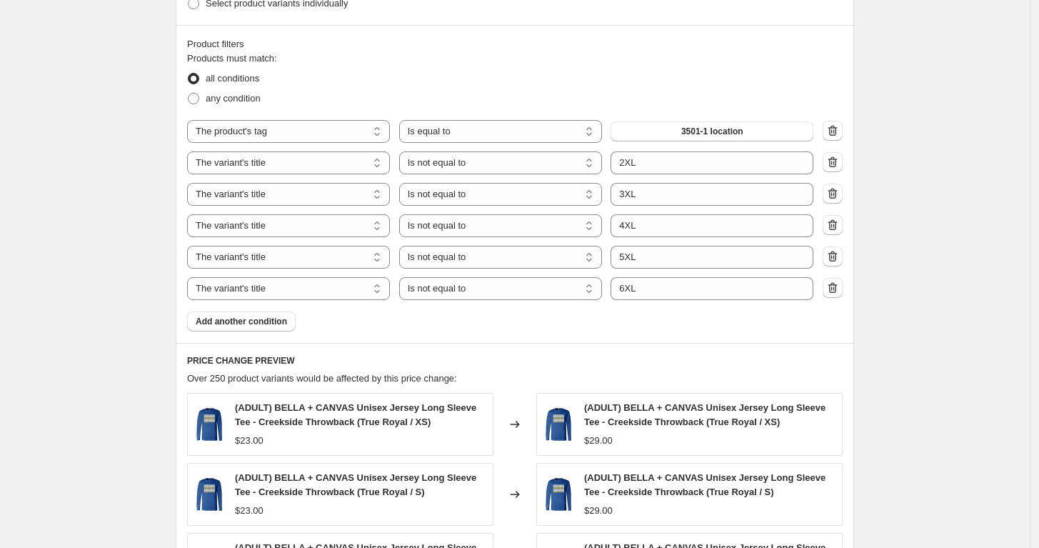
click at [749, 129] on button "3501-1 location" at bounding box center [712, 131] width 203 height 20
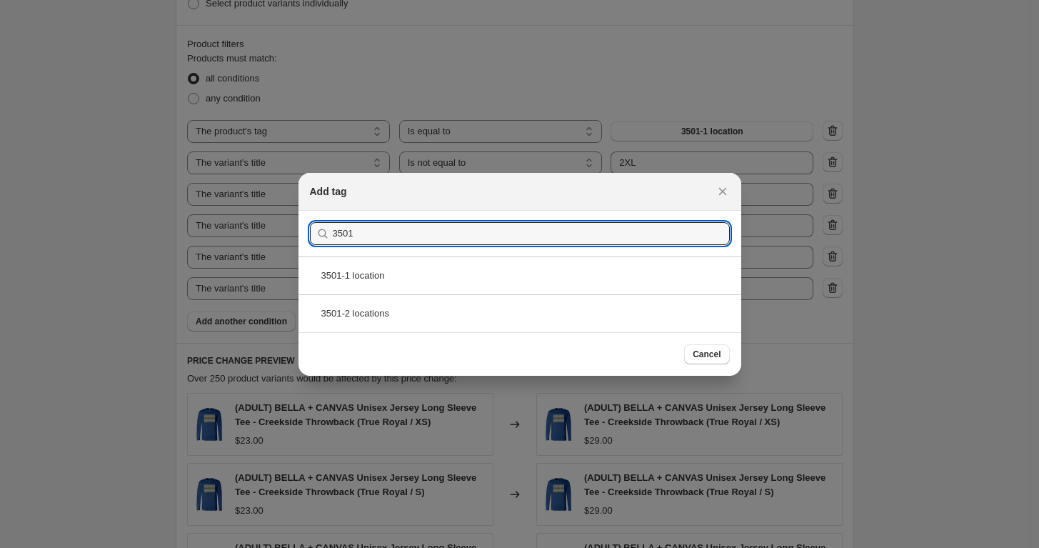
type input "3501"
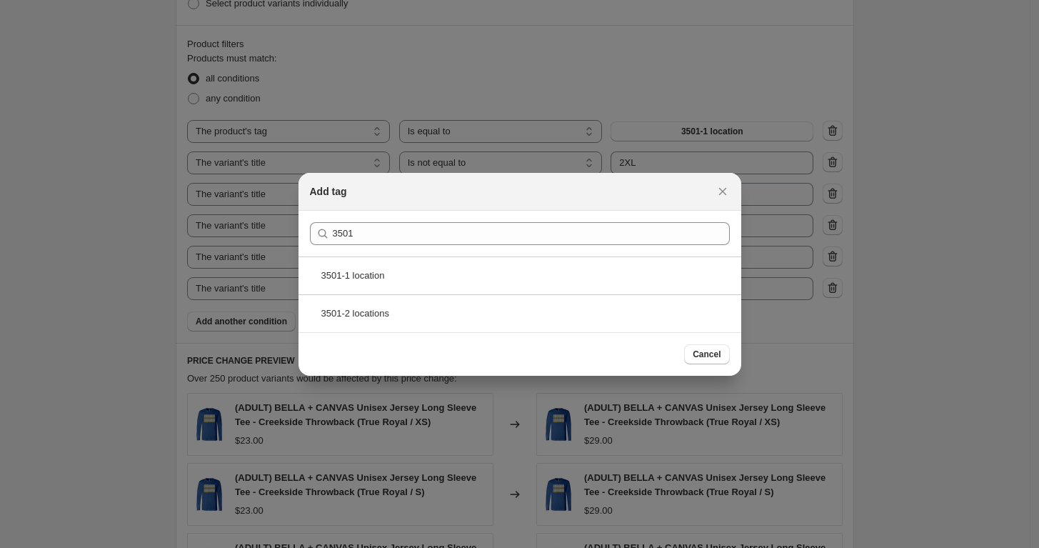
click at [385, 314] on div "3501-2 locations" at bounding box center [519, 313] width 443 height 38
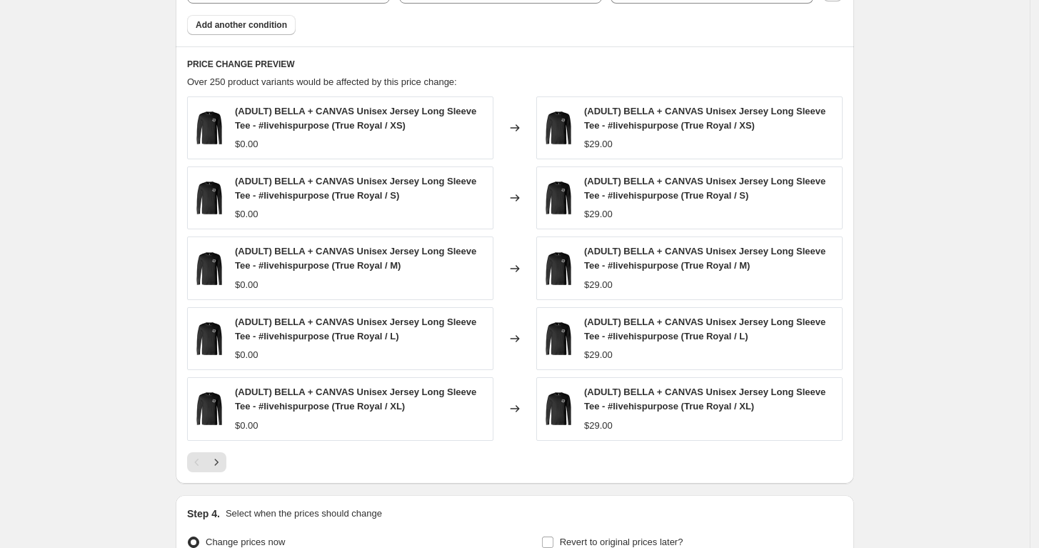
scroll to position [1031, 0]
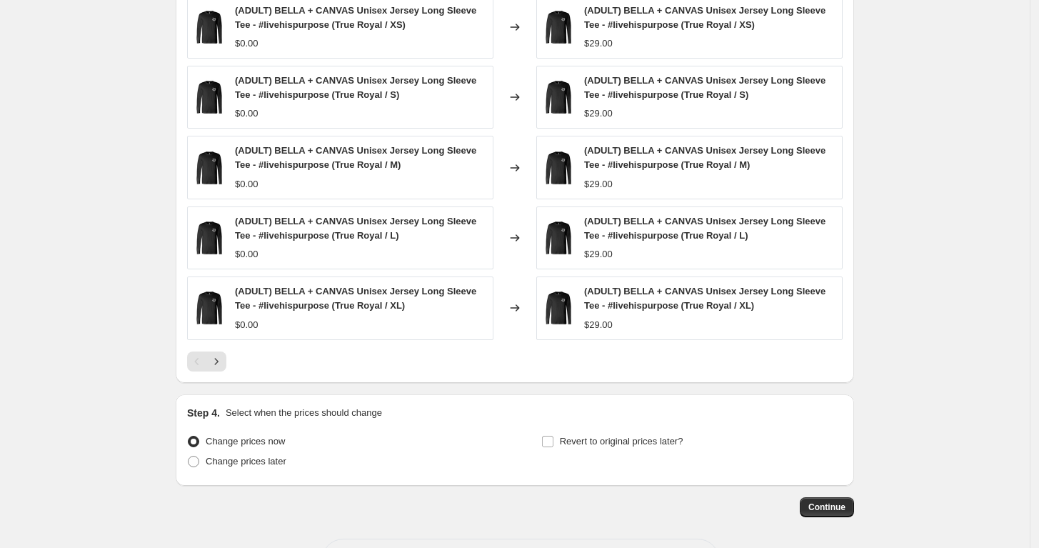
click at [828, 503] on span "Continue" at bounding box center [826, 506] width 37 height 11
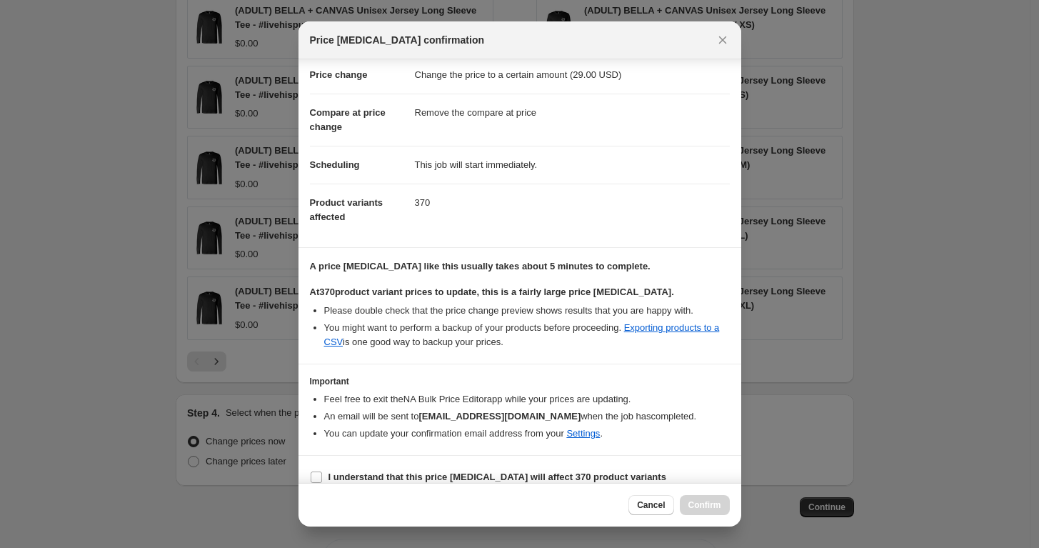
scroll to position [43, 0]
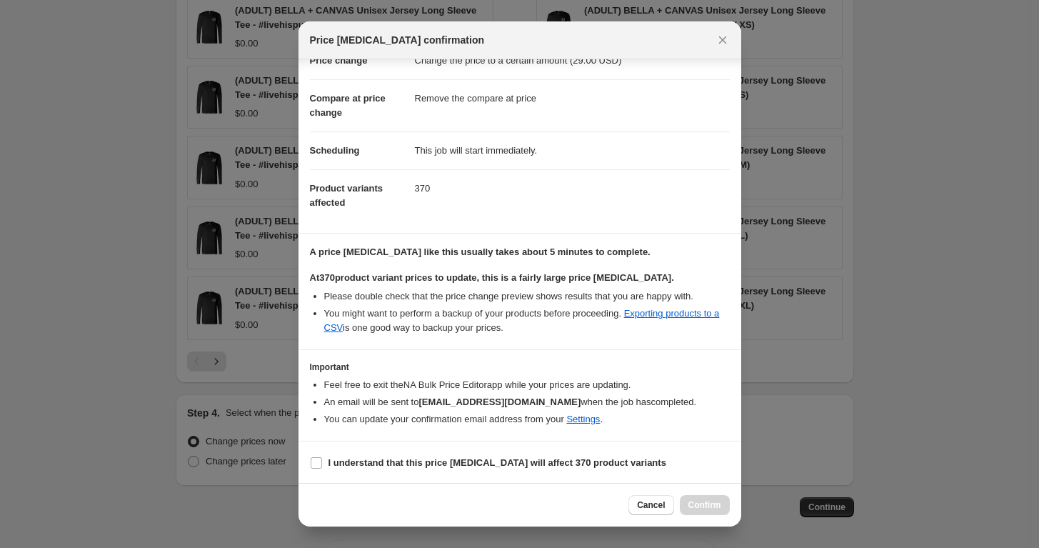
click at [313, 453] on label "I understand that this price change job will affect 370 product variants" at bounding box center [488, 463] width 356 height 20
click at [313, 457] on input "I understand that this price change job will affect 370 product variants" at bounding box center [316, 462] width 11 height 11
checkbox input "true"
click at [694, 508] on span "Confirm" at bounding box center [704, 504] width 33 height 11
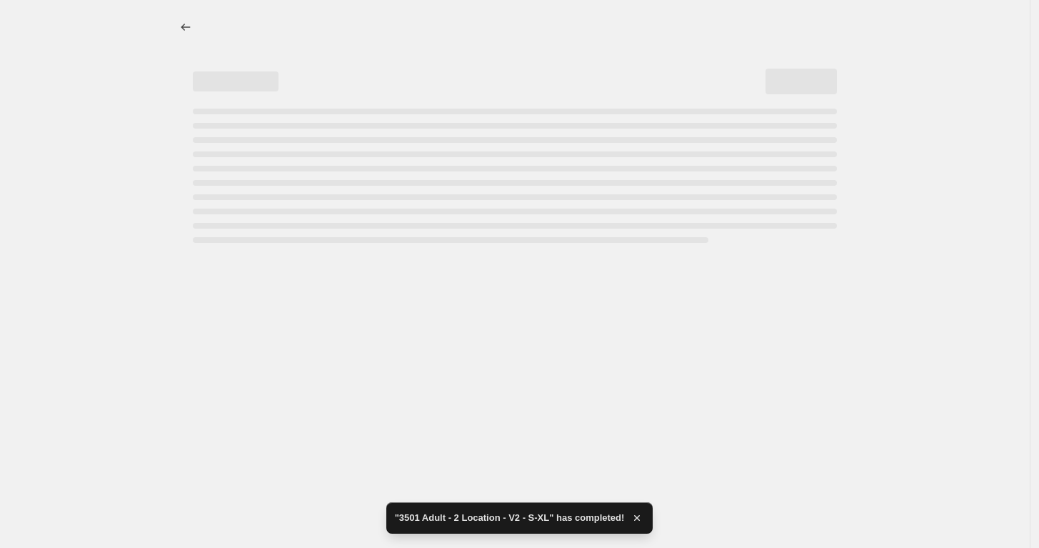
select select "remove"
select select "tag"
select select "title"
select select "not_equal"
select select "title"
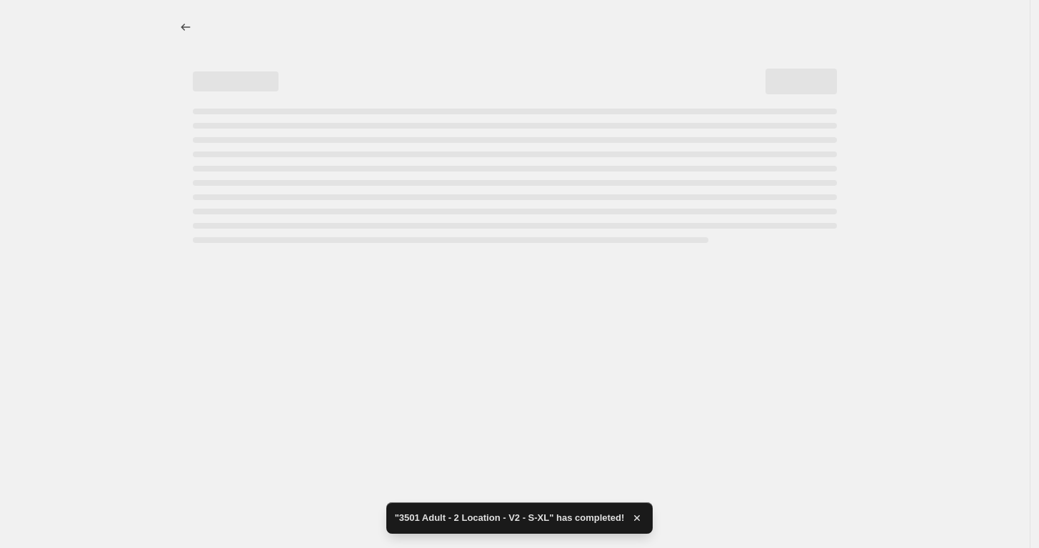
select select "not_equal"
select select "title"
select select "not_equal"
select select "title"
select select "not_equal"
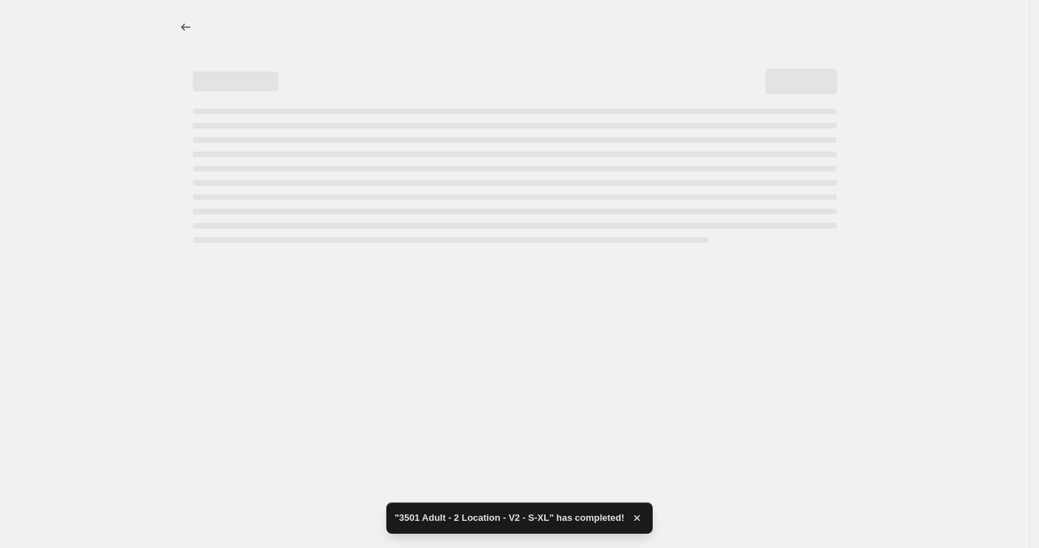
select select "title"
select select "not_equal"
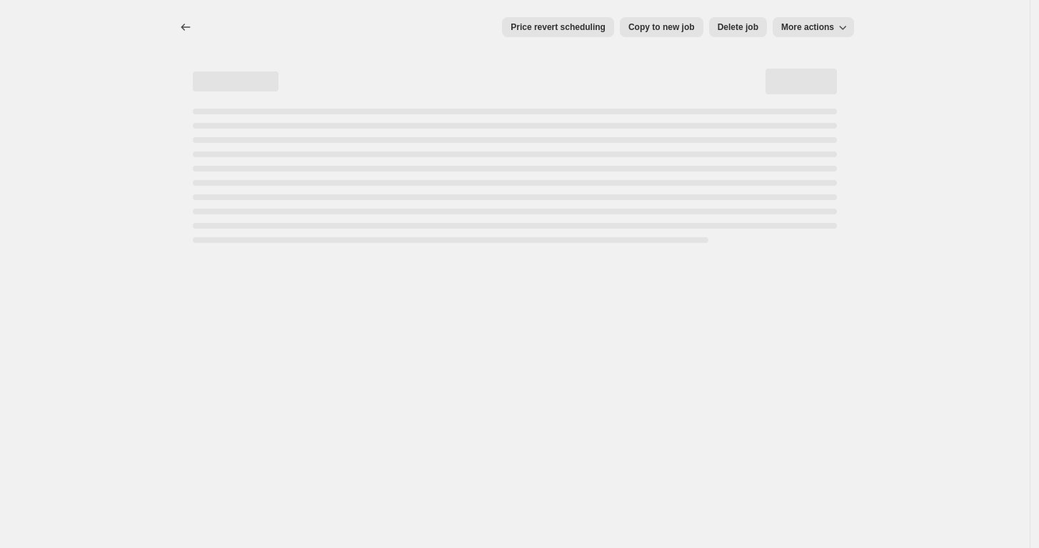
select select "remove"
select select "tag"
select select "title"
select select "not_equal"
select select "title"
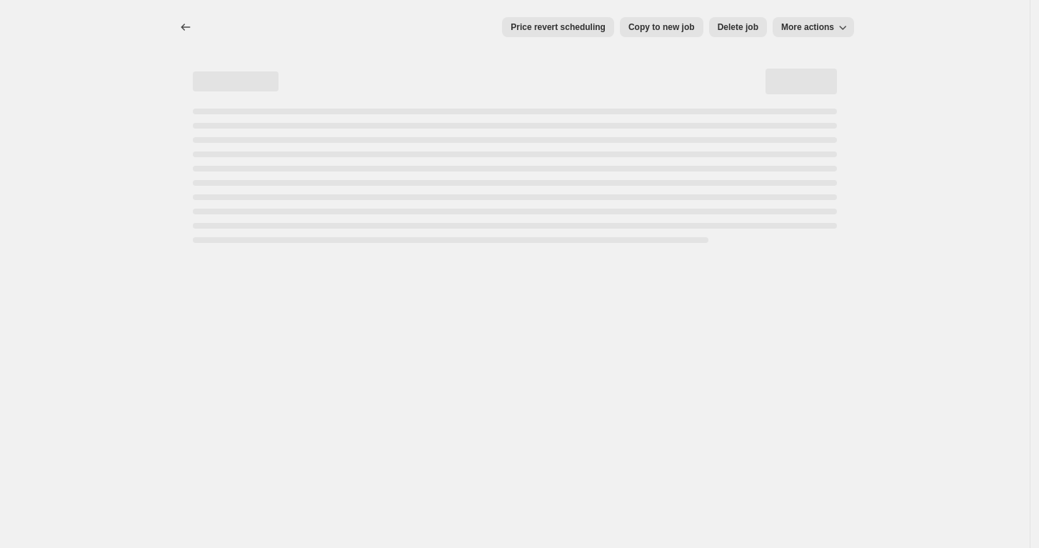
select select "not_equal"
select select "title"
select select "not_equal"
select select "title"
select select "not_equal"
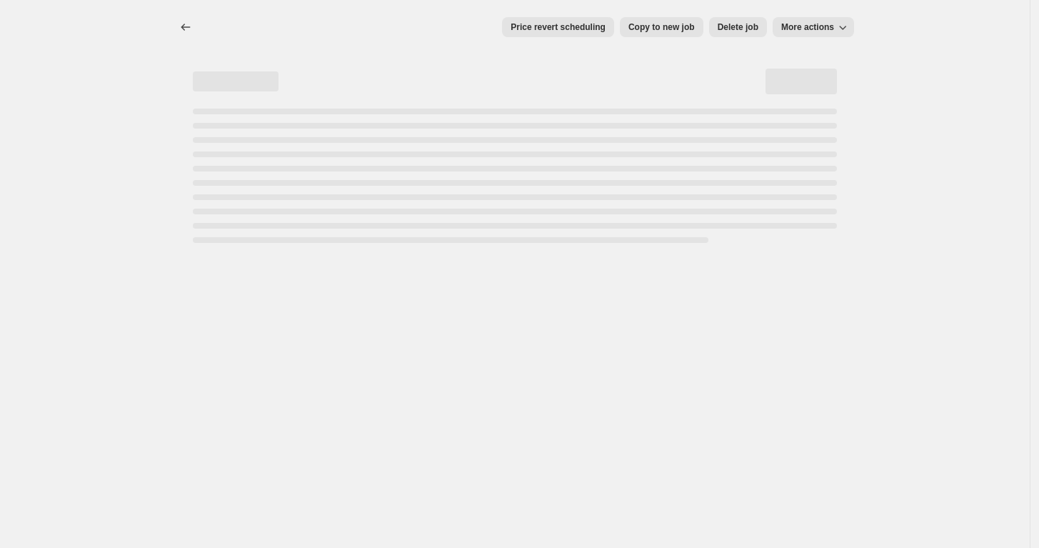
select select "title"
select select "not_equal"
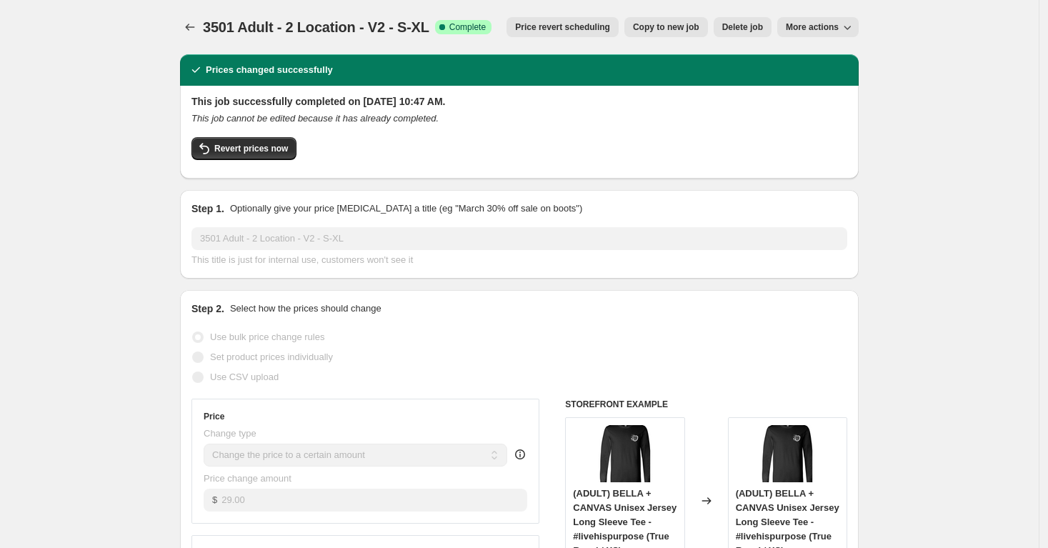
select select "remove"
select select "tag"
select select "title"
select select "not_equal"
select select "title"
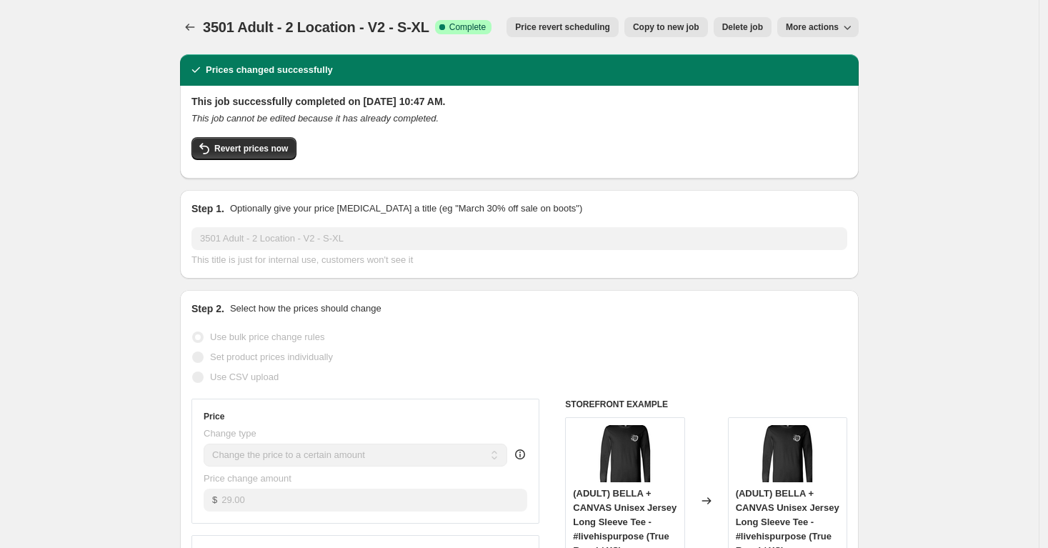
select select "not_equal"
select select "title"
select select "not_equal"
select select "title"
select select "not_equal"
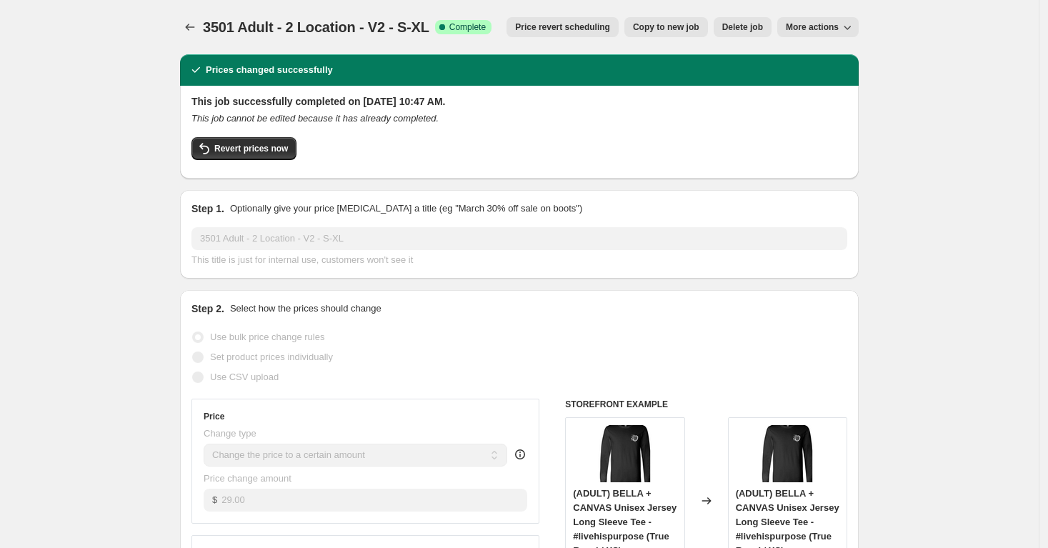
select select "title"
select select "not_equal"
